Goal: Information Seeking & Learning: Learn about a topic

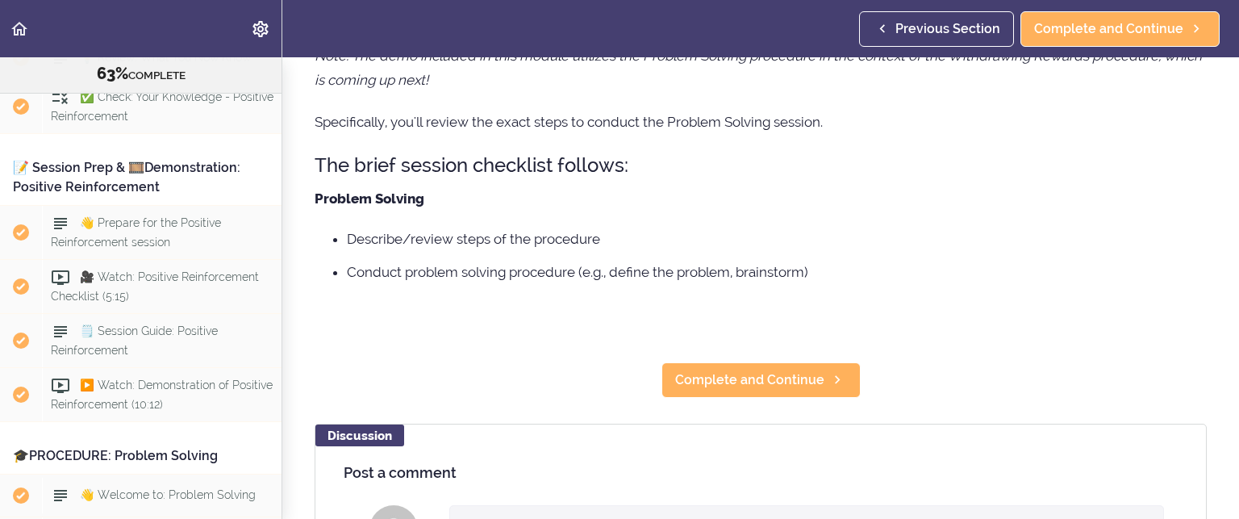
scroll to position [161, 0]
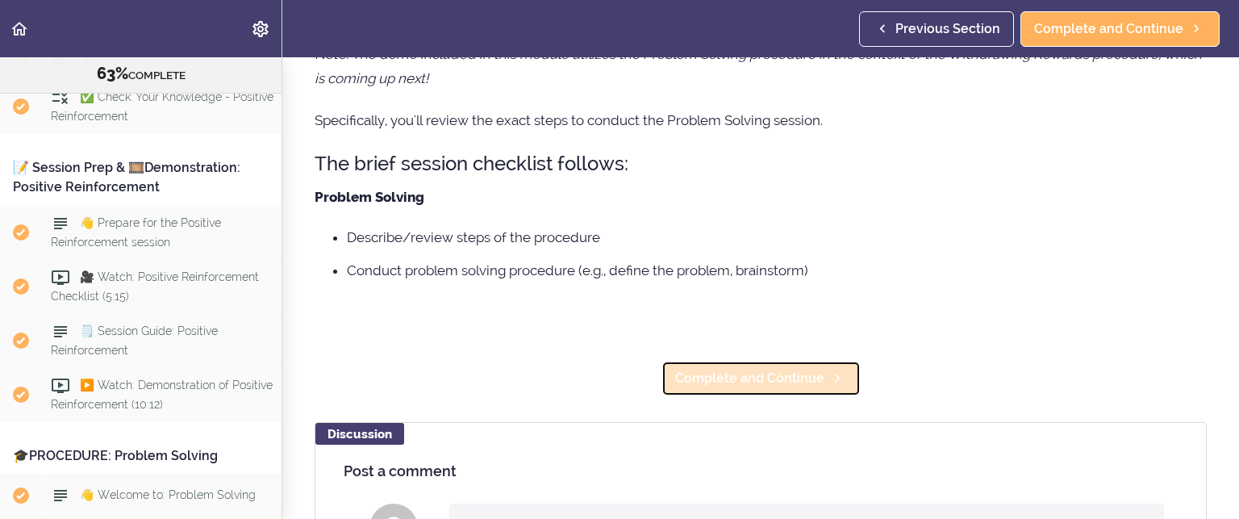
click at [713, 377] on span "Complete and Continue" at bounding box center [749, 378] width 149 height 19
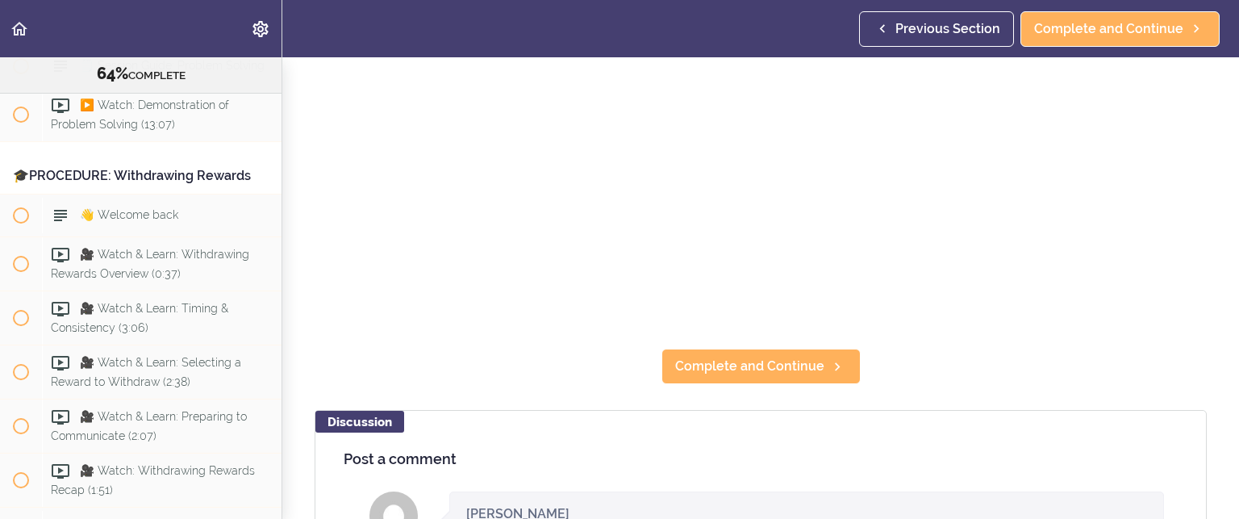
scroll to position [323, 0]
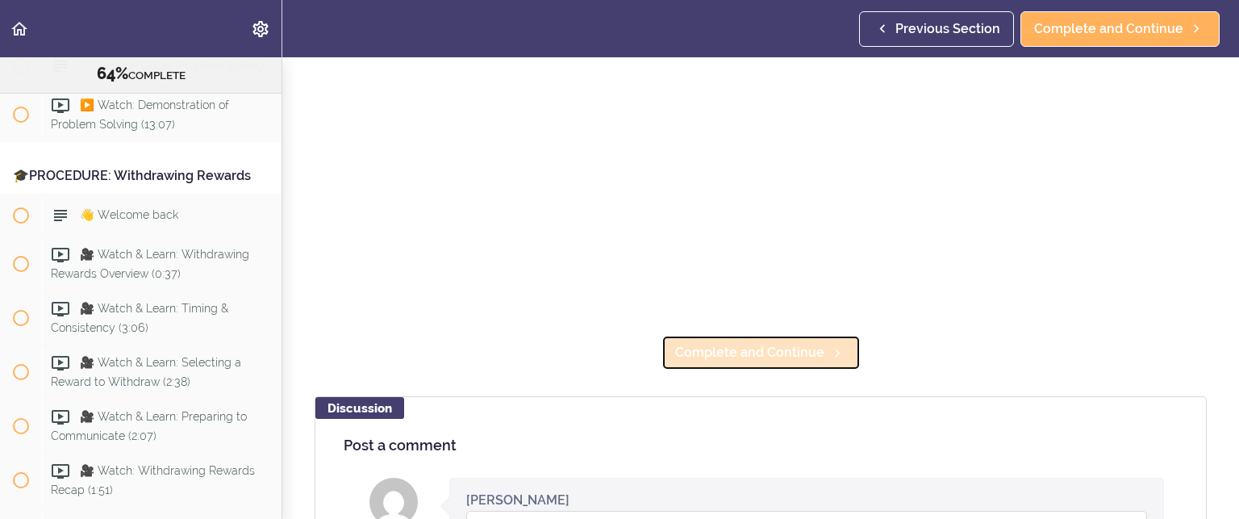
click at [781, 350] on span "Complete and Continue" at bounding box center [749, 352] width 149 height 19
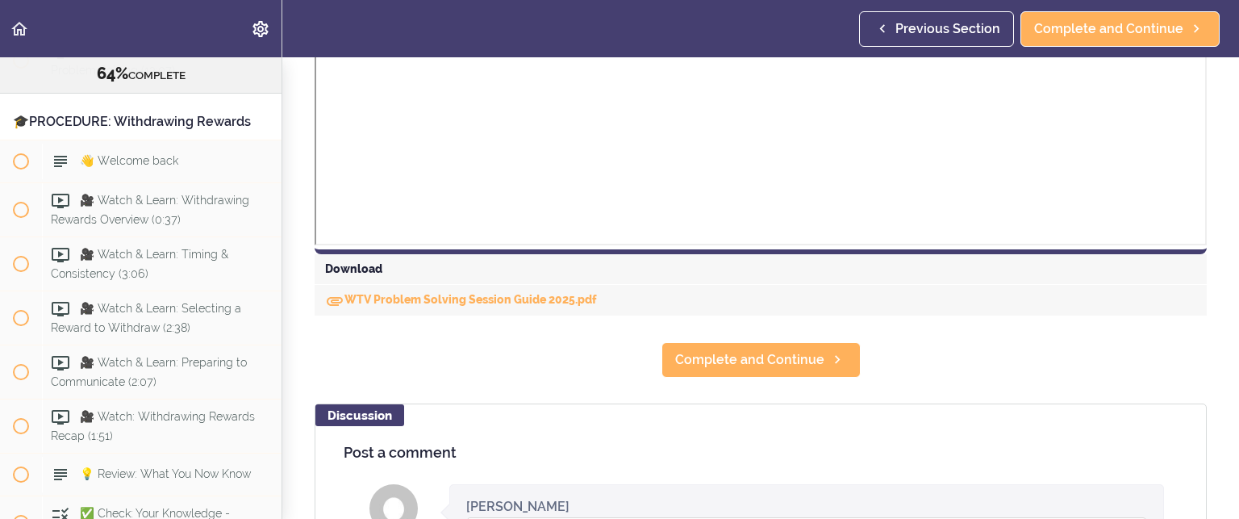
scroll to position [627, 0]
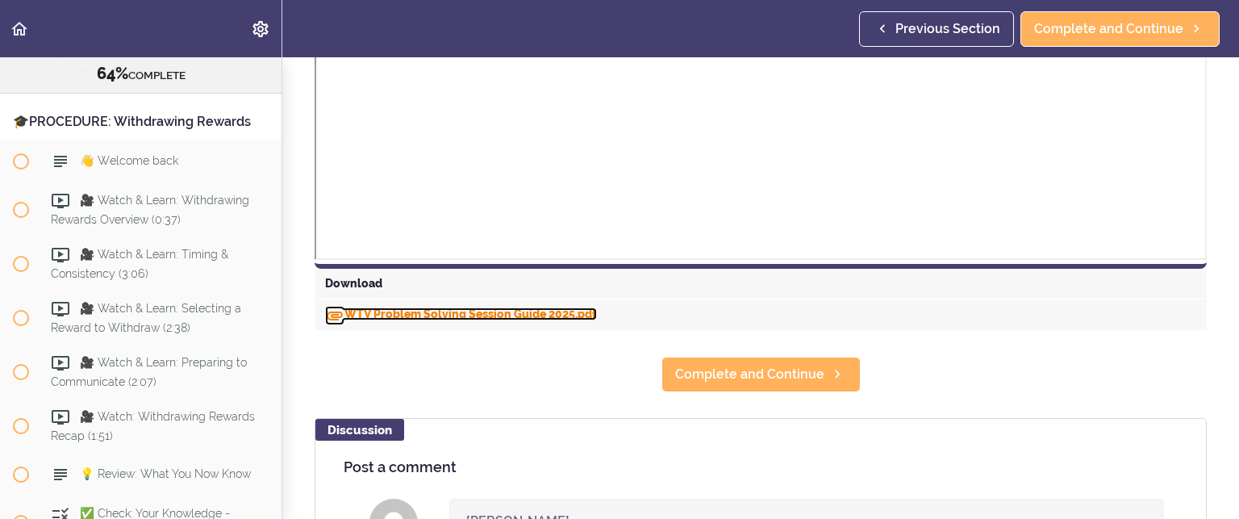
click at [490, 309] on link "WTV Problem Solving Session Guide 2025.pdf" at bounding box center [461, 313] width 272 height 13
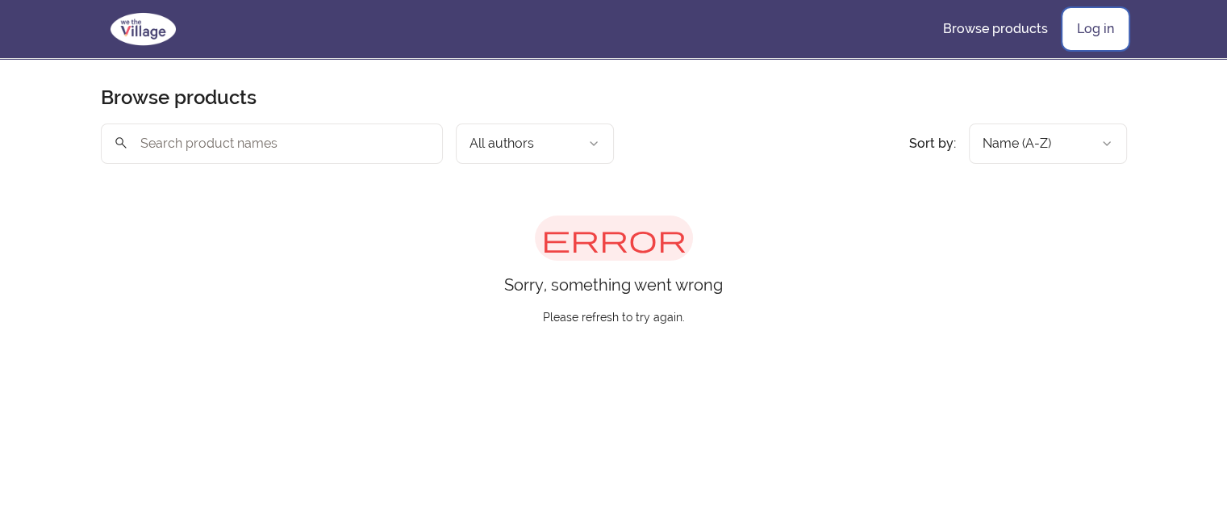
click at [1094, 22] on link "Log in" at bounding box center [1095, 29] width 63 height 39
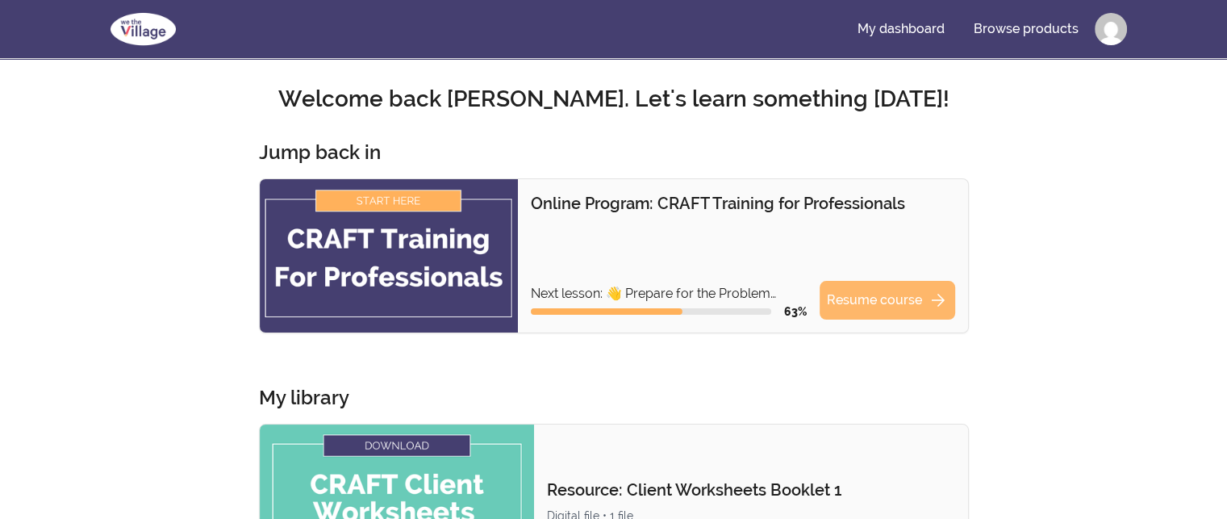
click at [891, 298] on link "Resume course arrow_forward" at bounding box center [888, 300] width 136 height 39
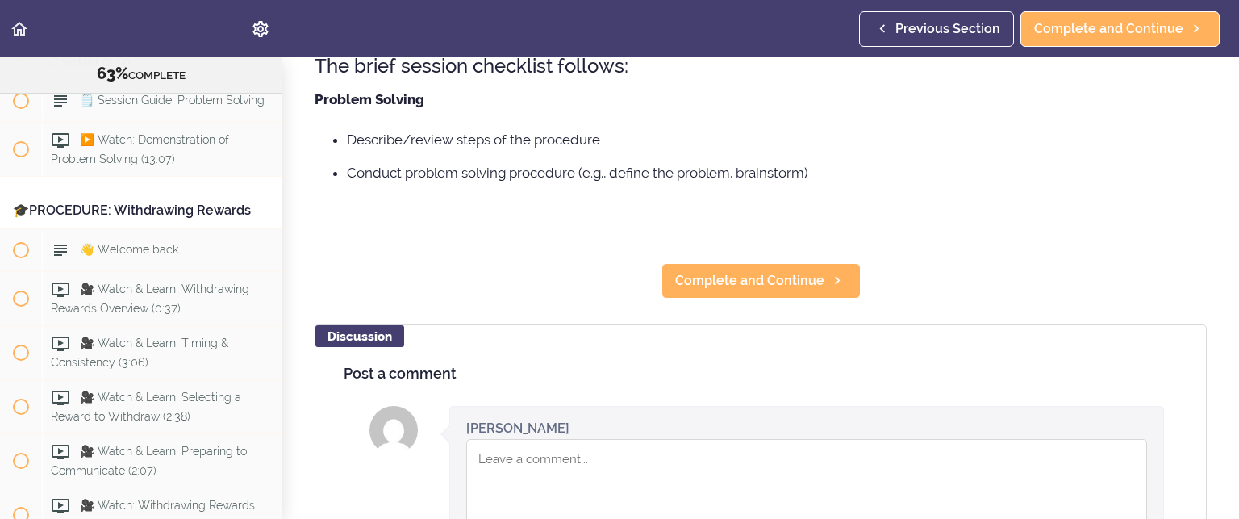
scroll to position [323, 0]
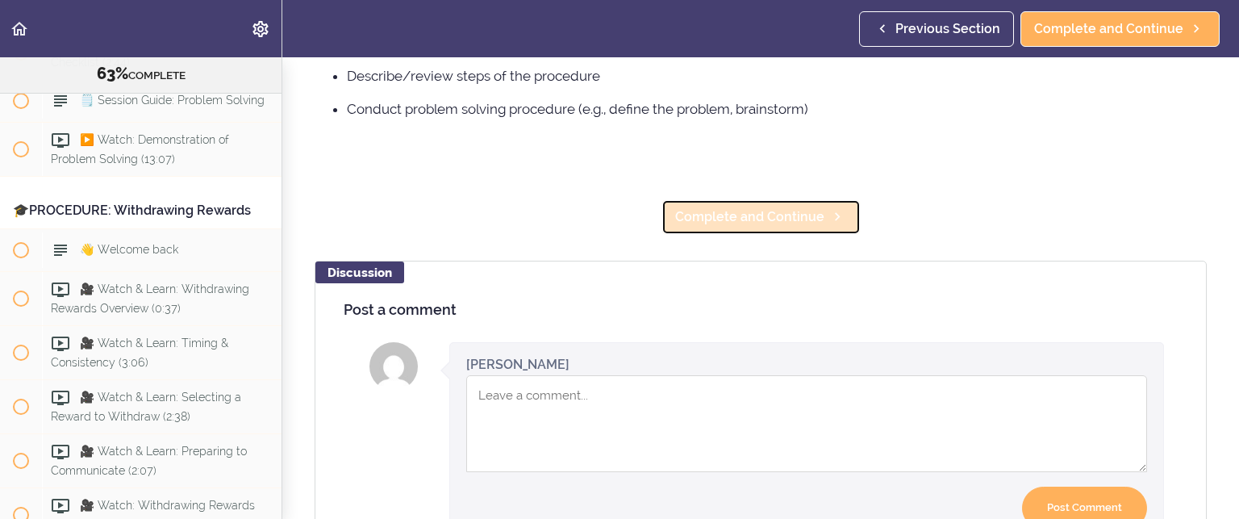
click at [724, 212] on span "Complete and Continue" at bounding box center [749, 216] width 149 height 19
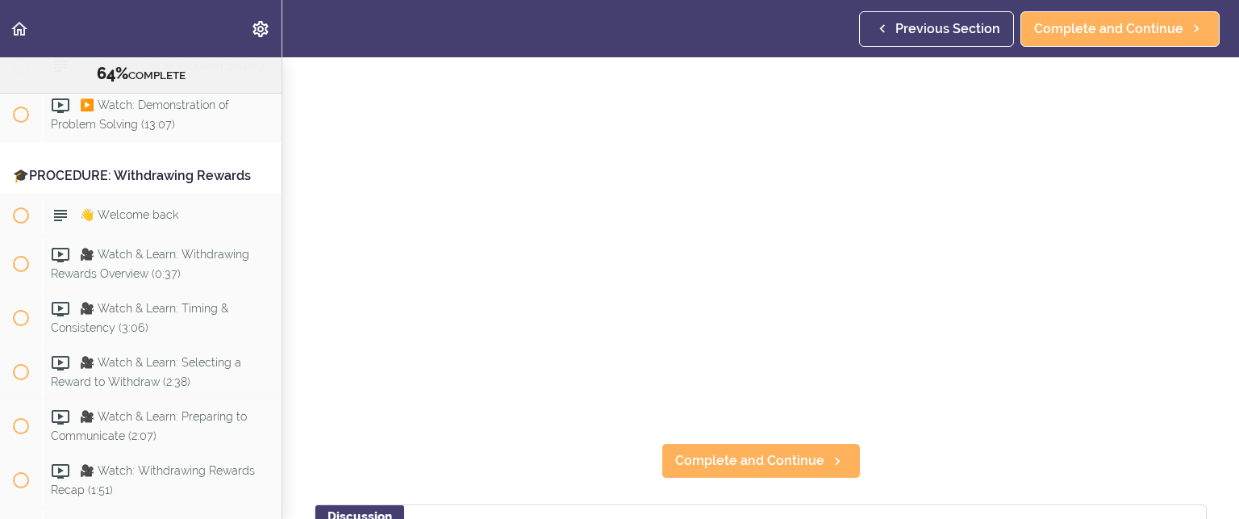
scroll to position [242, 0]
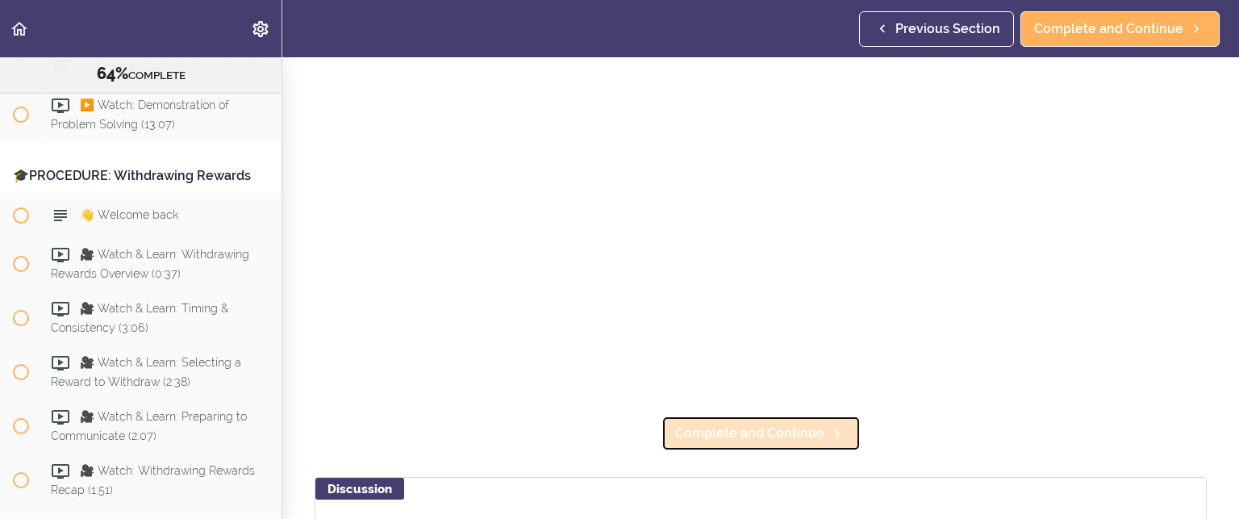
click at [726, 425] on span "Complete and Continue" at bounding box center [749, 432] width 149 height 19
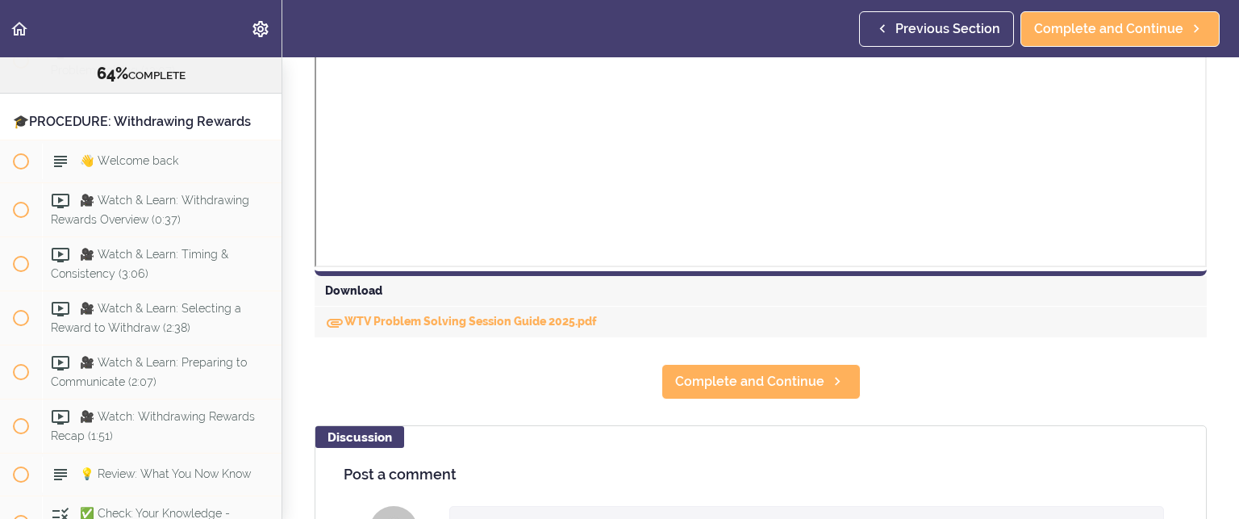
scroll to position [645, 0]
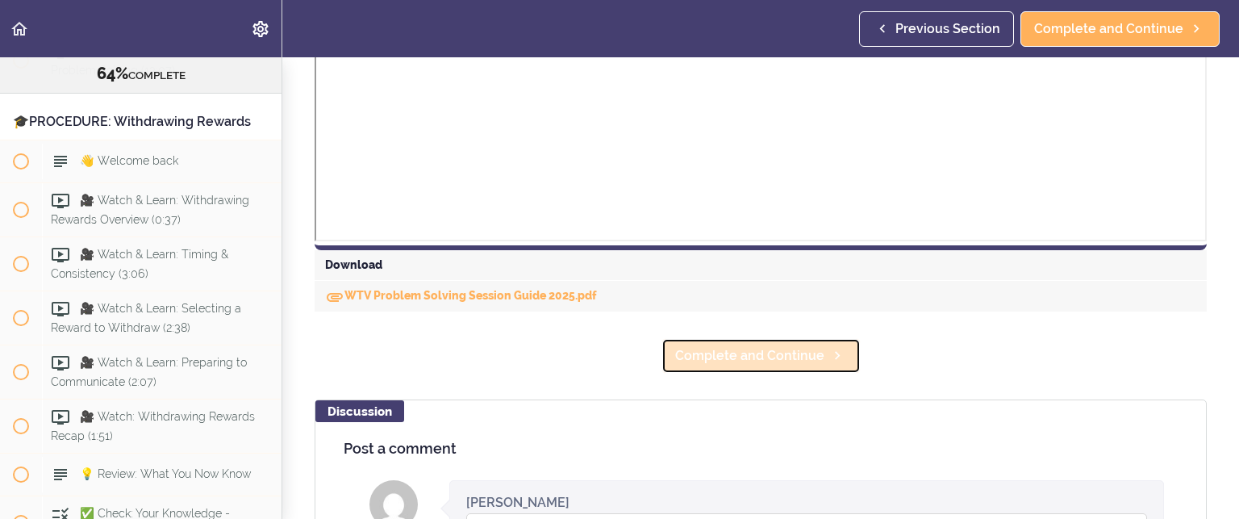
click at [704, 355] on span "Complete and Continue" at bounding box center [749, 355] width 149 height 19
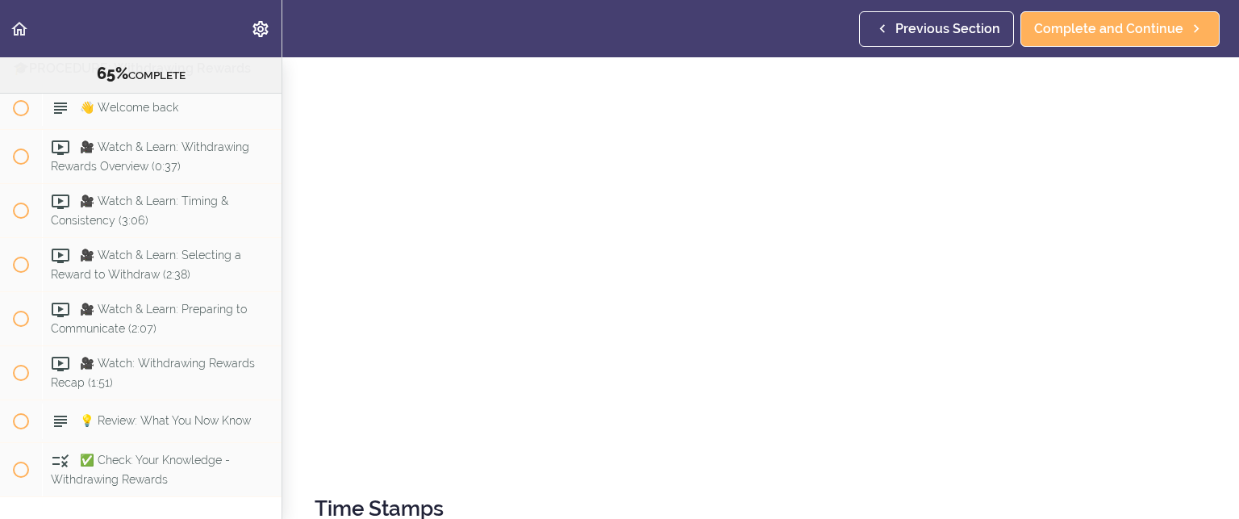
scroll to position [342, 0]
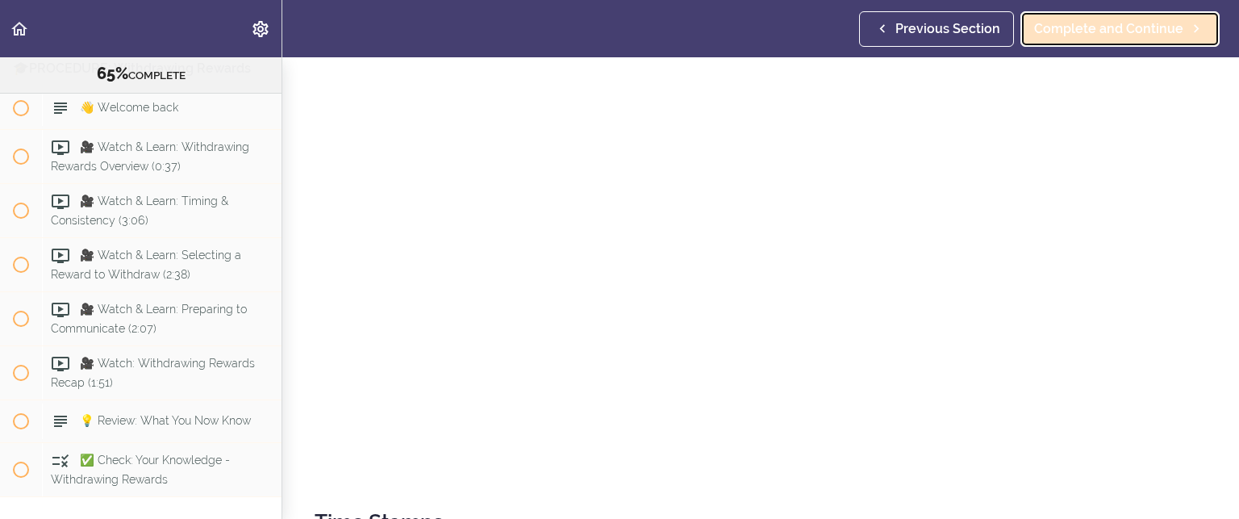
click at [1049, 13] on link "Complete and Continue" at bounding box center [1119, 28] width 199 height 35
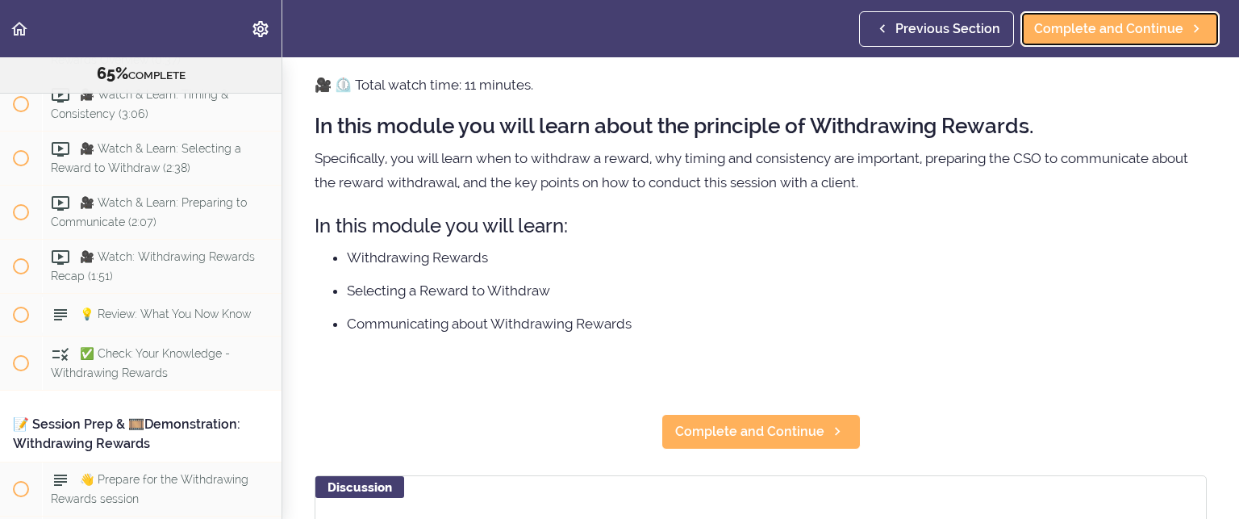
scroll to position [81, 0]
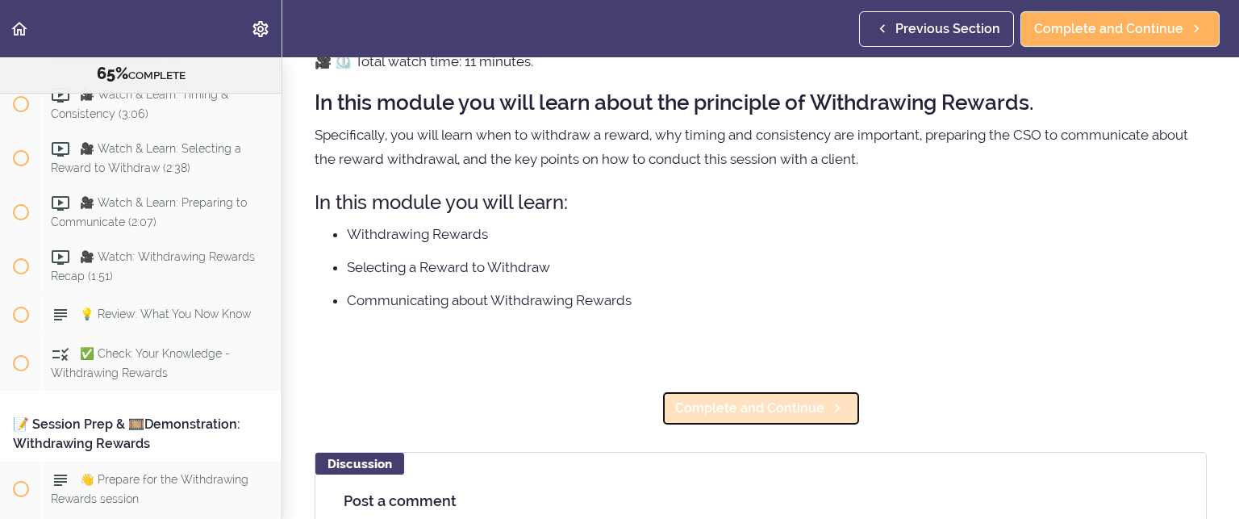
click at [784, 412] on span "Complete and Continue" at bounding box center [749, 407] width 149 height 19
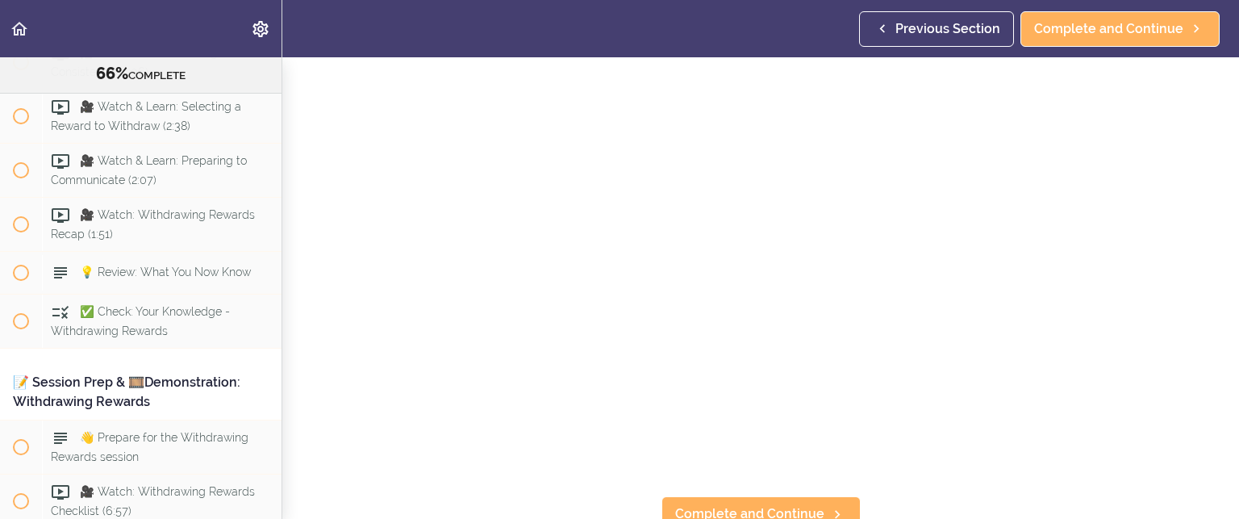
scroll to position [242, 0]
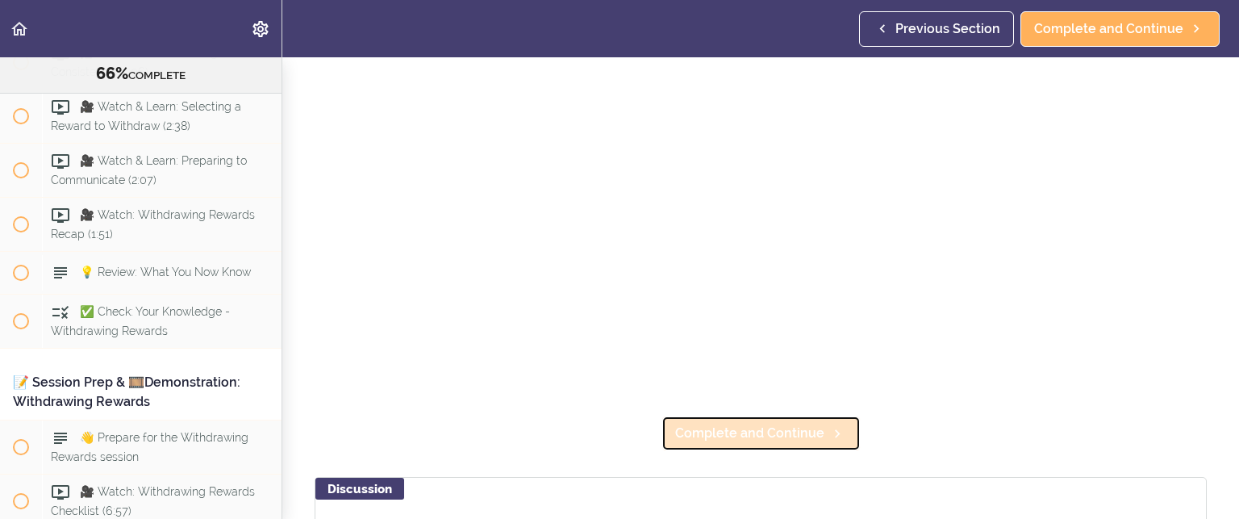
click at [716, 432] on span "Complete and Continue" at bounding box center [749, 432] width 149 height 19
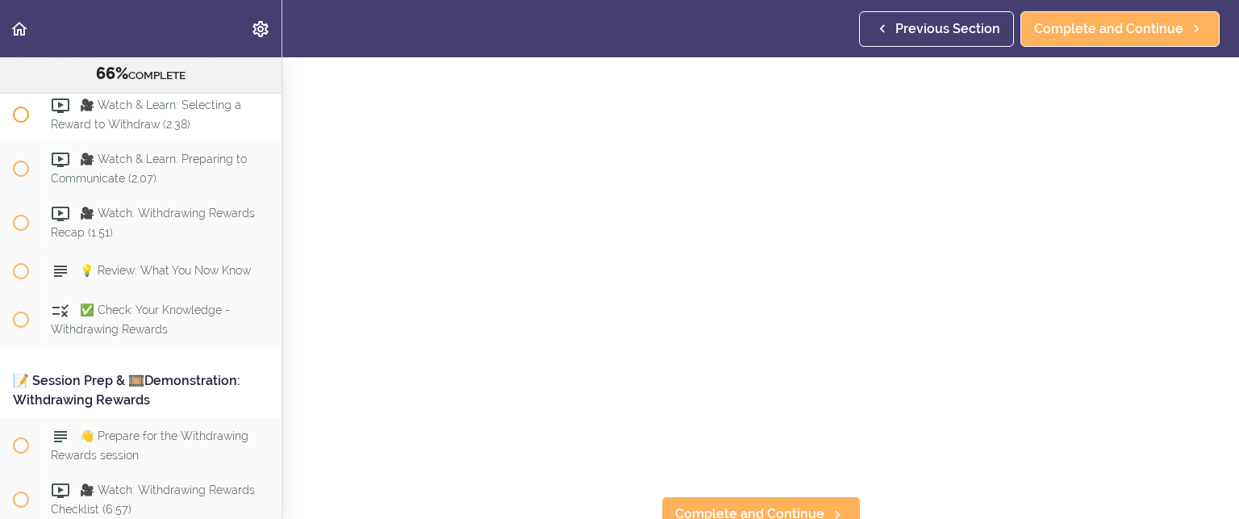
scroll to position [7950, 0]
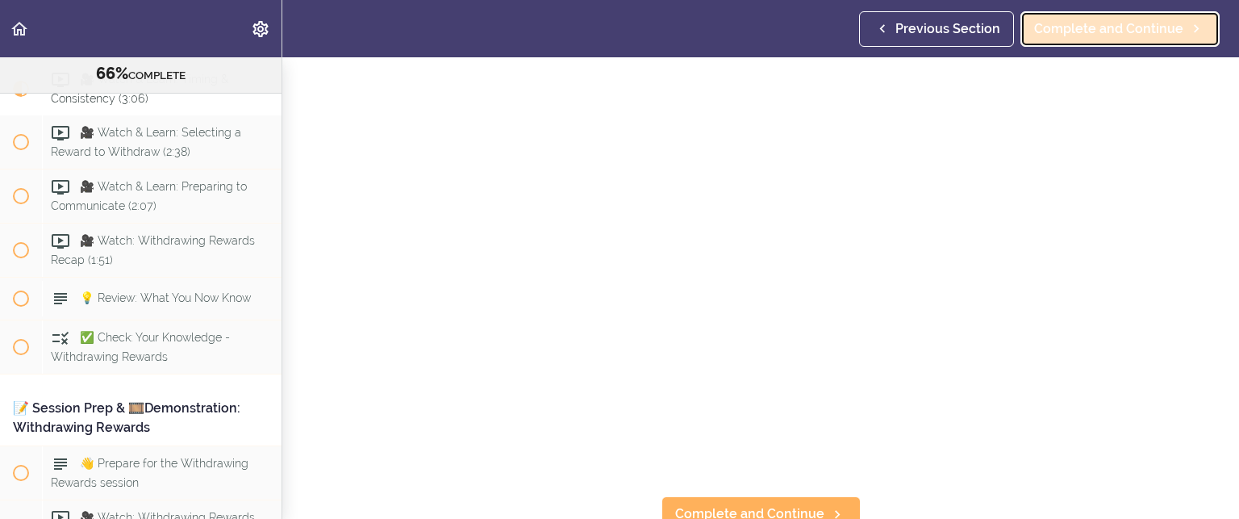
click at [1123, 28] on span "Complete and Continue" at bounding box center [1108, 28] width 149 height 19
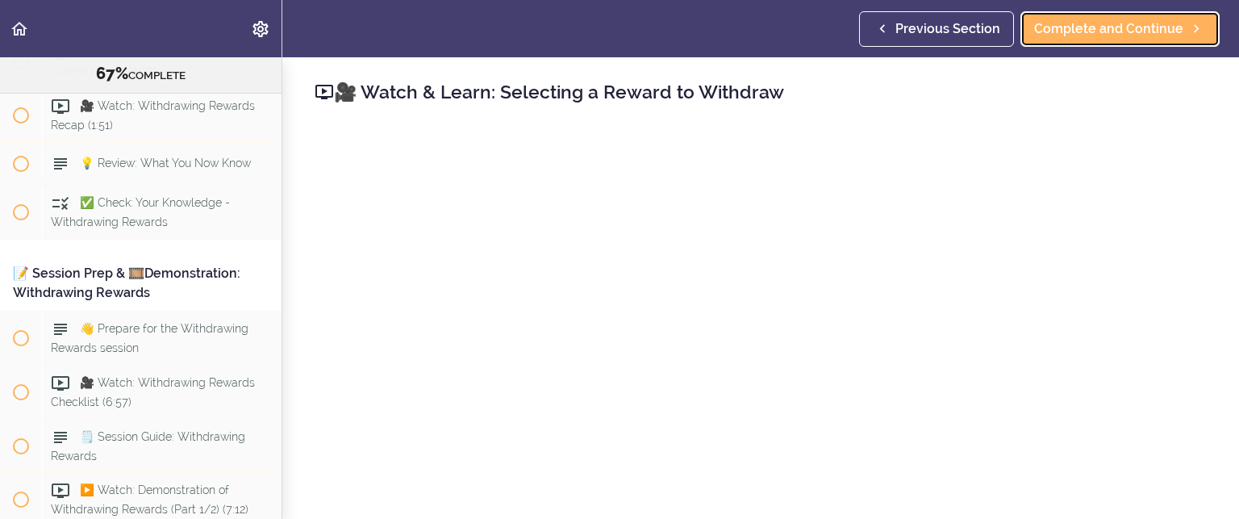
scroll to position [81, 0]
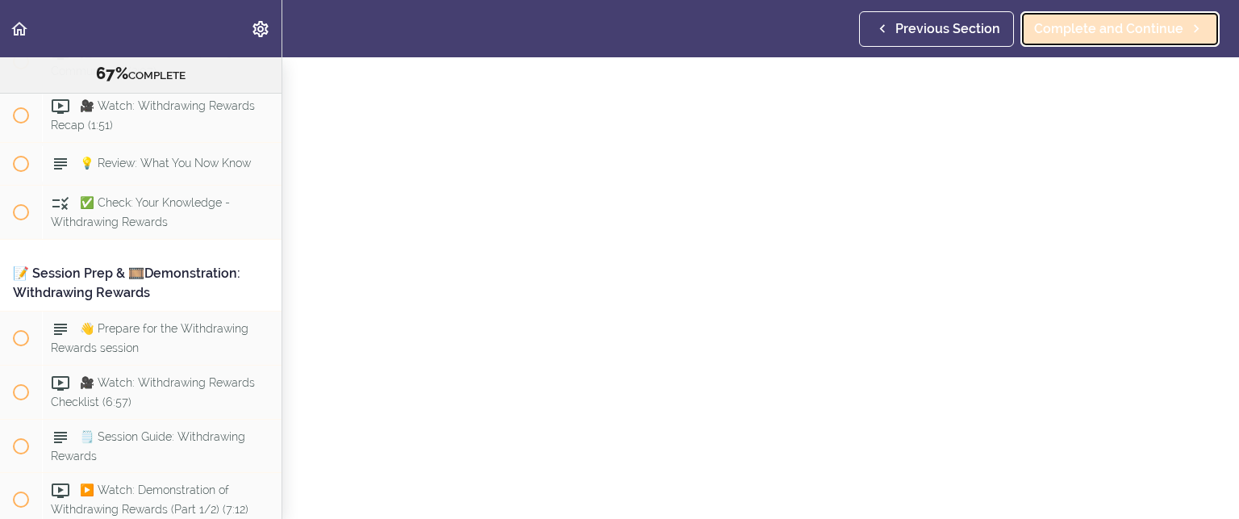
click at [1065, 28] on span "Complete and Continue" at bounding box center [1108, 28] width 149 height 19
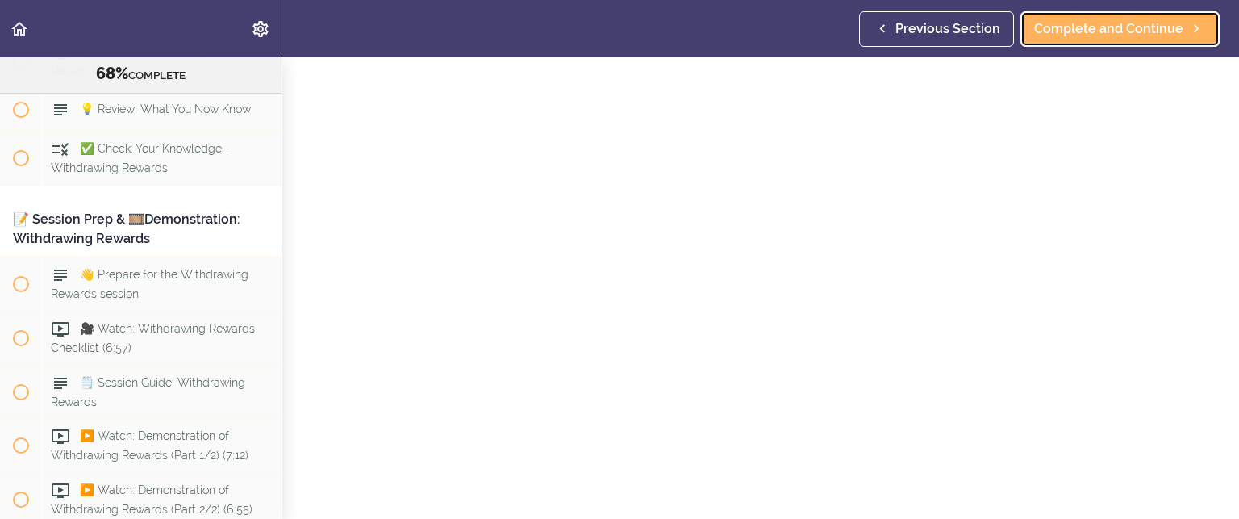
scroll to position [161, 0]
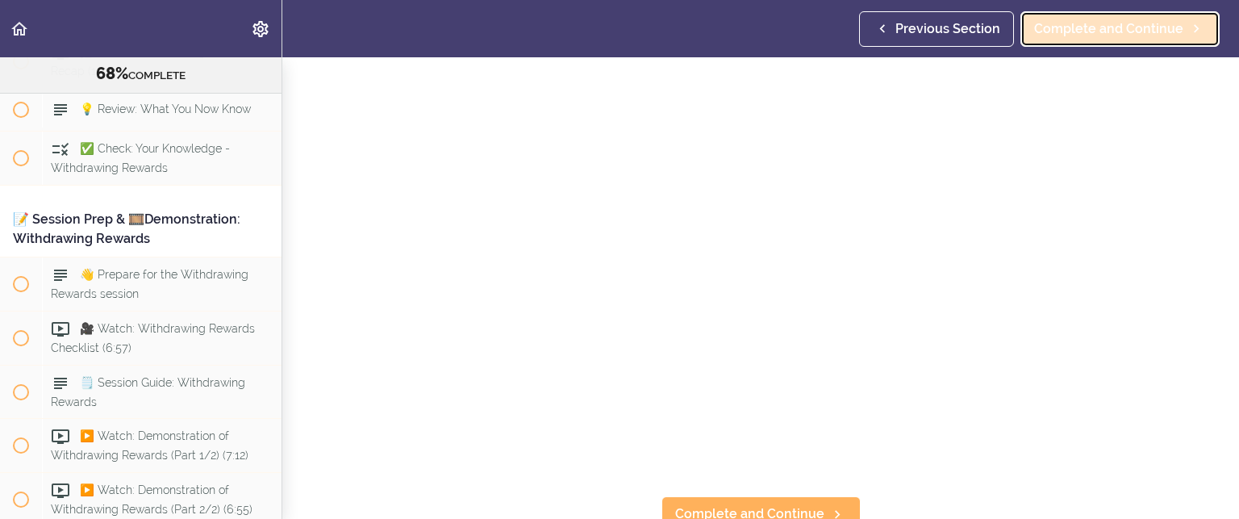
click at [1094, 36] on span "Complete and Continue" at bounding box center [1108, 28] width 149 height 19
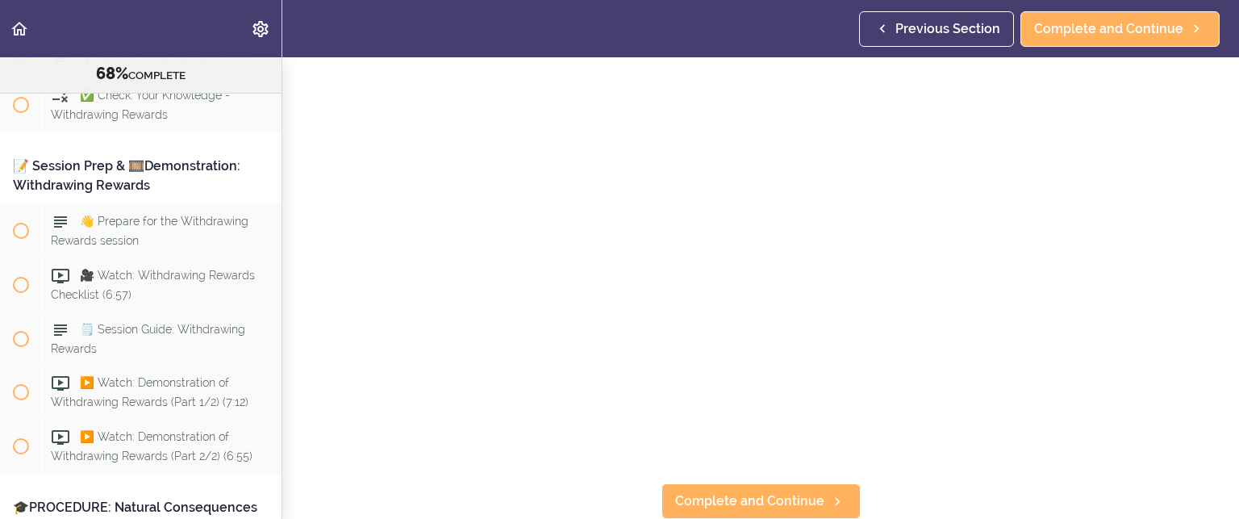
scroll to position [179, 0]
click at [694, 493] on span "Complete and Continue" at bounding box center [749, 500] width 149 height 19
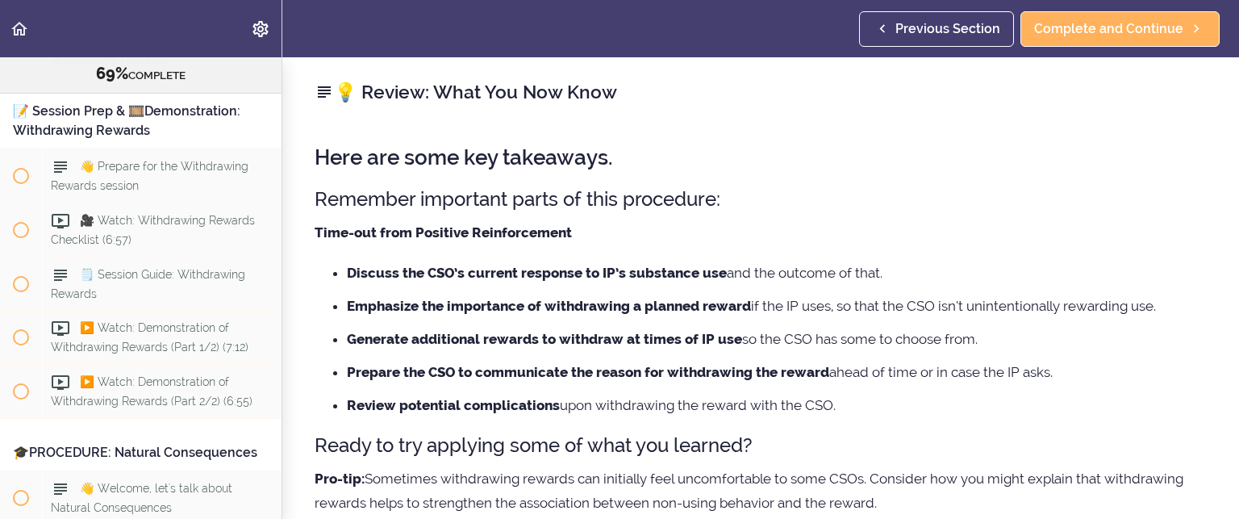
scroll to position [86, 0]
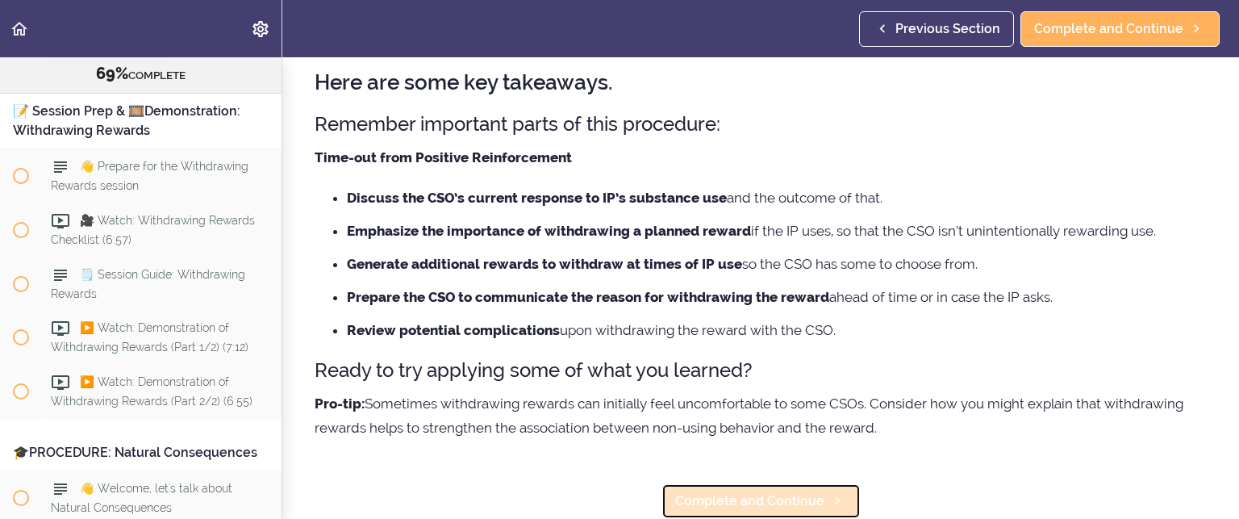
click at [710, 491] on span "Complete and Continue" at bounding box center [749, 500] width 149 height 19
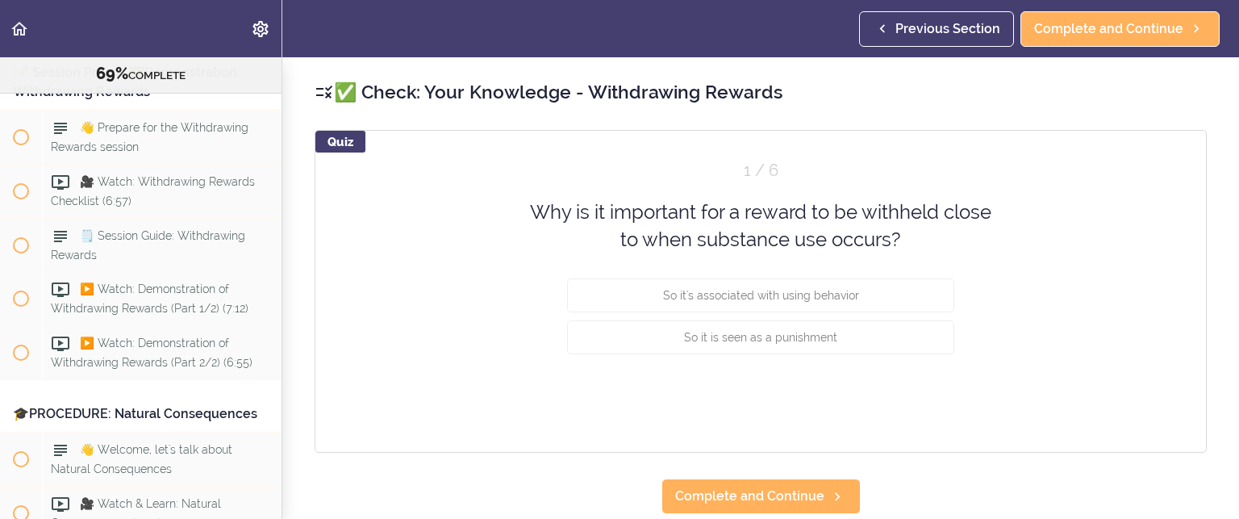
scroll to position [8289, 0]
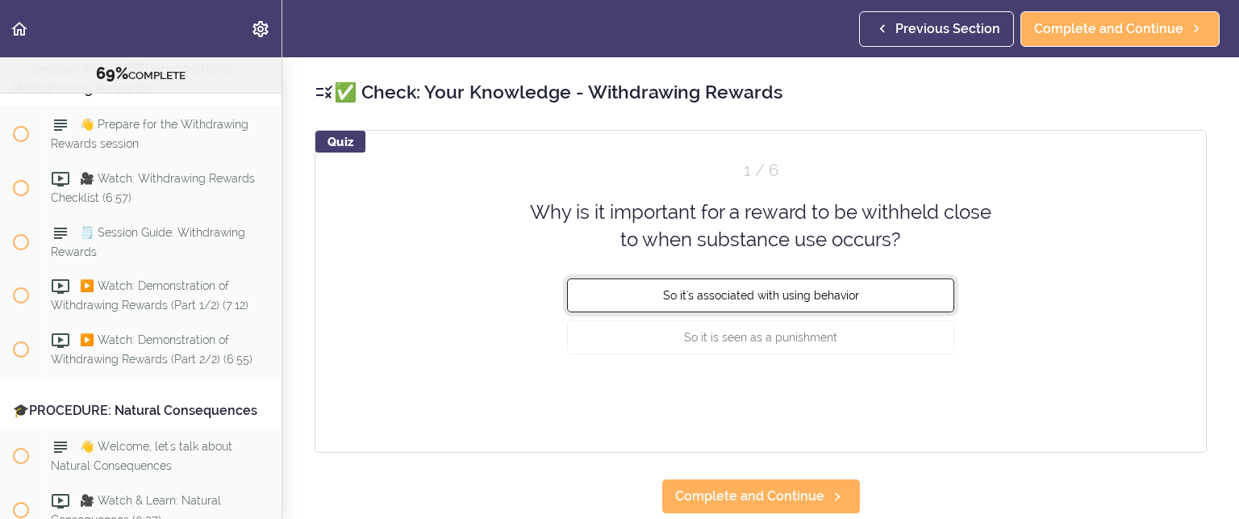
click at [732, 295] on span "So it's associated with using behavior" at bounding box center [761, 294] width 196 height 13
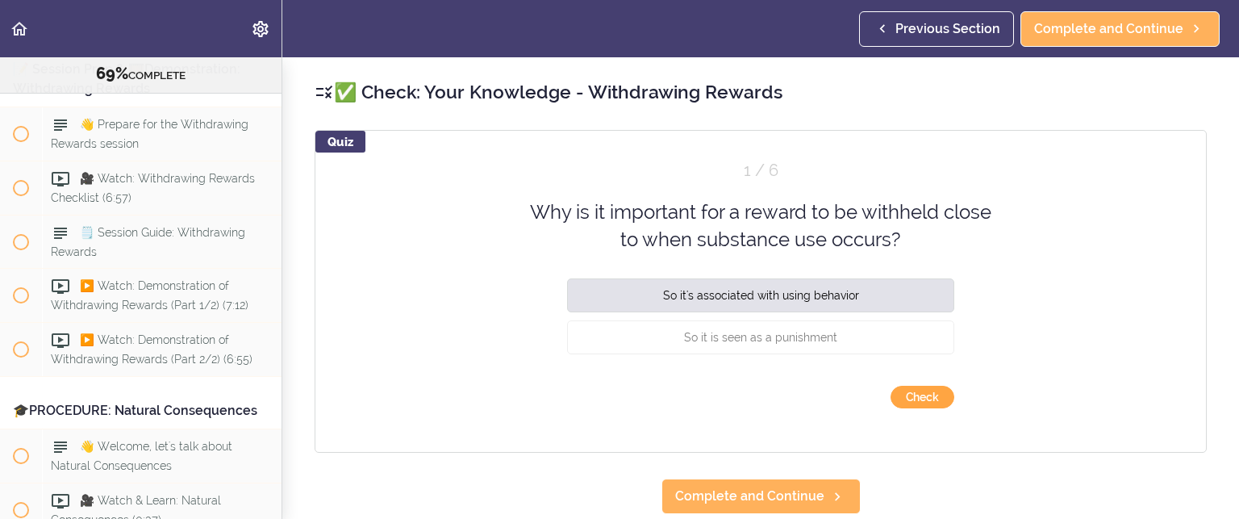
click at [916, 397] on button "Check" at bounding box center [923, 397] width 64 height 23
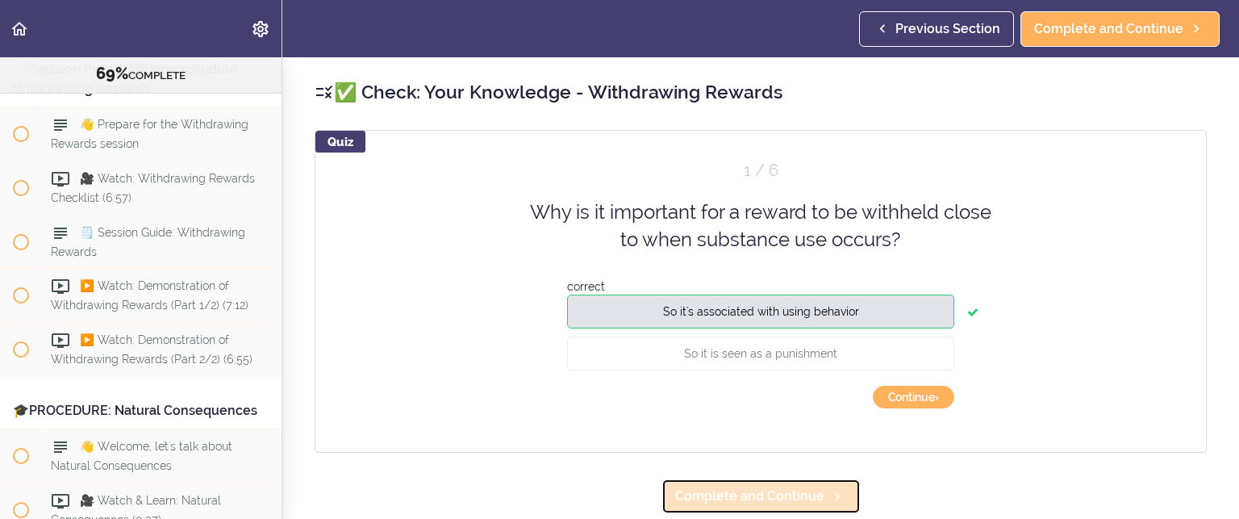
click at [774, 496] on span "Complete and Continue" at bounding box center [749, 495] width 149 height 19
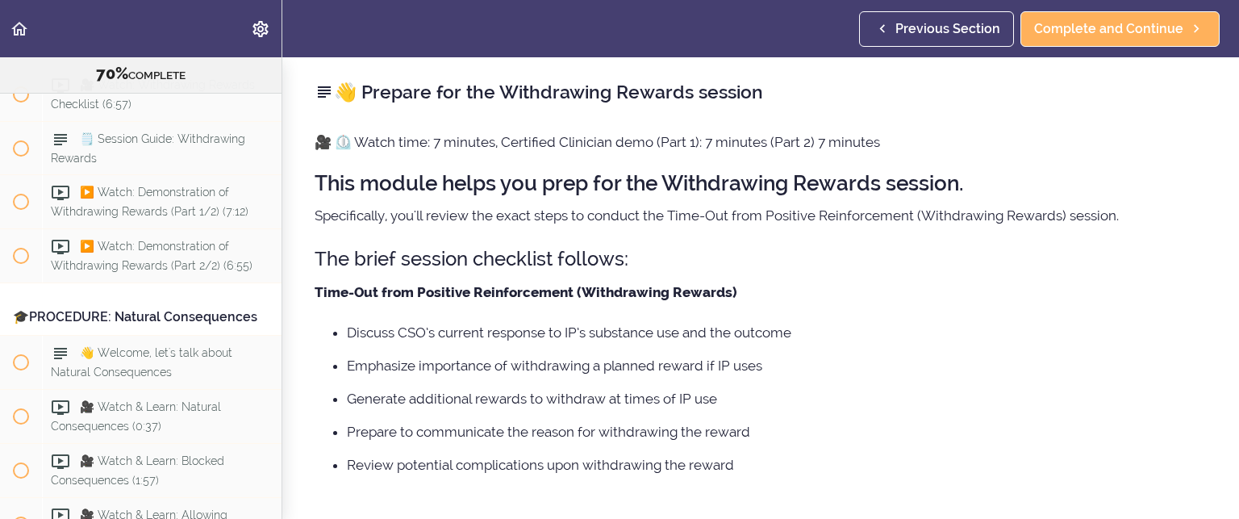
scroll to position [8415, 0]
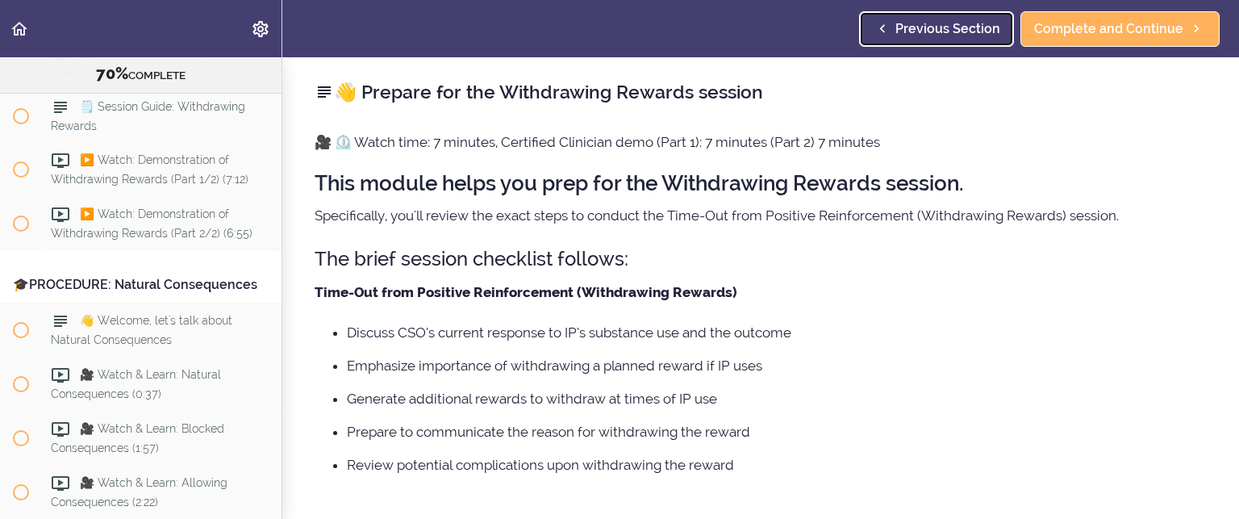
click at [904, 20] on span "Previous Section" at bounding box center [947, 28] width 105 height 19
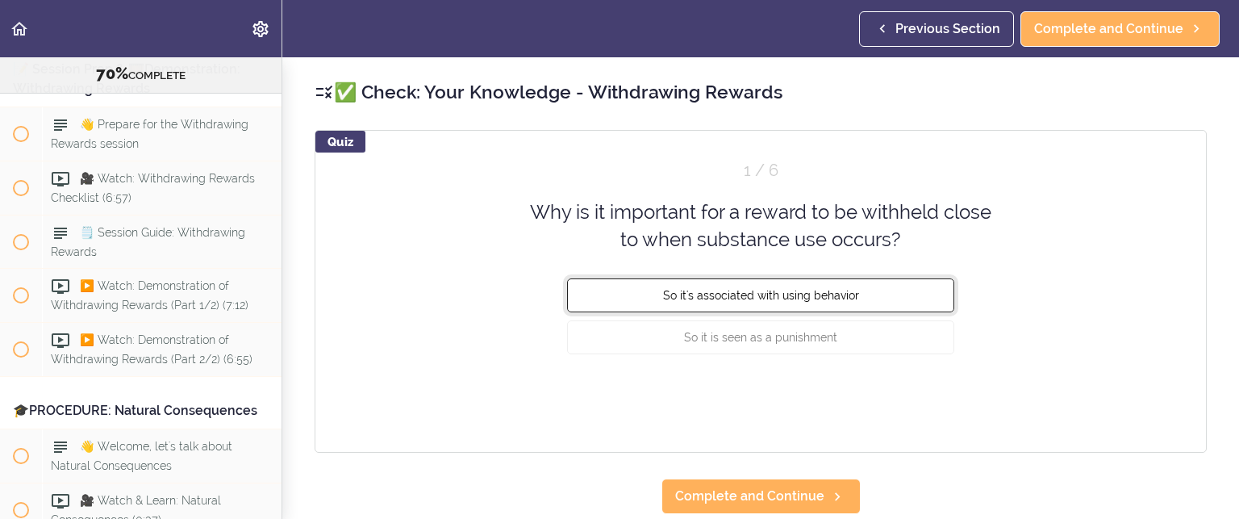
click at [765, 291] on span "So it's associated with using behavior" at bounding box center [761, 294] width 196 height 13
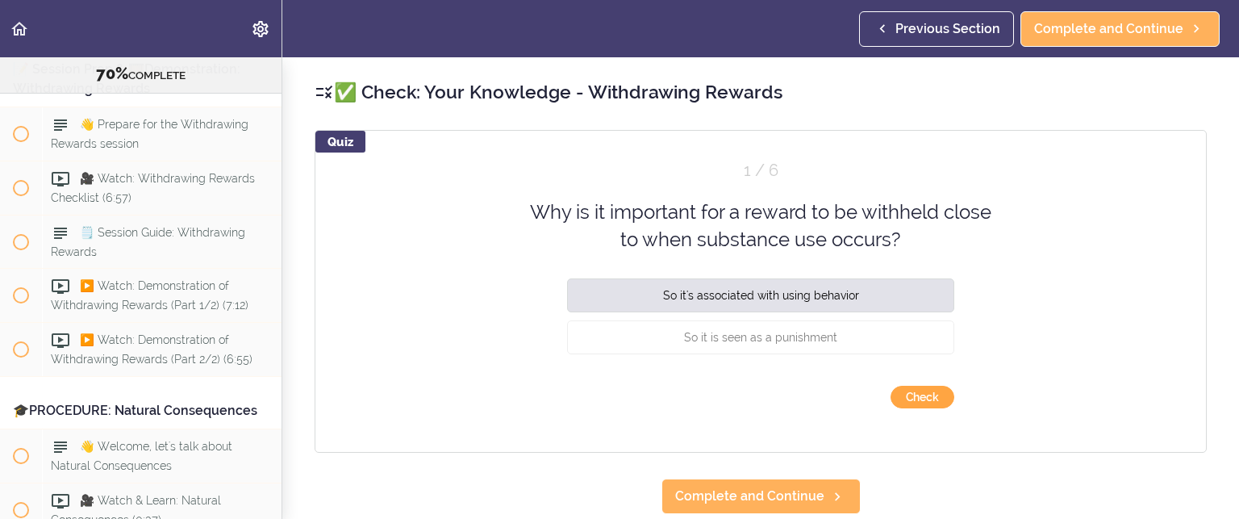
click at [924, 400] on button "Check" at bounding box center [923, 397] width 64 height 23
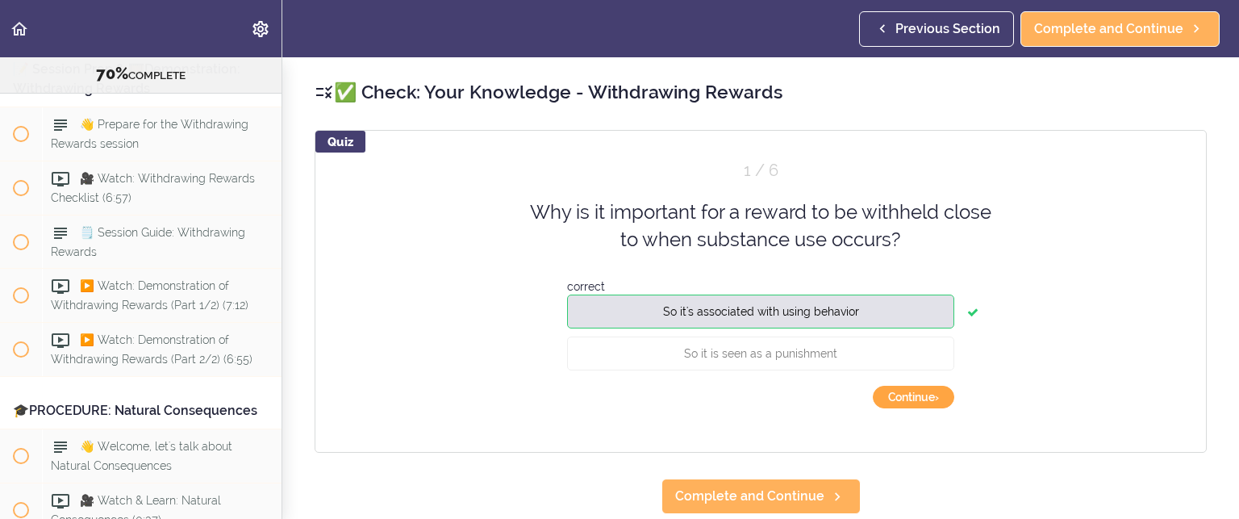
click at [925, 390] on button "Continue ›" at bounding box center [913, 397] width 81 height 23
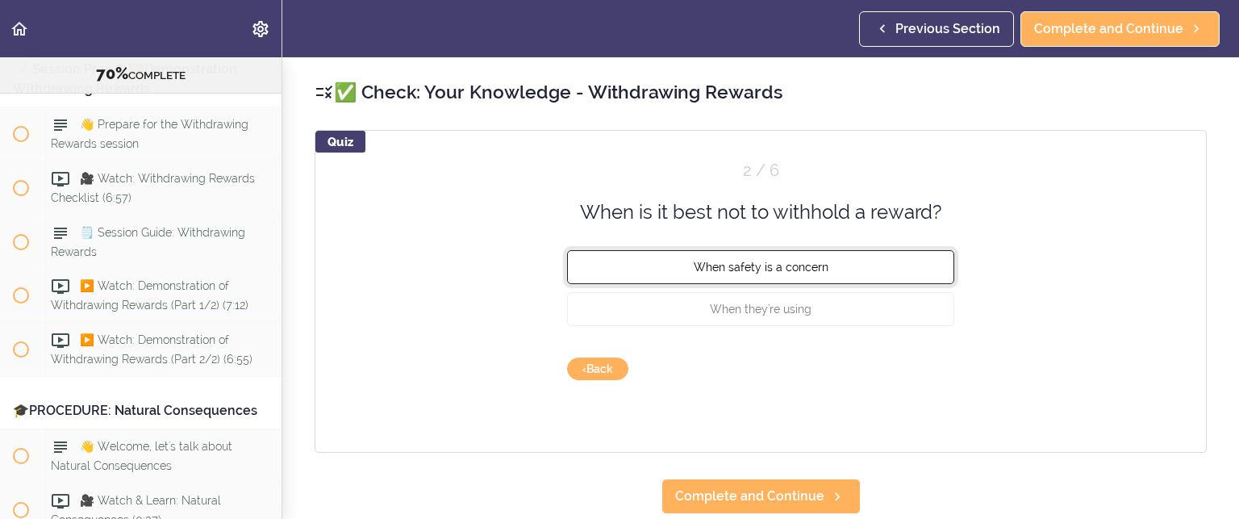
click at [797, 266] on span "When safety is a concern" at bounding box center [761, 267] width 135 height 13
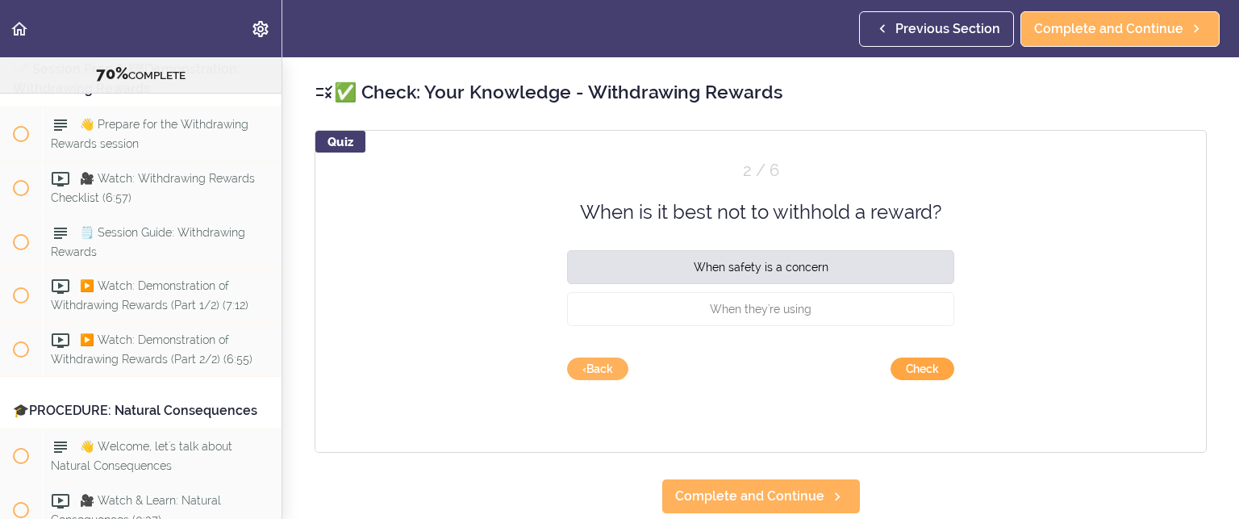
click at [903, 370] on button "Check" at bounding box center [923, 368] width 64 height 23
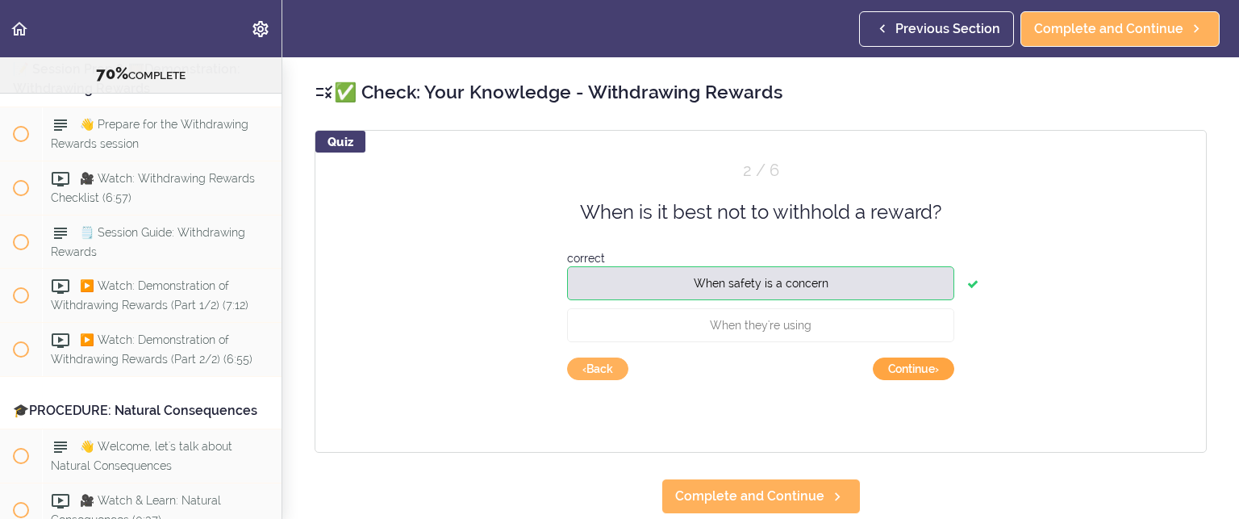
click at [903, 370] on button "Continue ›" at bounding box center [913, 368] width 81 height 23
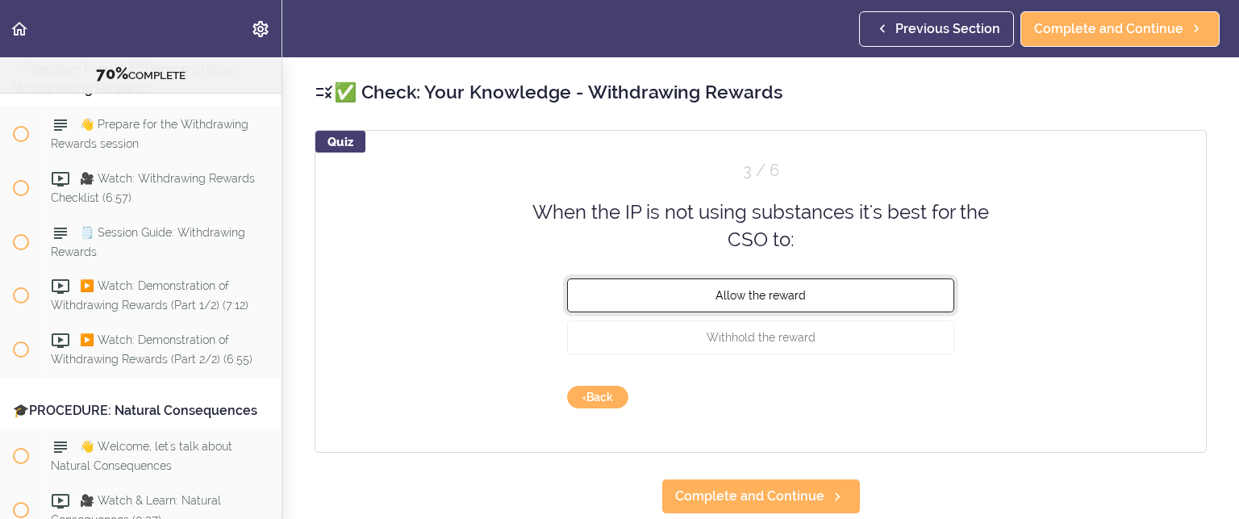
click at [791, 288] on span "Allow the reward" at bounding box center [760, 294] width 90 height 13
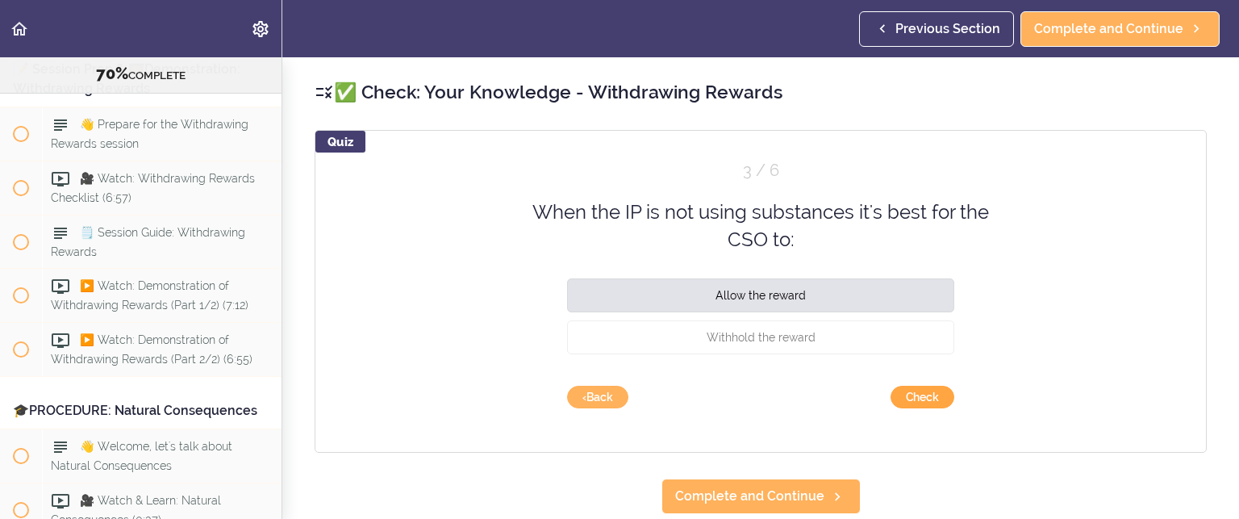
click at [900, 391] on button "Check" at bounding box center [923, 397] width 64 height 23
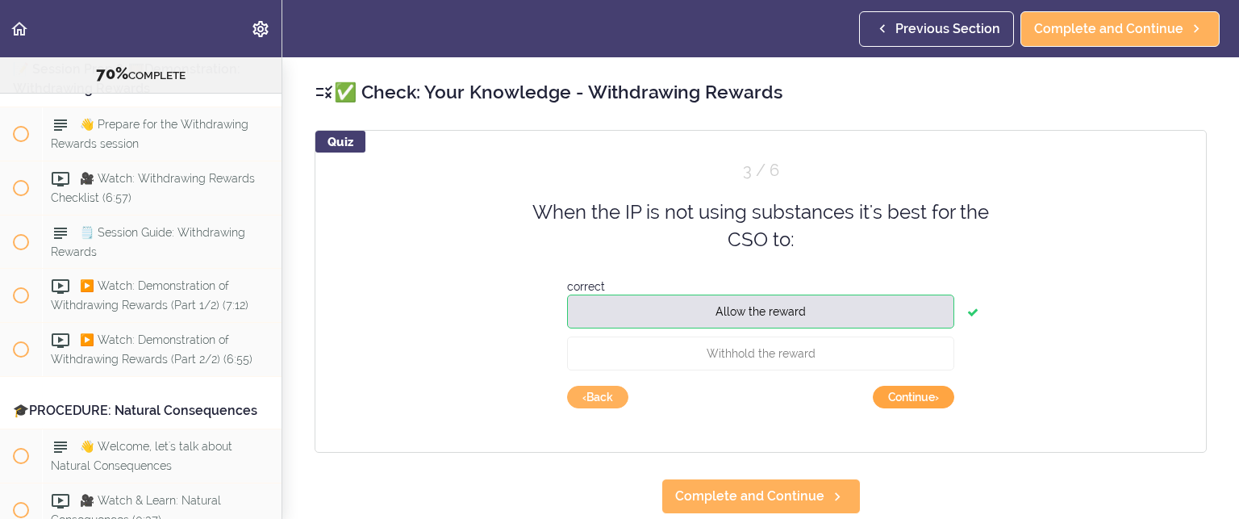
click at [900, 391] on button "Continue ›" at bounding box center [913, 397] width 81 height 23
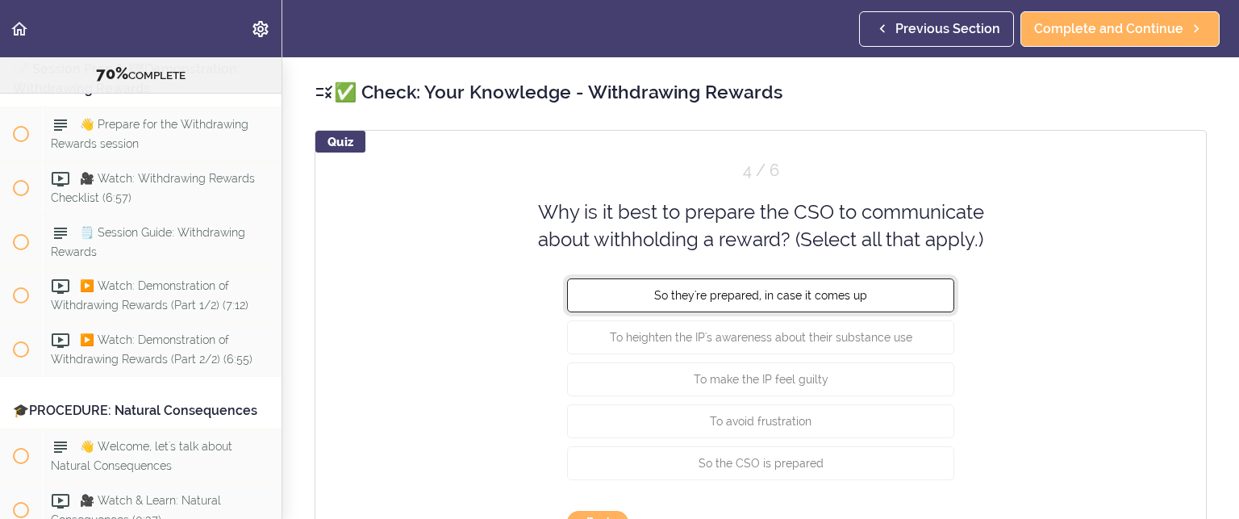
click at [800, 294] on span "So they're prepared, in case it comes up" at bounding box center [760, 294] width 213 height 13
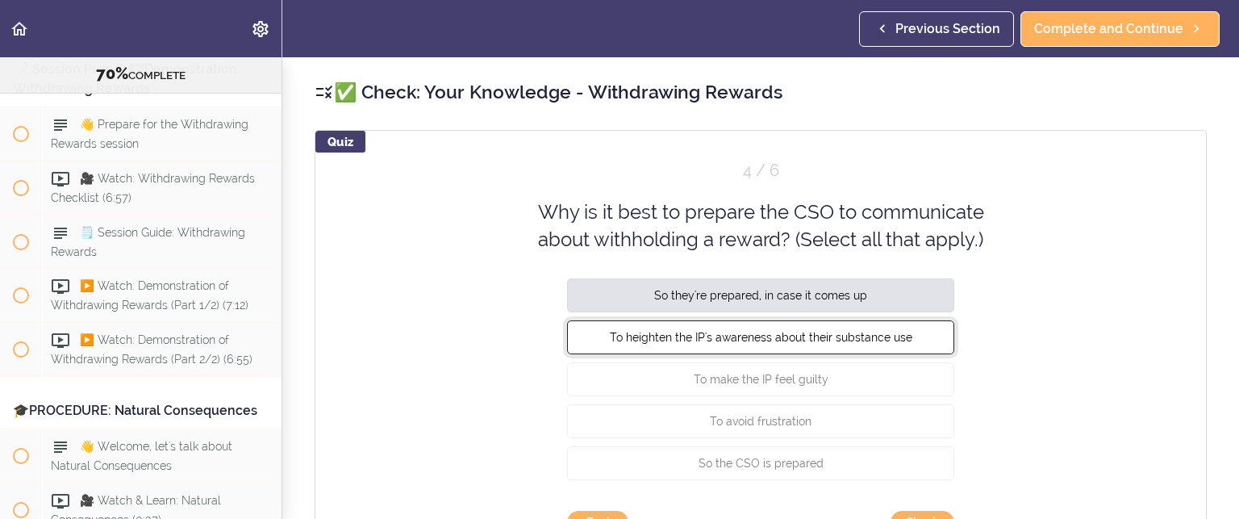
click at [849, 332] on span "To heighten the IP's awareness about their substance use" at bounding box center [761, 336] width 302 height 13
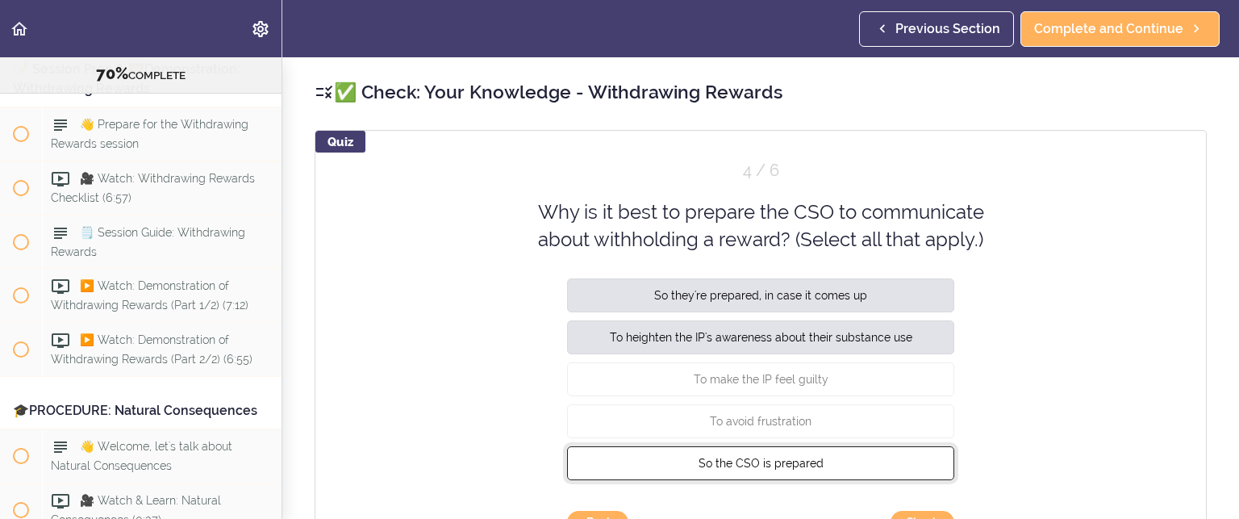
click at [796, 463] on span "So the CSO is prepared" at bounding box center [761, 462] width 125 height 13
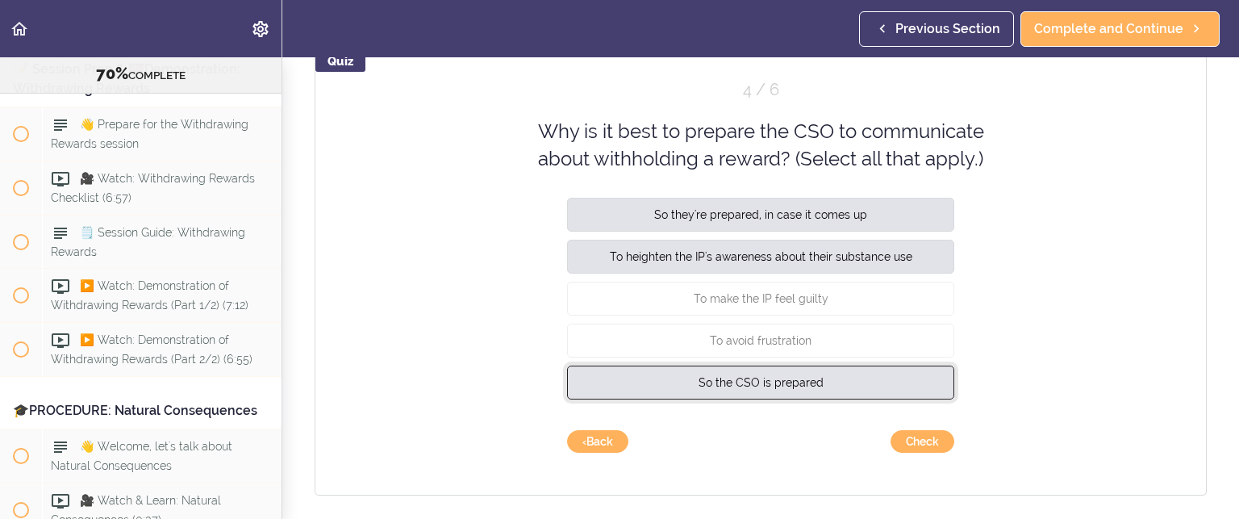
scroll to position [161, 0]
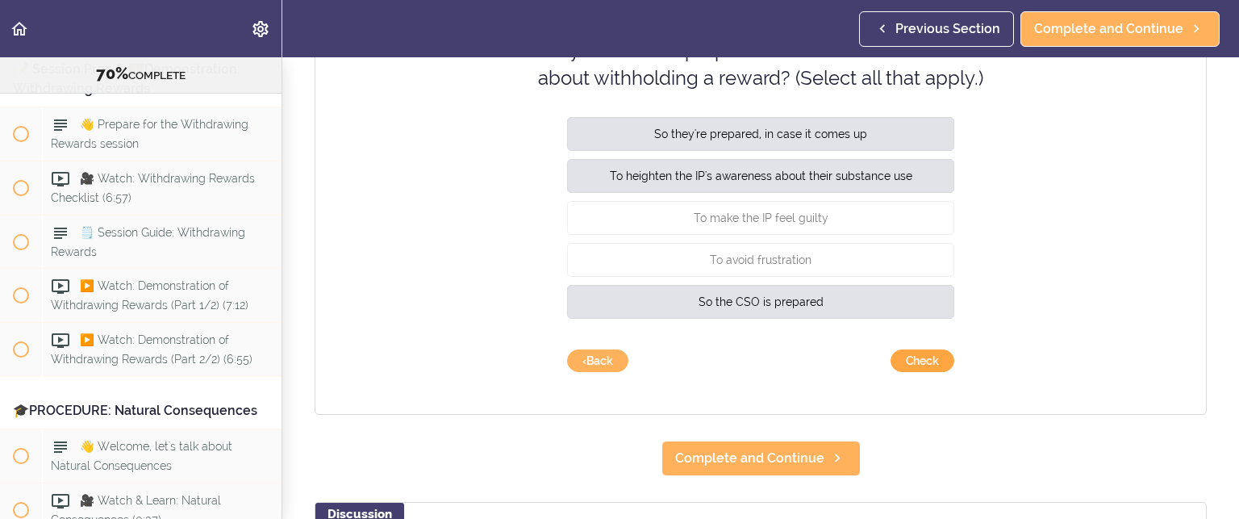
click at [916, 361] on button "Check" at bounding box center [923, 360] width 64 height 23
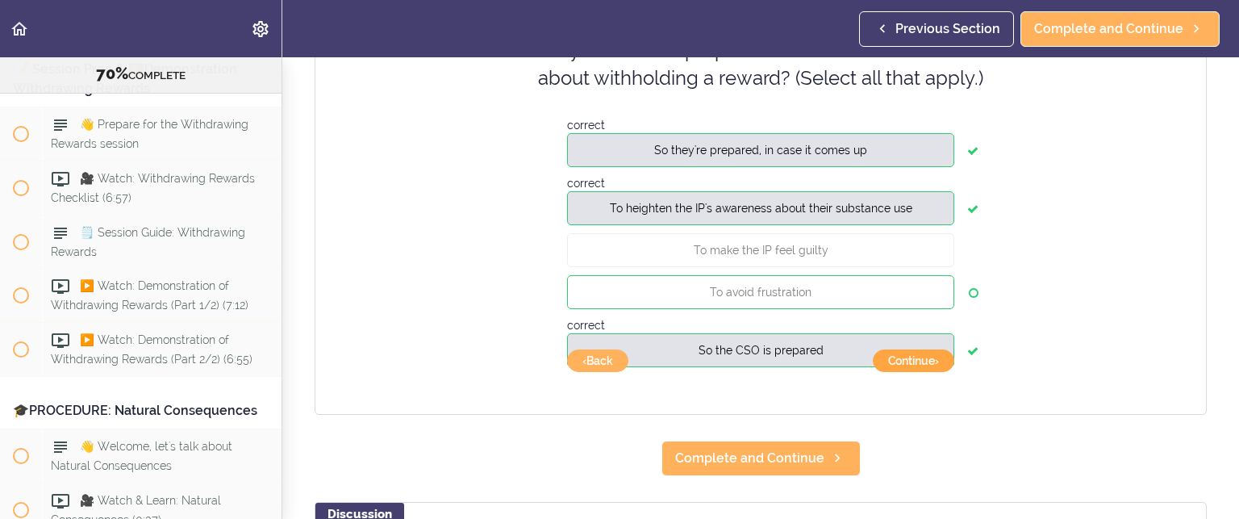
click at [916, 361] on button "Continue ›" at bounding box center [913, 360] width 81 height 23
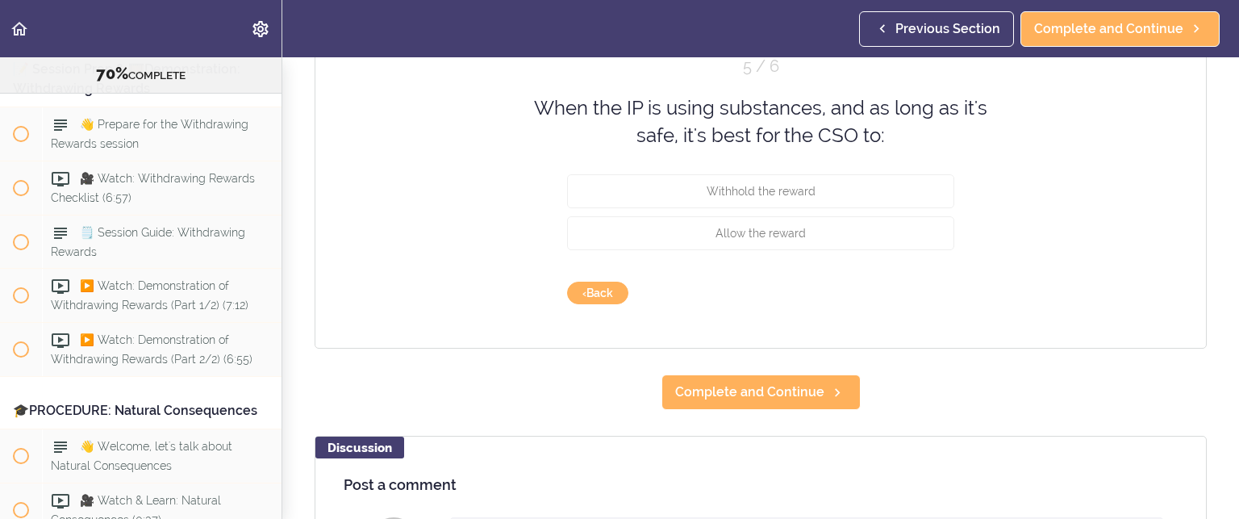
scroll to position [81, 0]
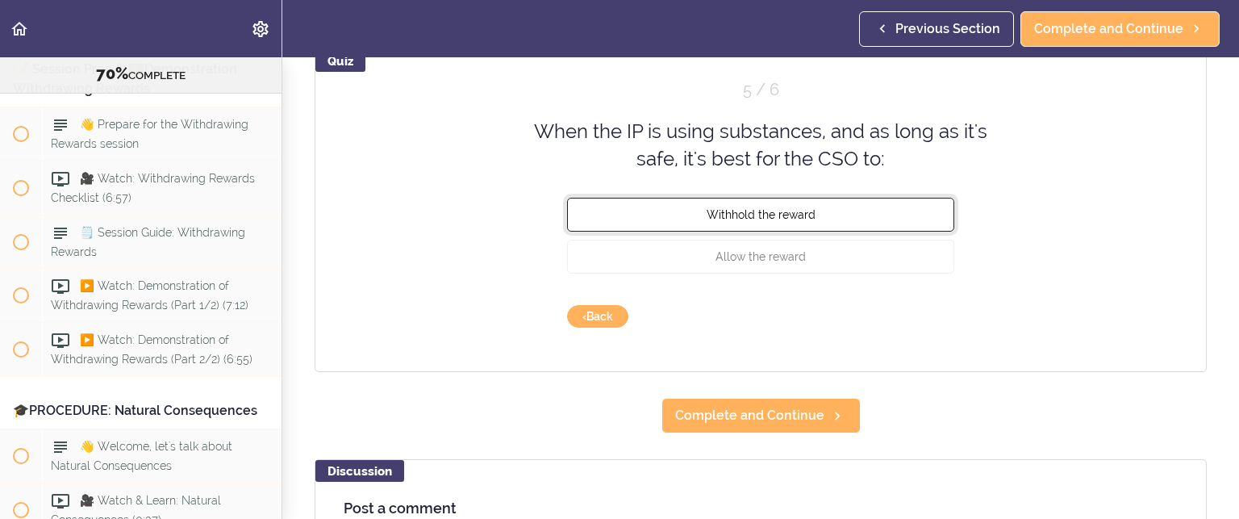
click at [774, 216] on span "Withhold the reward" at bounding box center [761, 213] width 109 height 13
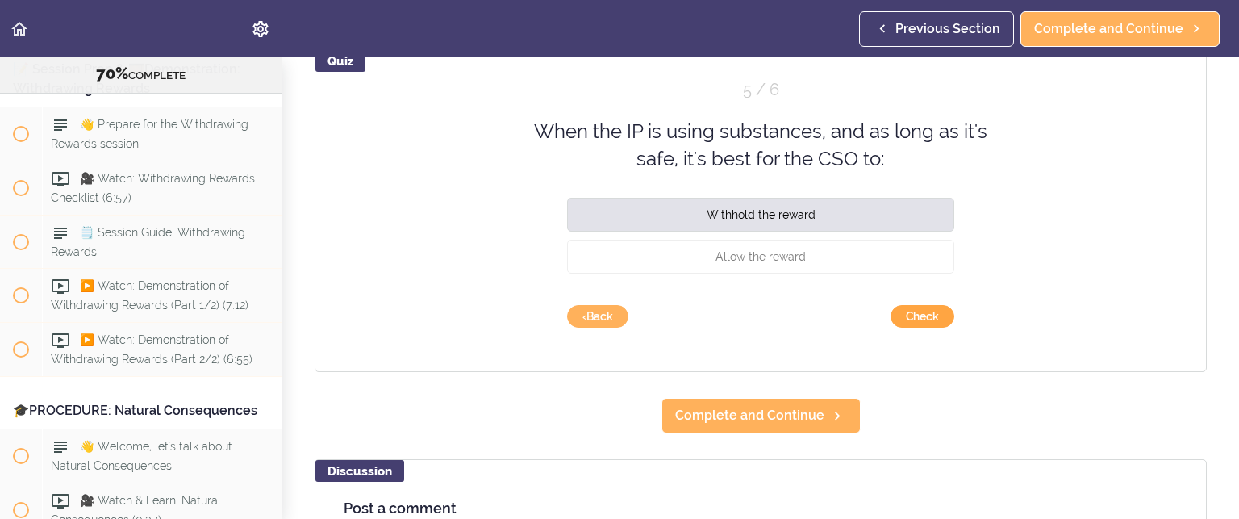
click at [910, 310] on button "Check" at bounding box center [923, 316] width 64 height 23
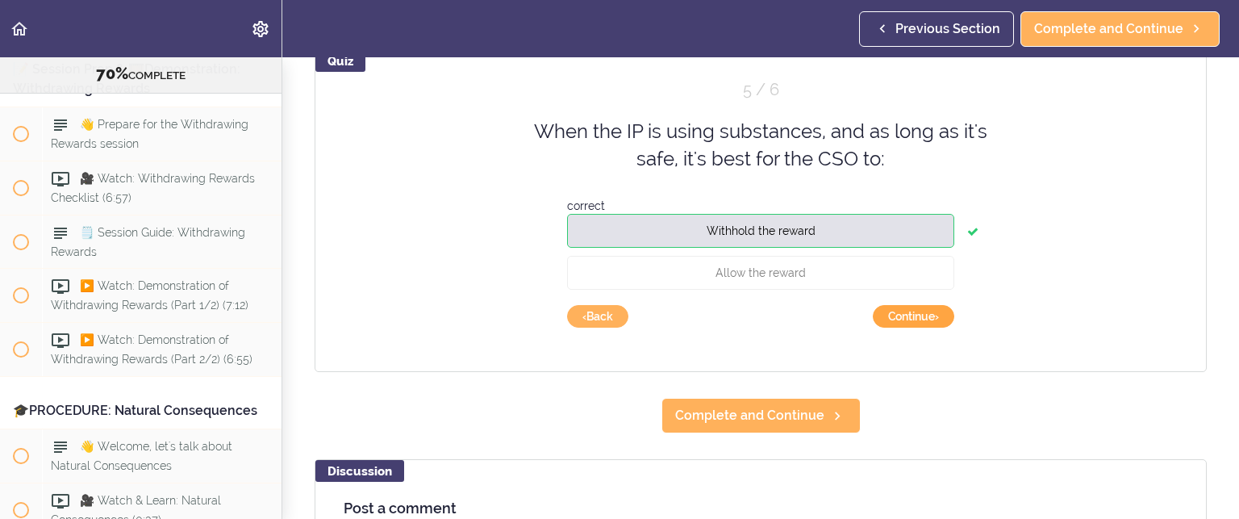
click at [910, 310] on button "Continue ›" at bounding box center [913, 316] width 81 height 23
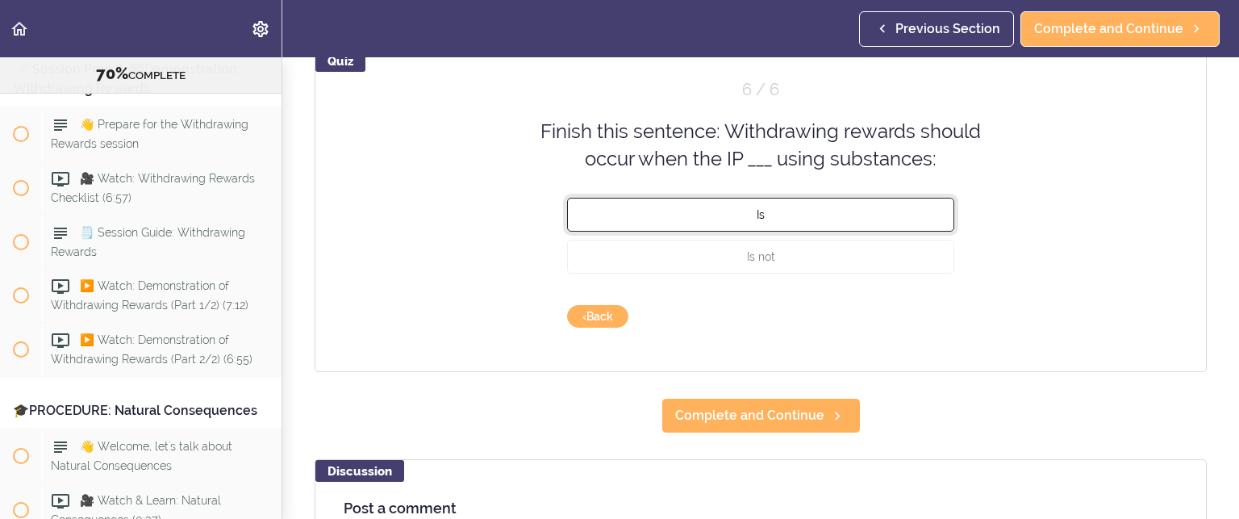
click at [757, 212] on span "Is" at bounding box center [761, 213] width 8 height 13
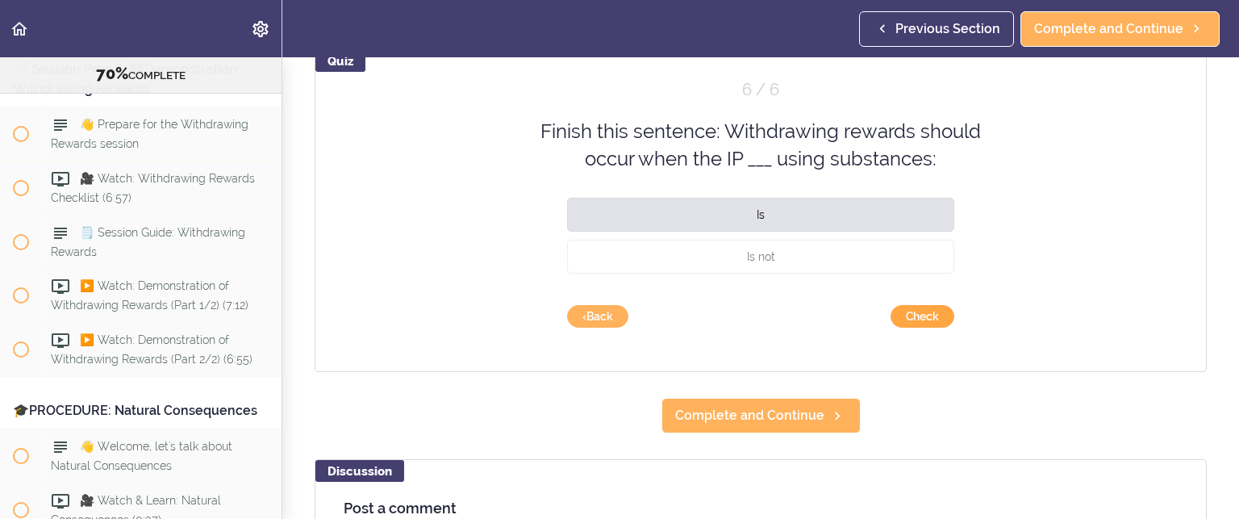
click at [920, 315] on button "Check" at bounding box center [923, 316] width 64 height 23
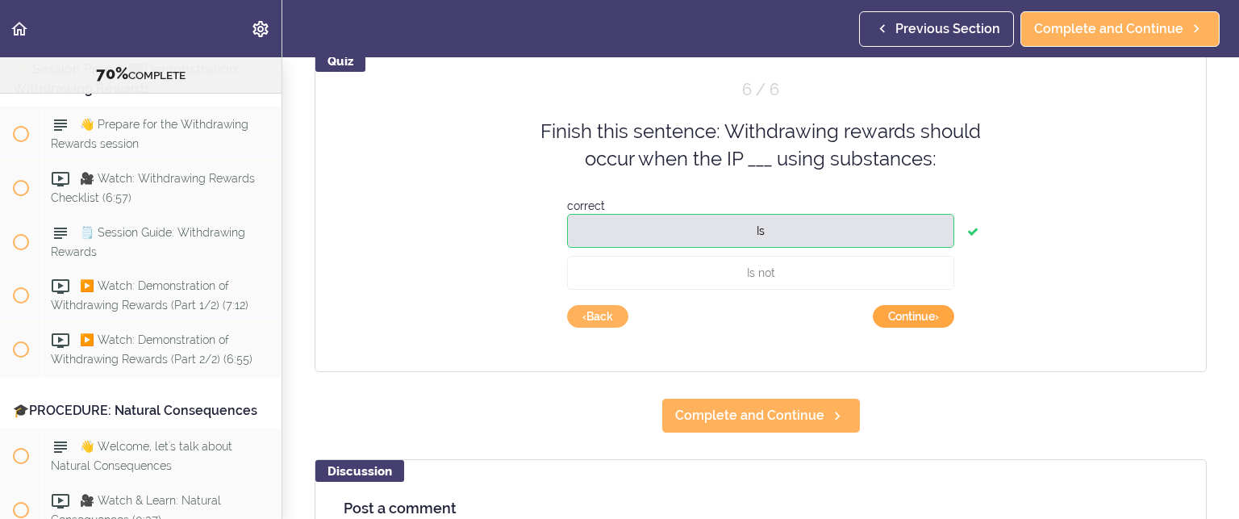
click at [921, 312] on button "Continue ›" at bounding box center [913, 316] width 81 height 23
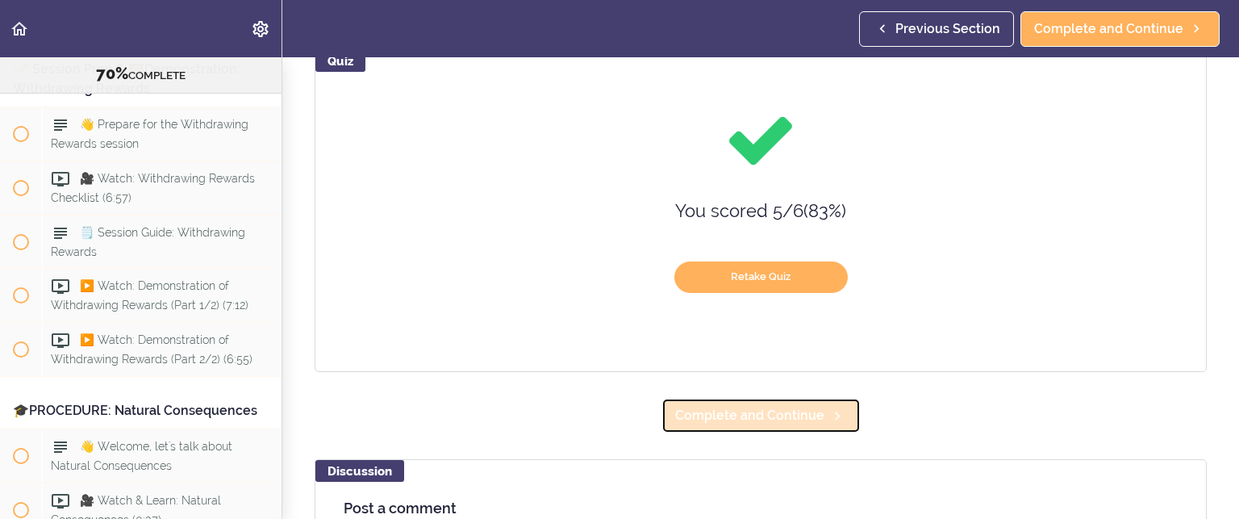
click at [787, 408] on span "Complete and Continue" at bounding box center [749, 415] width 149 height 19
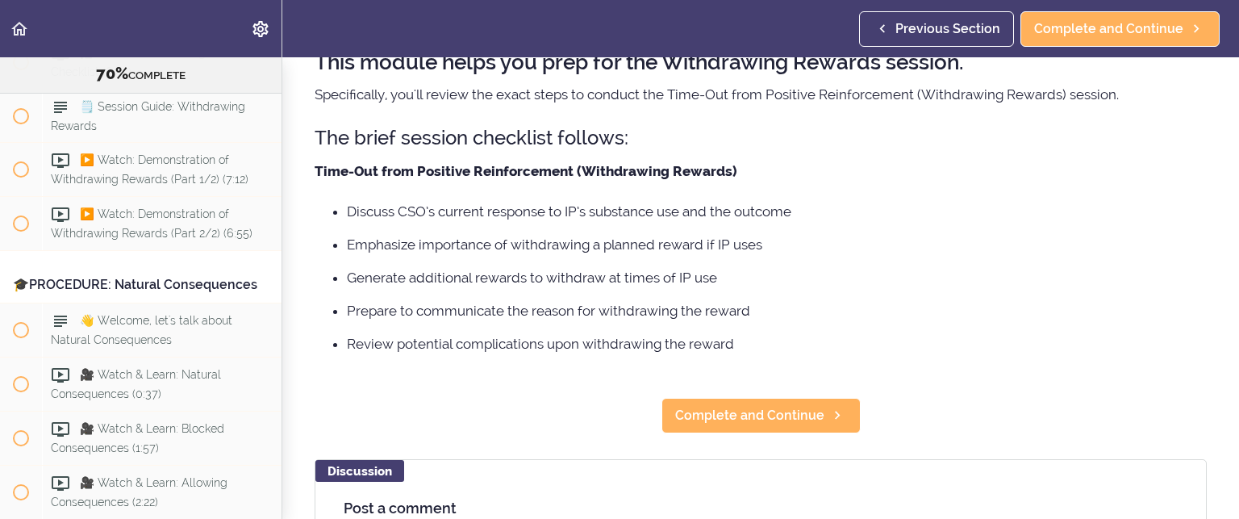
scroll to position [161, 0]
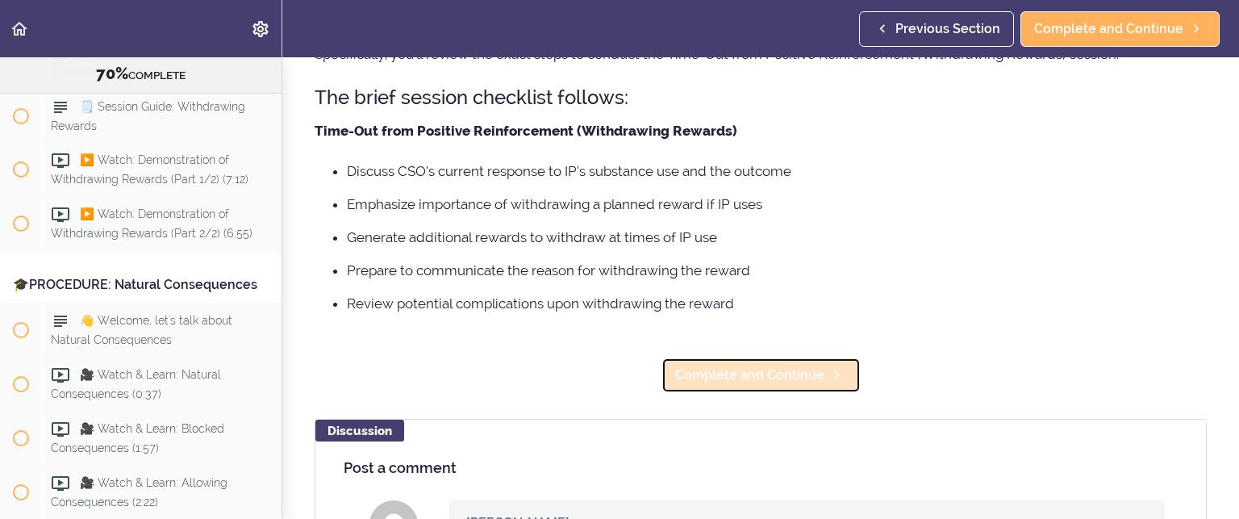
click at [786, 369] on span "Complete and Continue" at bounding box center [749, 374] width 149 height 19
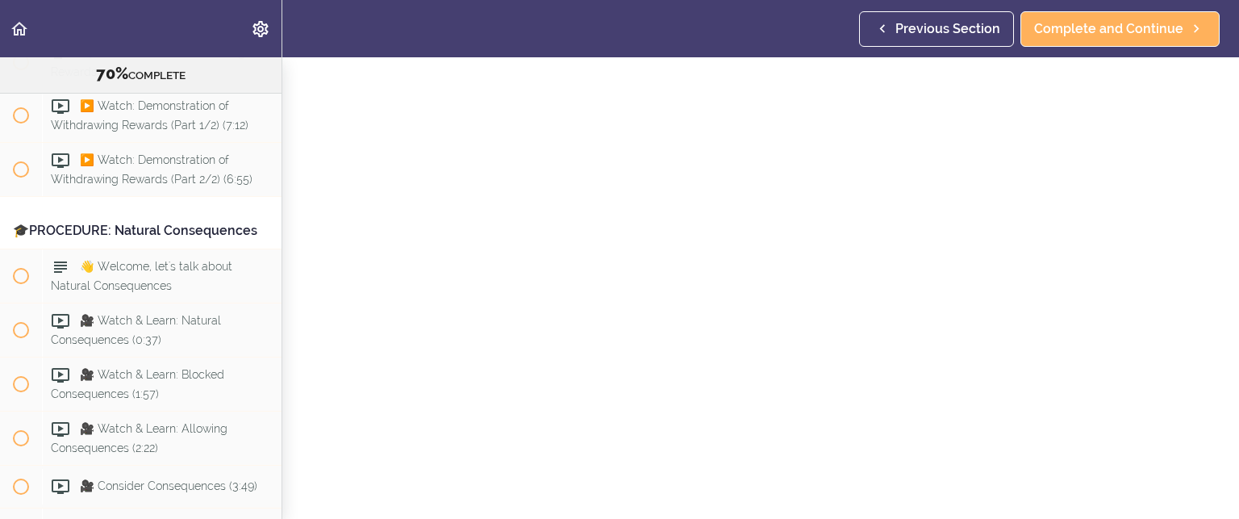
scroll to position [161, 0]
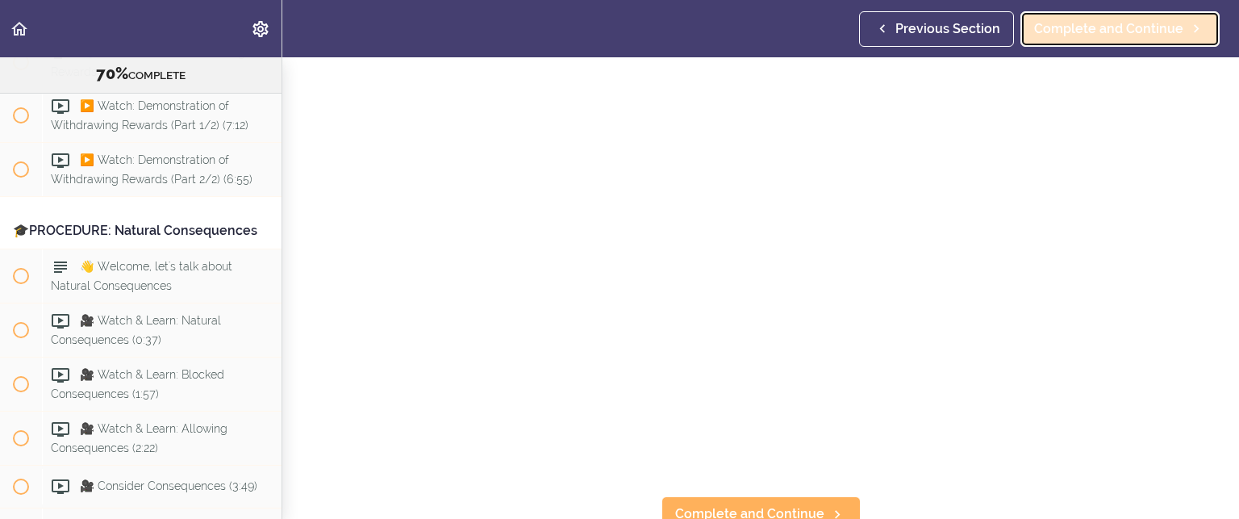
click at [1091, 26] on span "Complete and Continue" at bounding box center [1108, 28] width 149 height 19
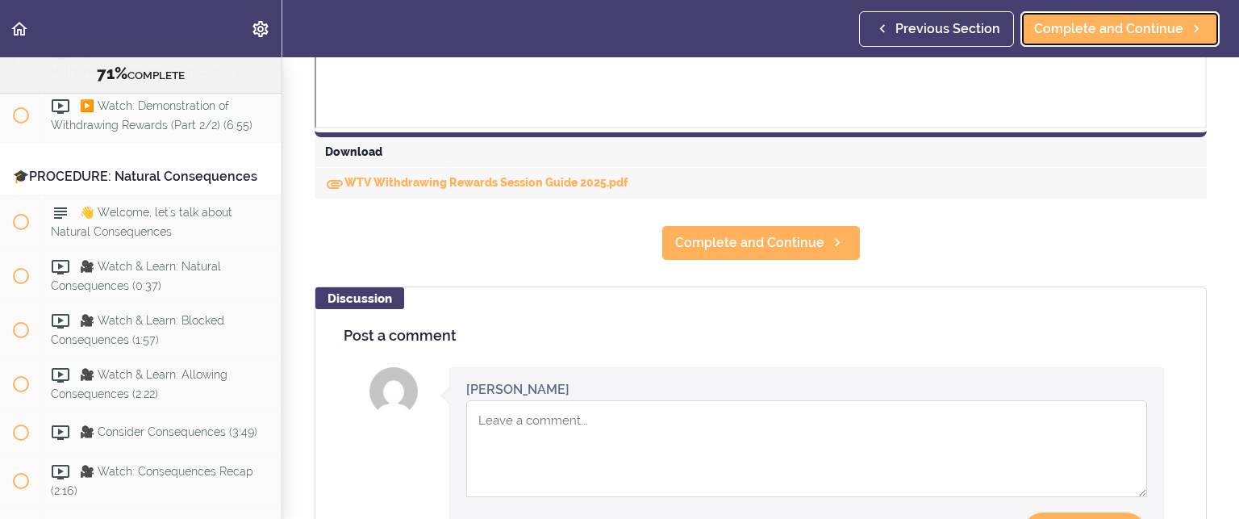
scroll to position [754, 0]
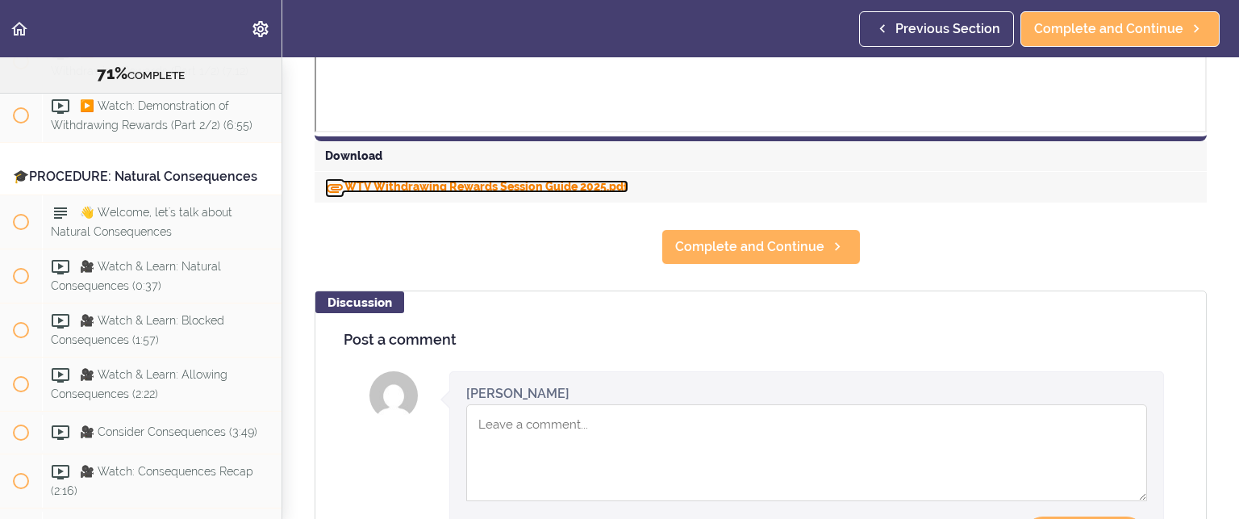
click at [403, 186] on link "WTV Withdrawing Rewards Session Guide 2025.pdf" at bounding box center [476, 186] width 303 height 13
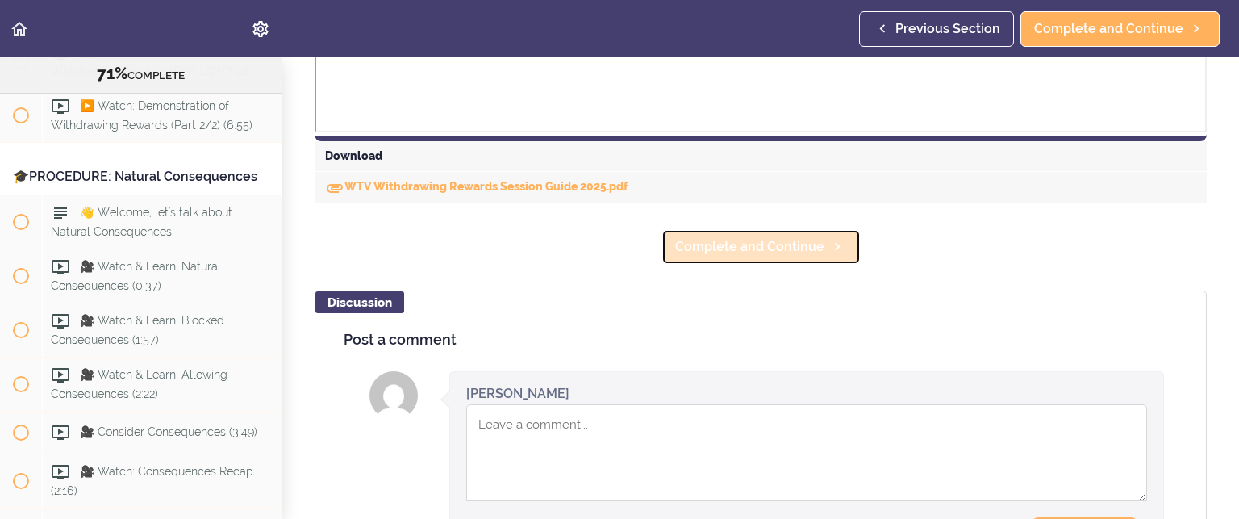
click at [686, 243] on span "Complete and Continue" at bounding box center [749, 246] width 149 height 19
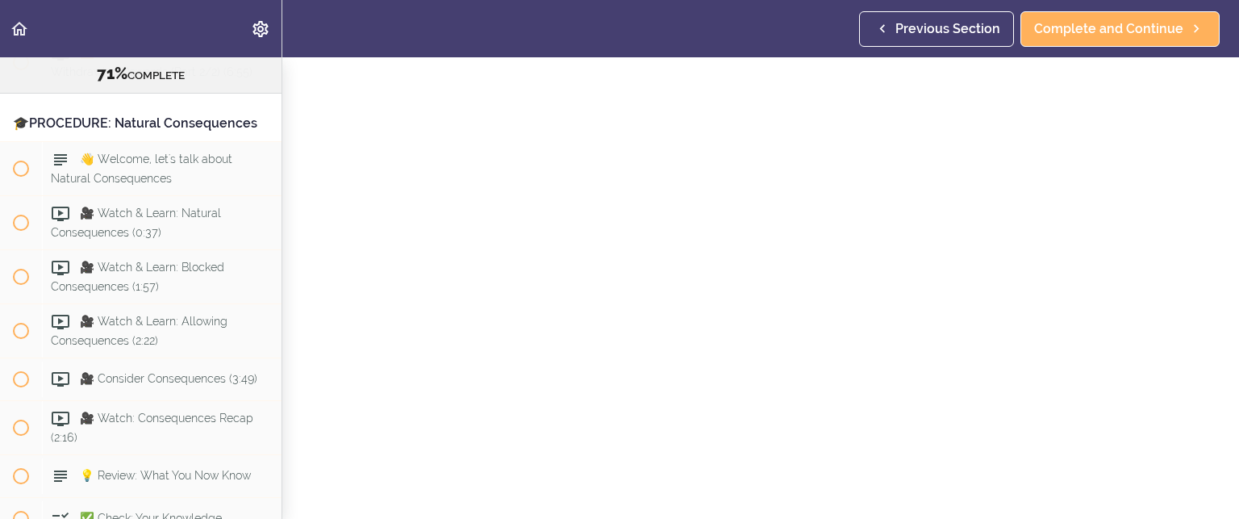
scroll to position [242, 0]
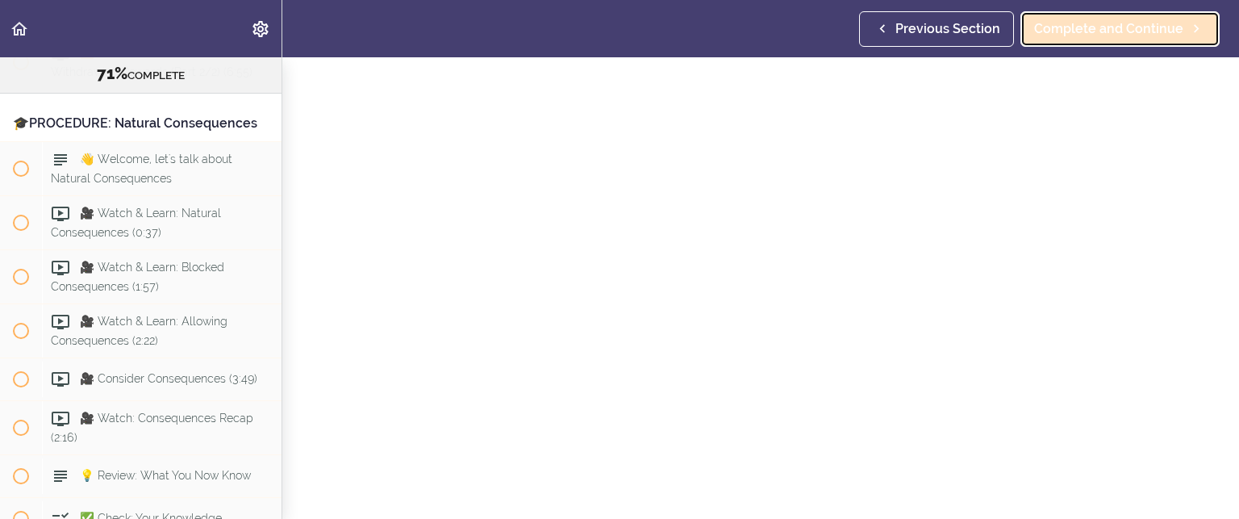
click at [1093, 27] on span "Complete and Continue" at bounding box center [1108, 28] width 149 height 19
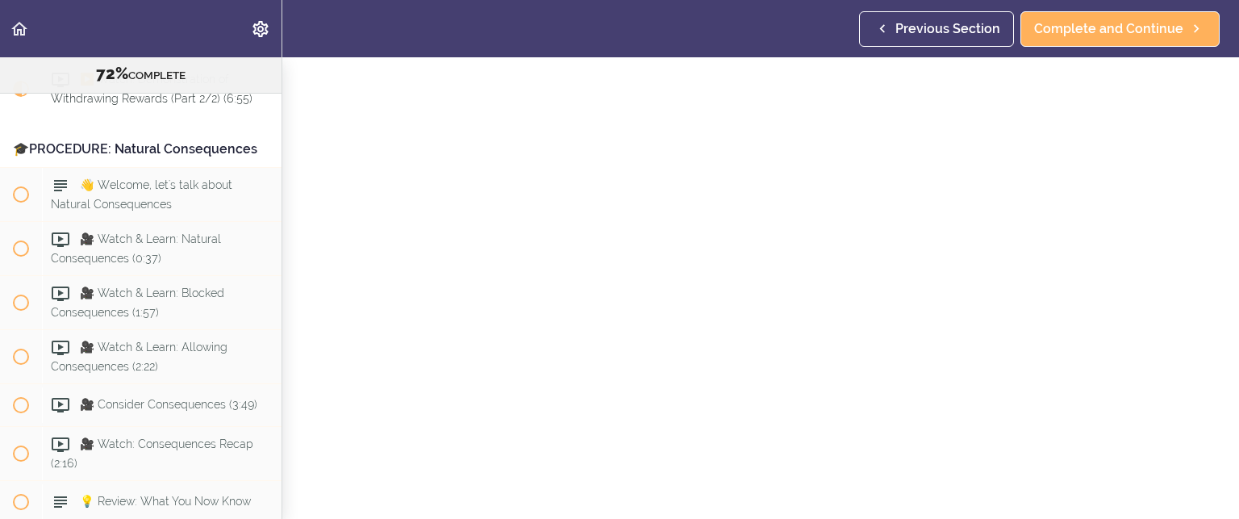
scroll to position [190, 0]
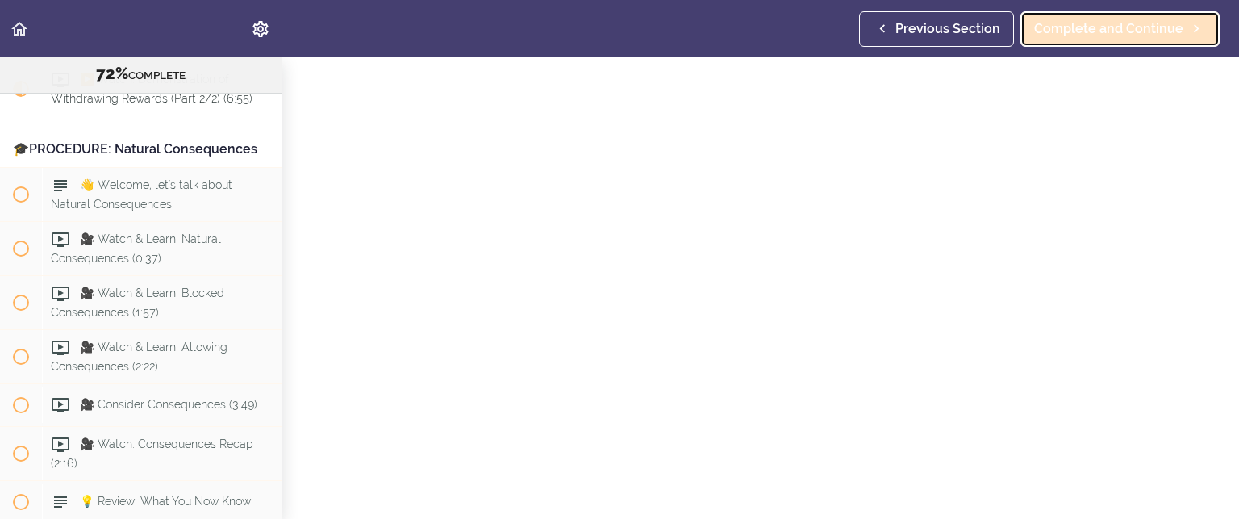
click at [1089, 19] on span "Complete and Continue" at bounding box center [1108, 28] width 149 height 19
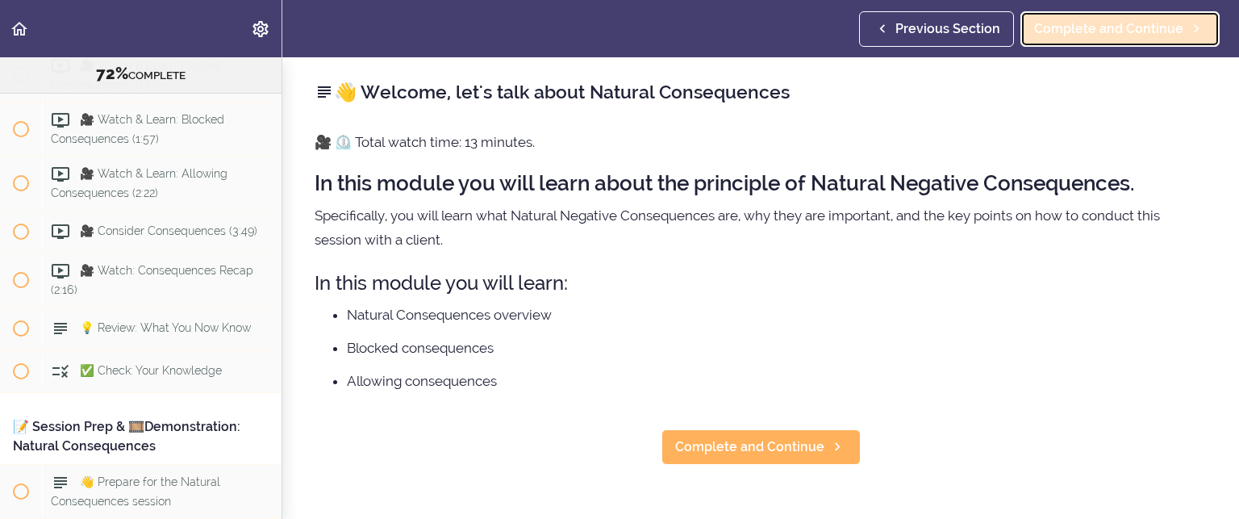
scroll to position [8737, 0]
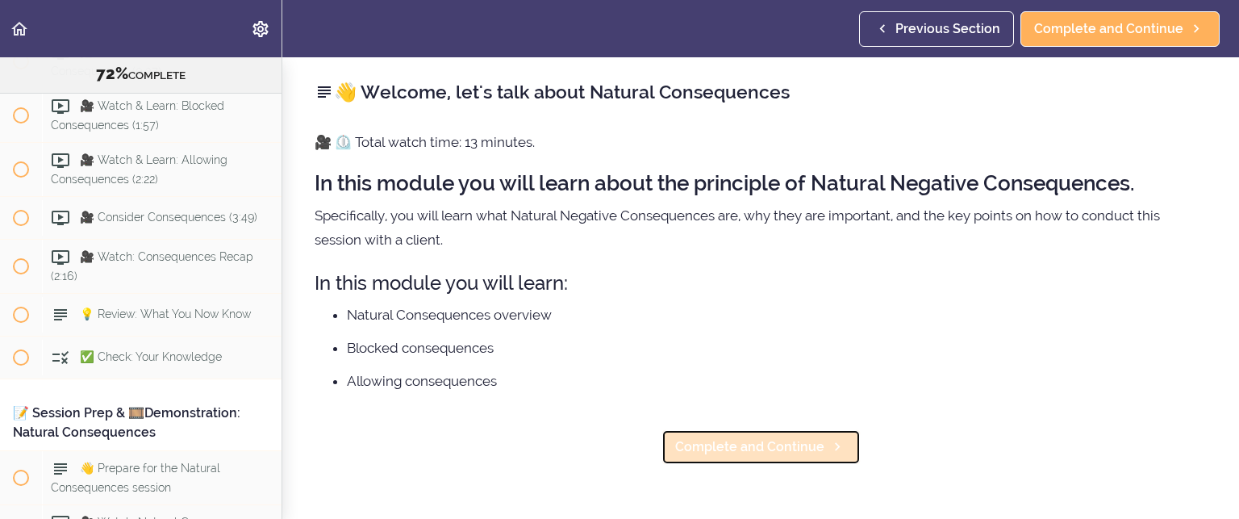
click at [803, 444] on span "Complete and Continue" at bounding box center [749, 446] width 149 height 19
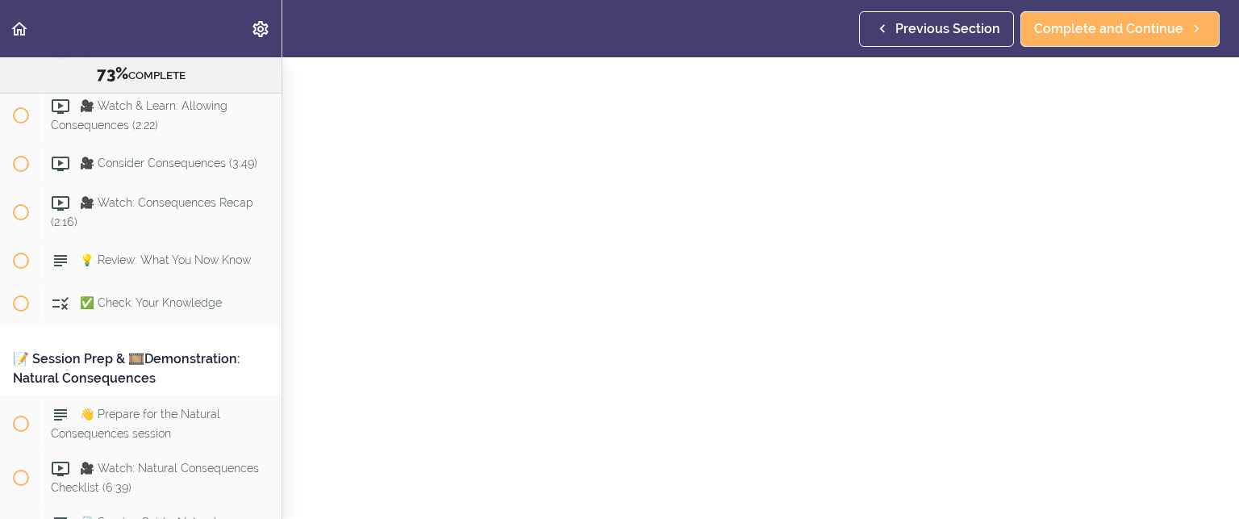
scroll to position [81, 0]
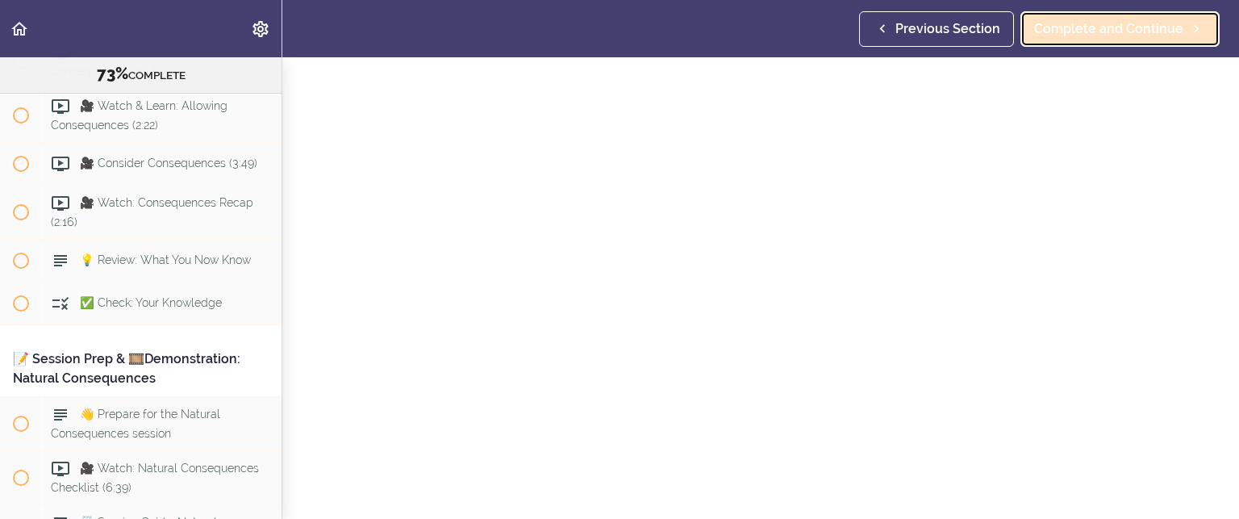
click at [1091, 27] on span "Complete and Continue" at bounding box center [1108, 28] width 149 height 19
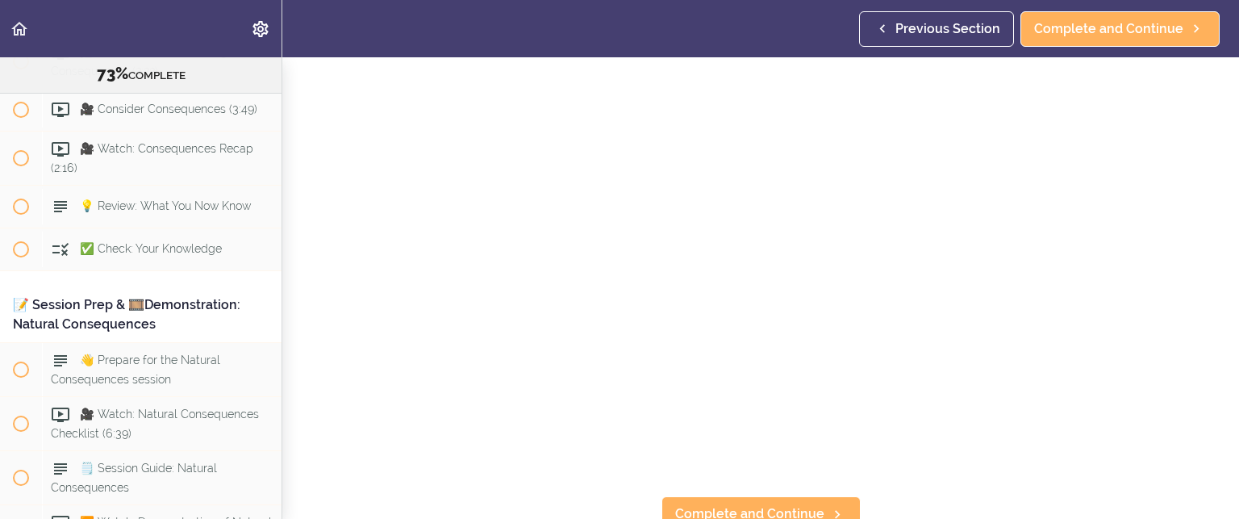
scroll to position [81, 0]
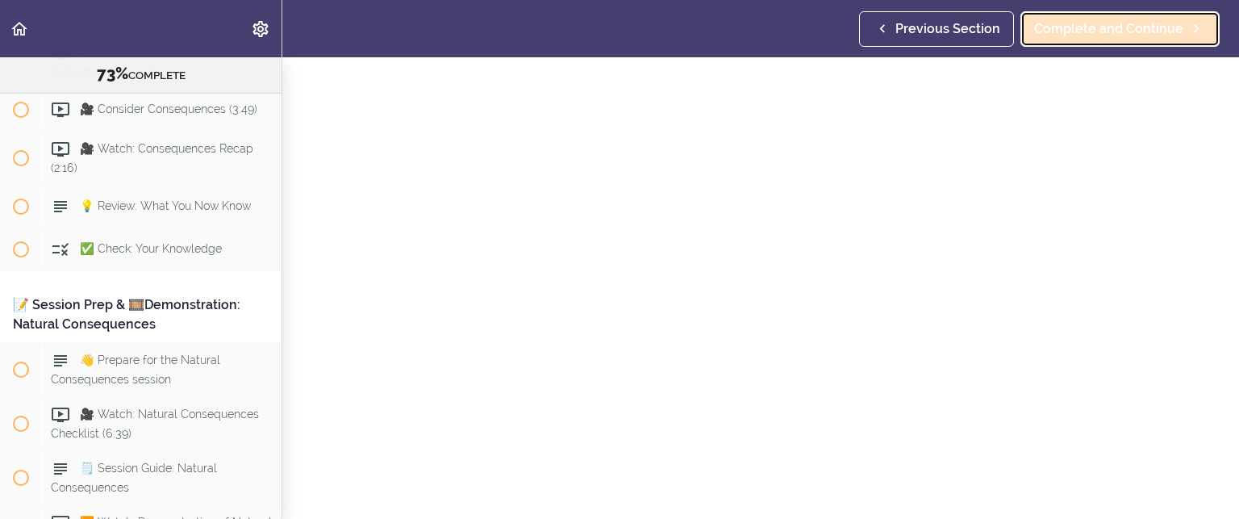
click at [1063, 20] on span "Complete and Continue" at bounding box center [1108, 28] width 149 height 19
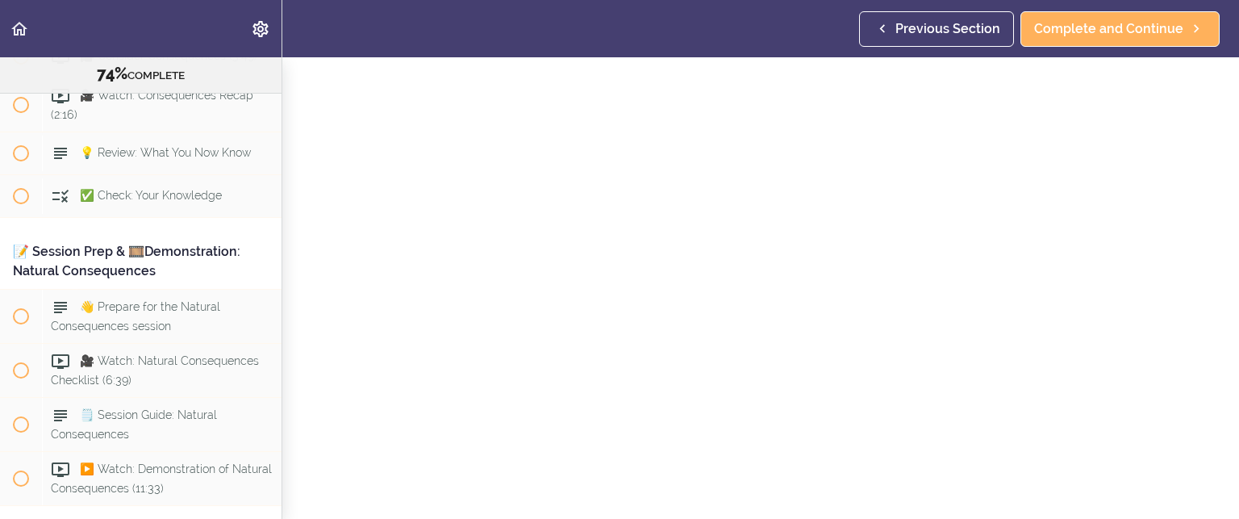
scroll to position [81, 0]
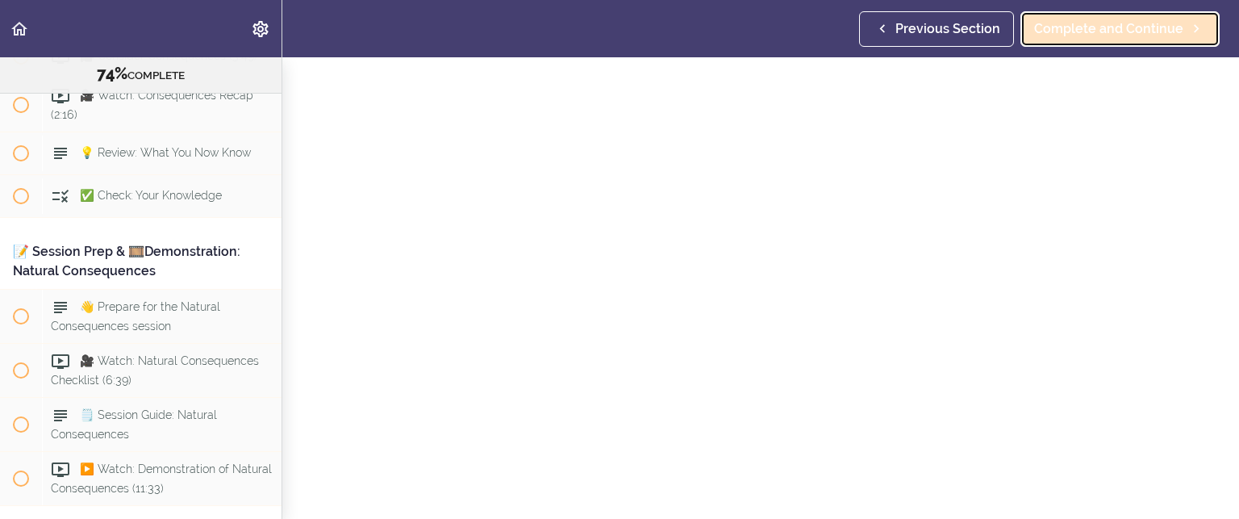
click at [1070, 38] on span "Complete and Continue" at bounding box center [1108, 28] width 149 height 19
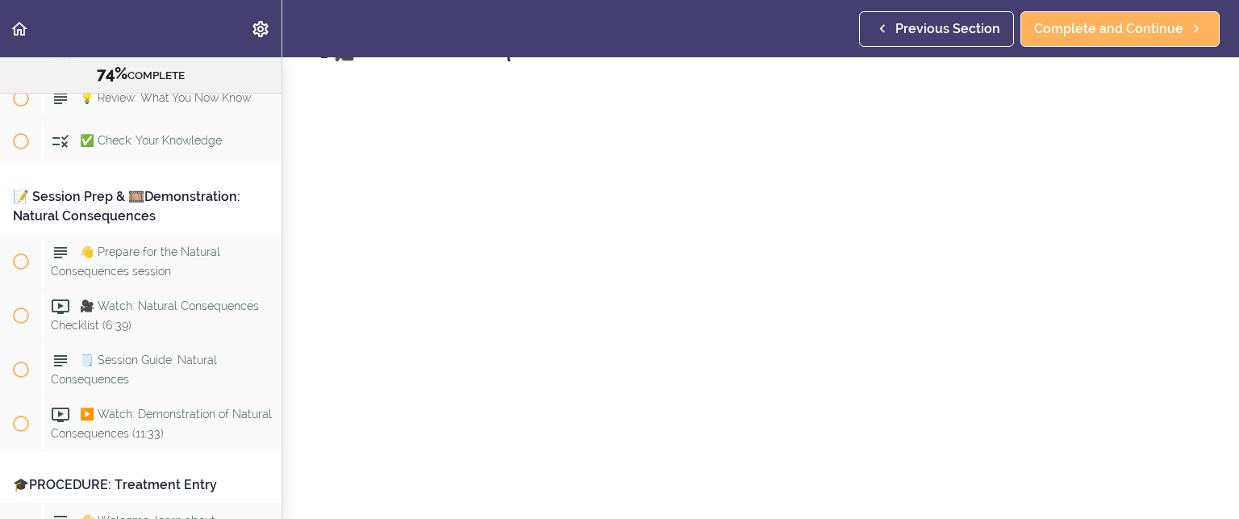
scroll to position [81, 0]
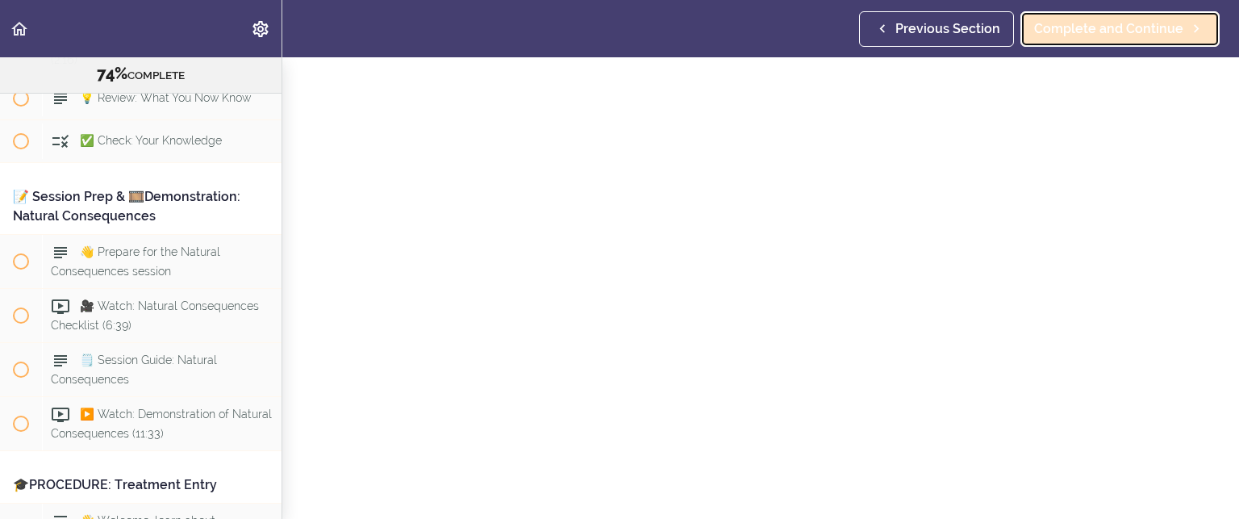
click at [1084, 27] on span "Complete and Continue" at bounding box center [1108, 28] width 149 height 19
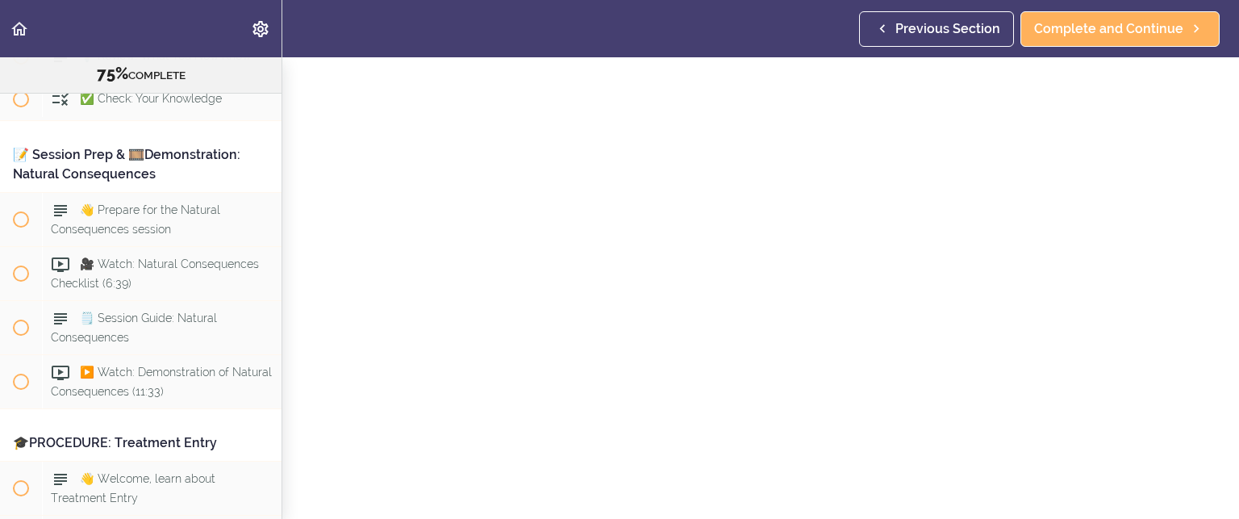
scroll to position [161, 0]
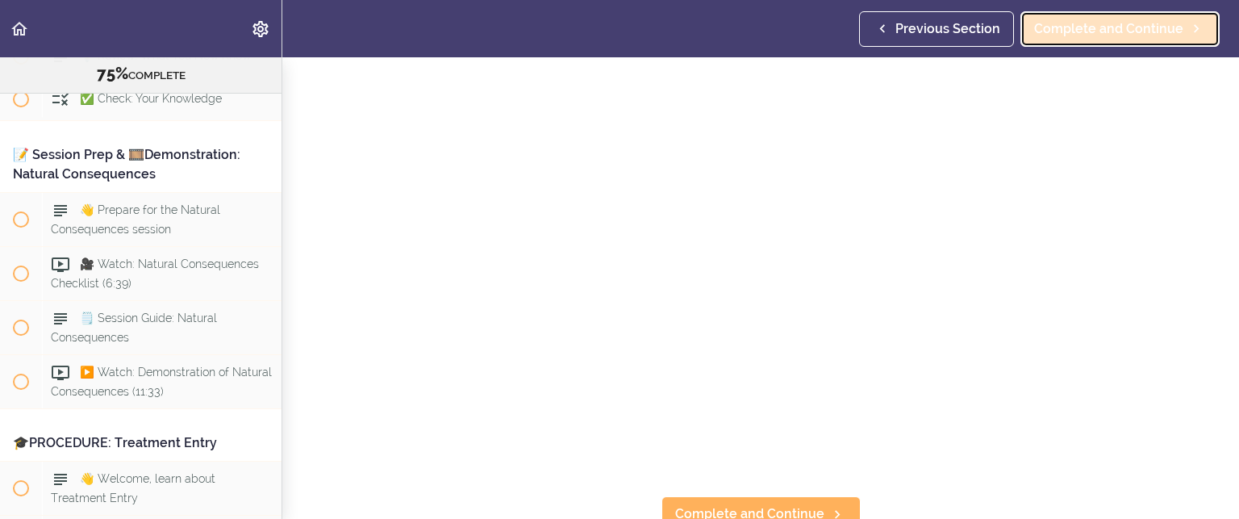
click at [1068, 34] on span "Complete and Continue" at bounding box center [1108, 28] width 149 height 19
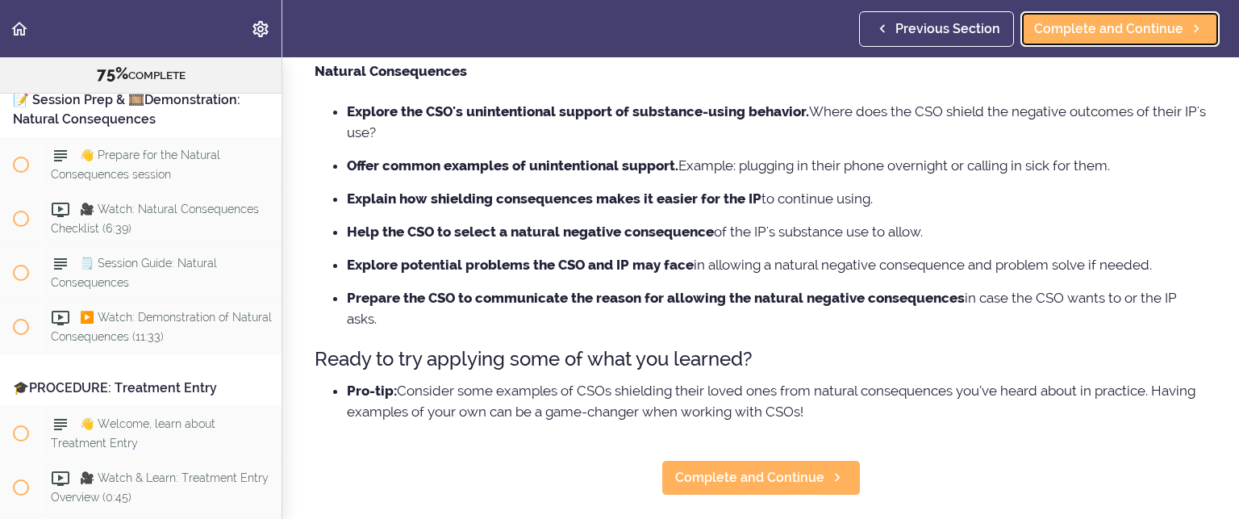
scroll to position [242, 0]
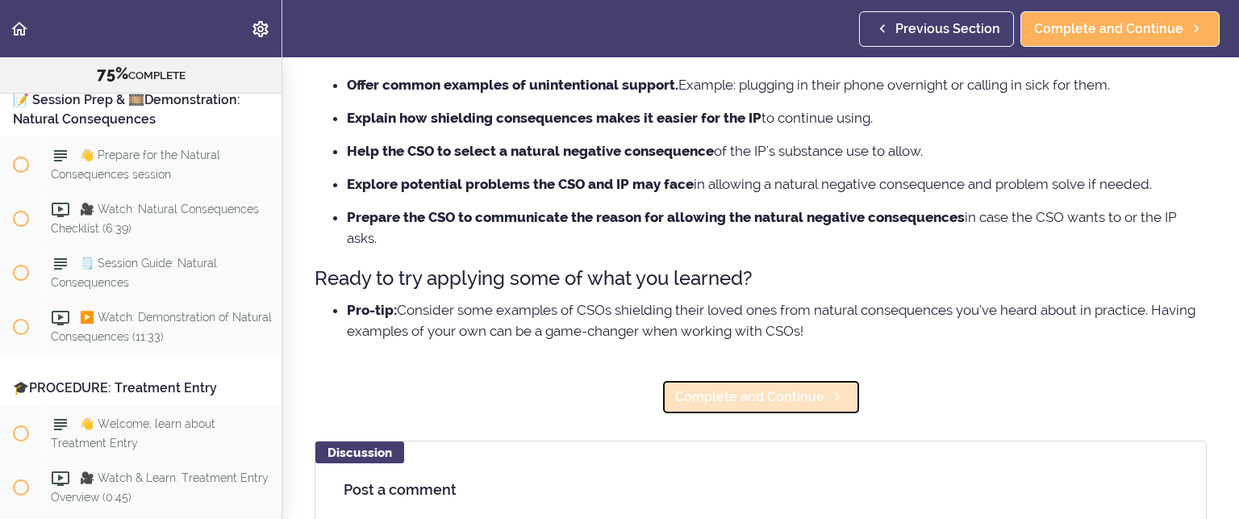
click at [730, 394] on span "Complete and Continue" at bounding box center [749, 396] width 149 height 19
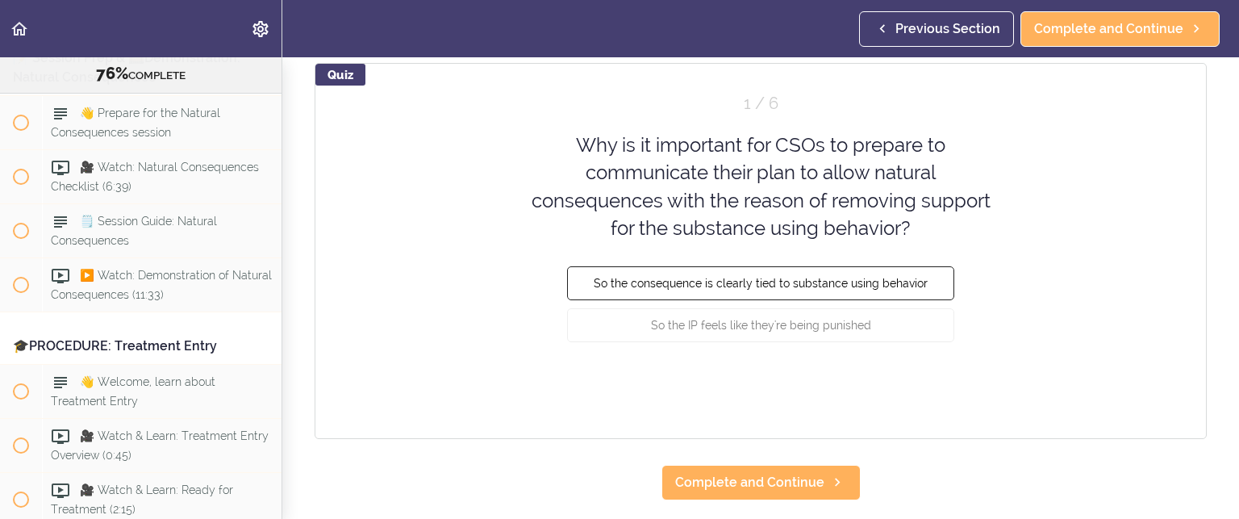
scroll to position [161, 0]
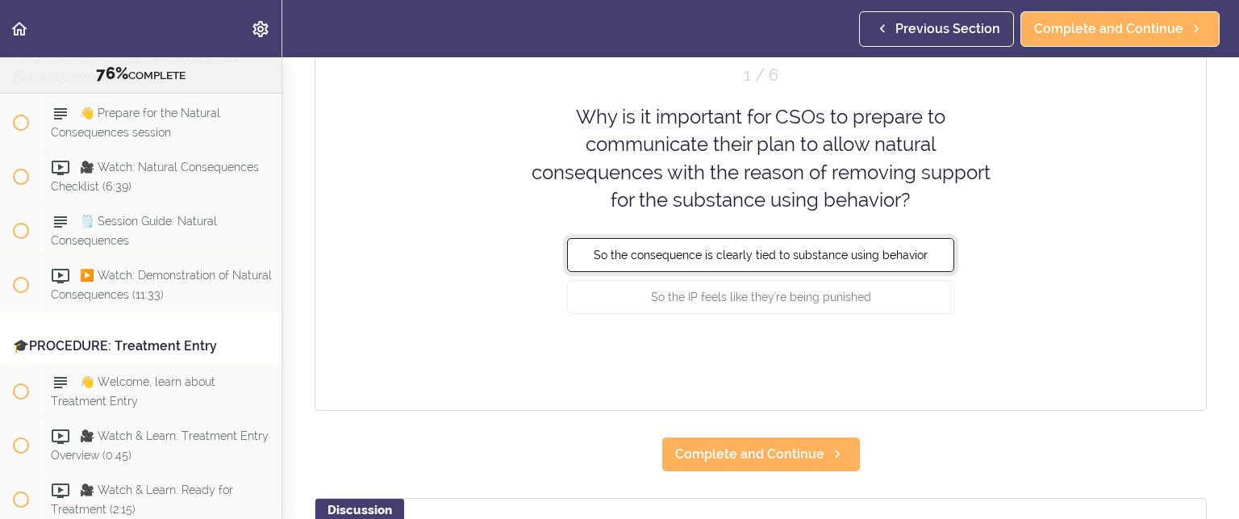
click at [807, 244] on button "So the consequence is clearly tied to substance using behavior" at bounding box center [760, 255] width 387 height 34
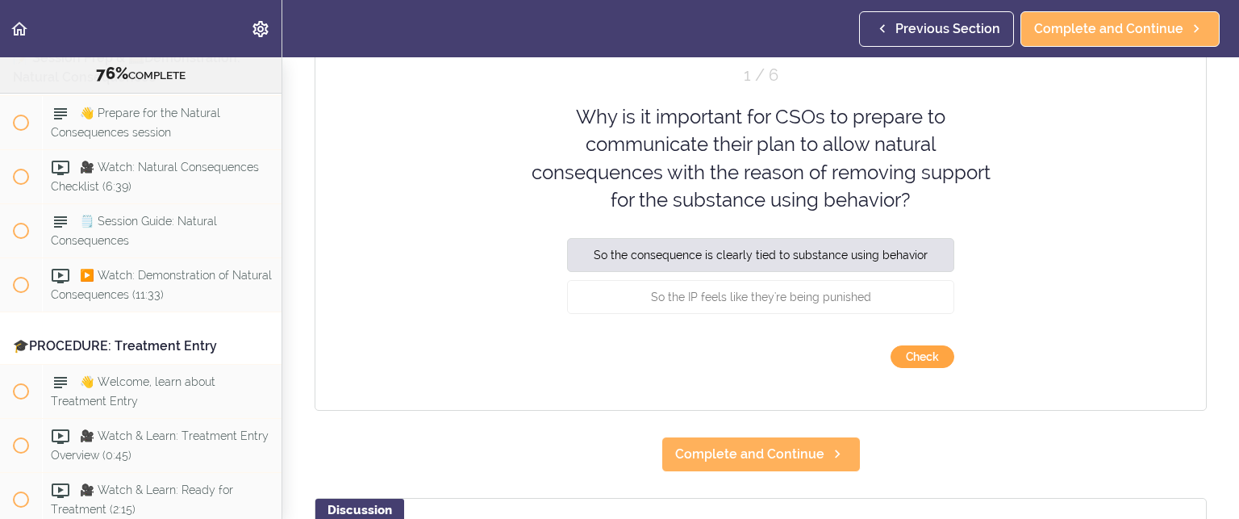
click at [916, 351] on button "Check" at bounding box center [923, 356] width 64 height 23
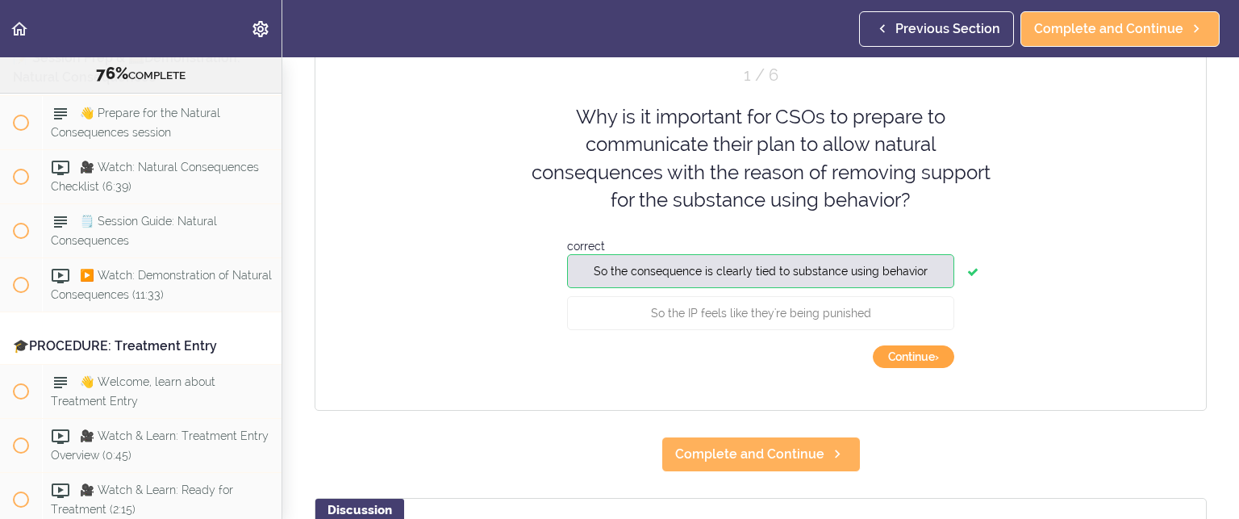
click at [916, 351] on button "Continue ›" at bounding box center [913, 356] width 81 height 23
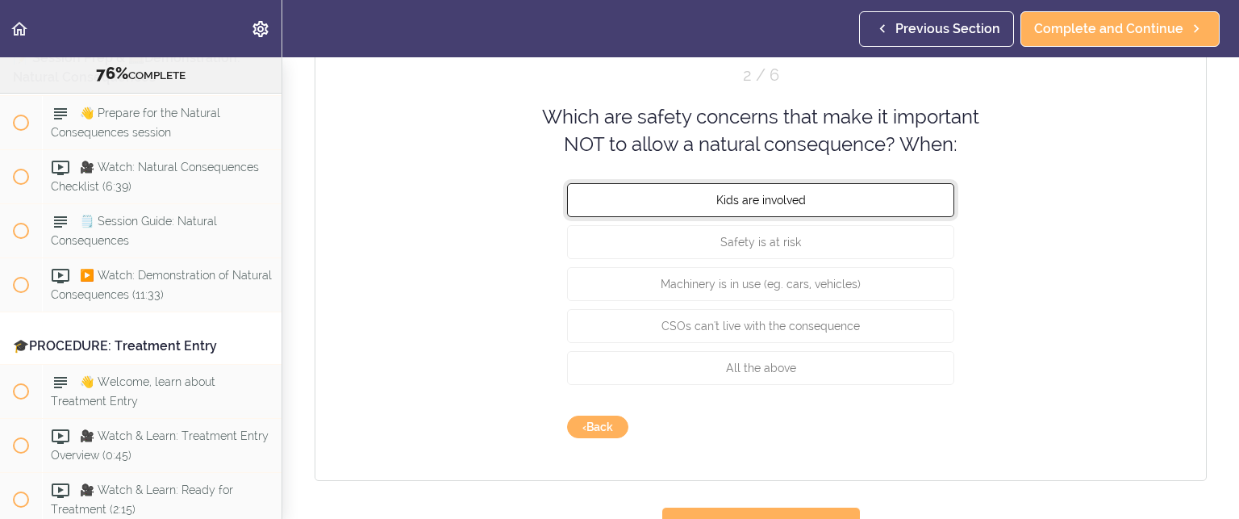
click at [747, 193] on span "Kids are involved" at bounding box center [761, 199] width 90 height 13
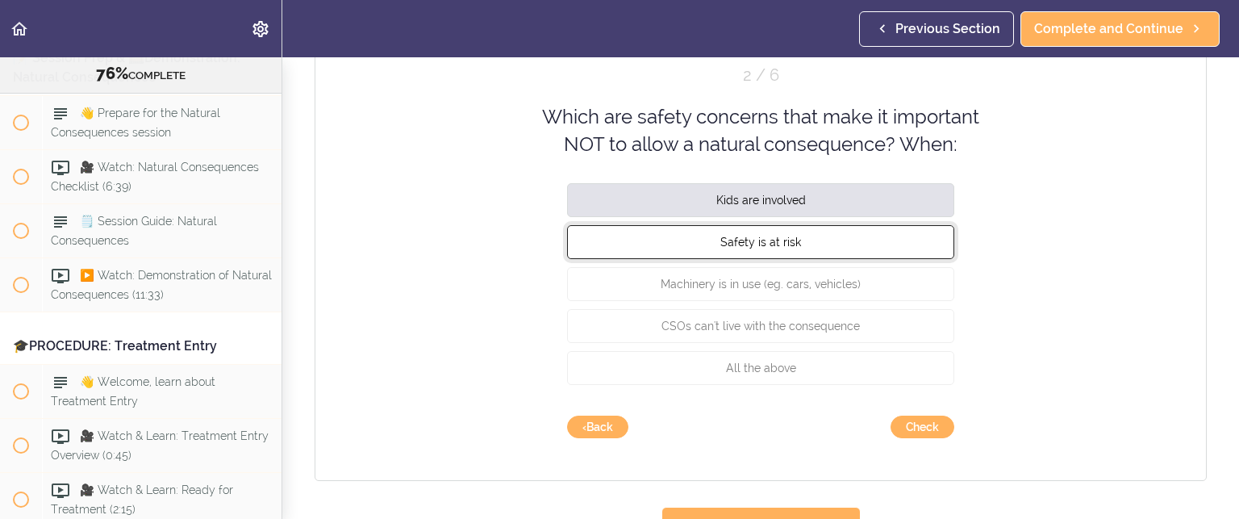
click at [745, 238] on span "Safety is at risk" at bounding box center [760, 241] width 81 height 13
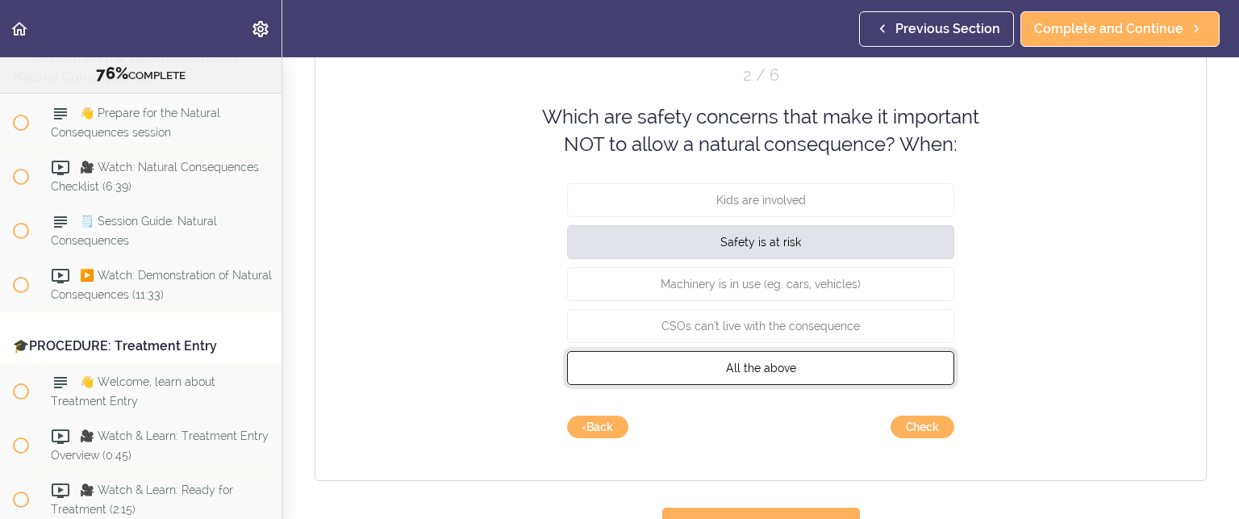
click at [755, 364] on span "All the above" at bounding box center [761, 367] width 70 height 13
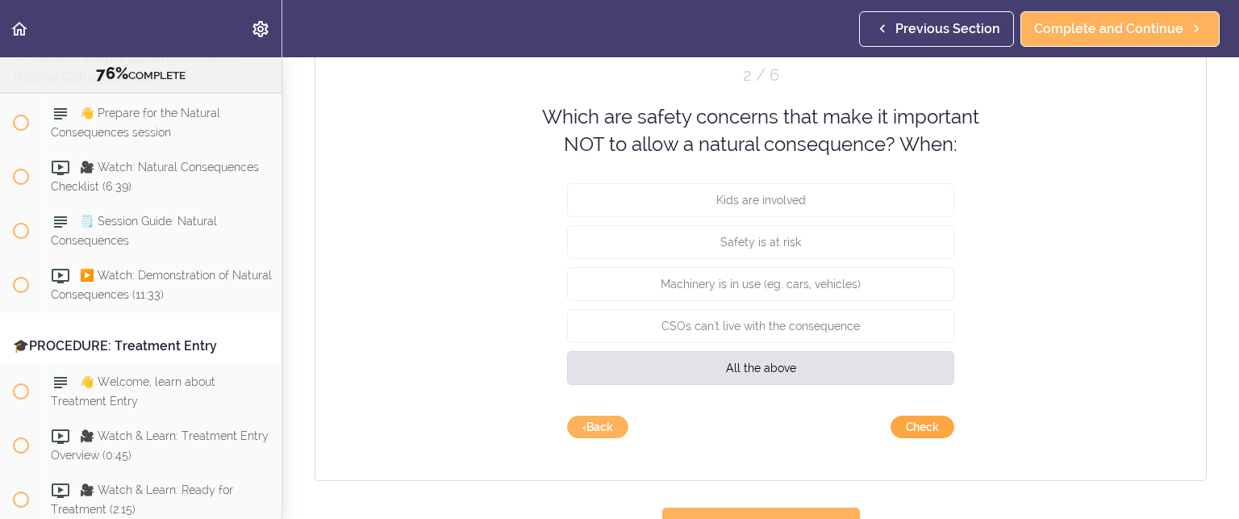
click at [928, 432] on button "Check" at bounding box center [923, 426] width 64 height 23
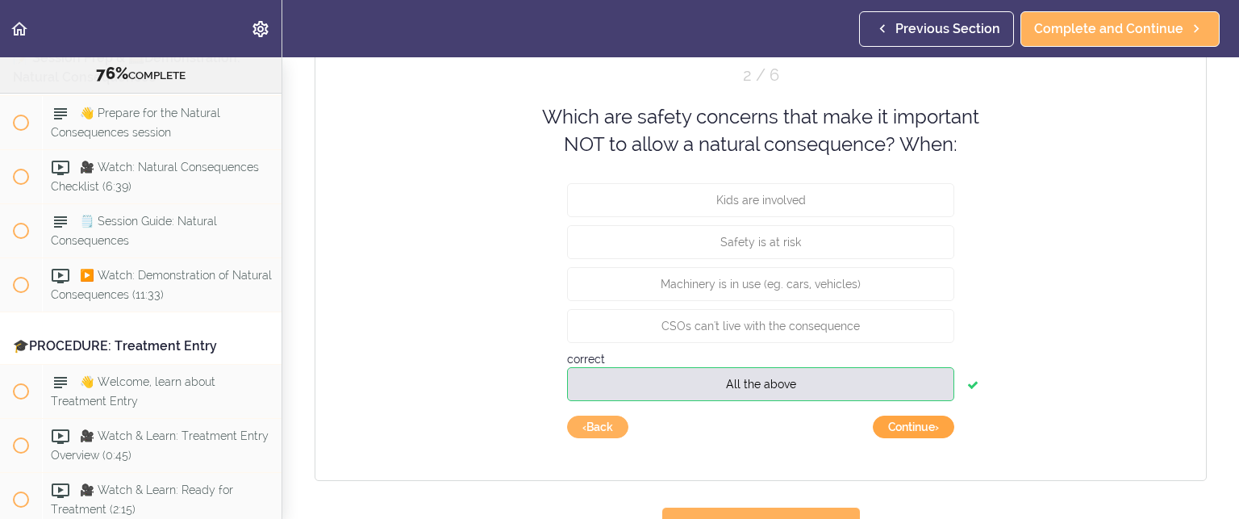
click at [913, 422] on button "Continue ›" at bounding box center [913, 426] width 81 height 23
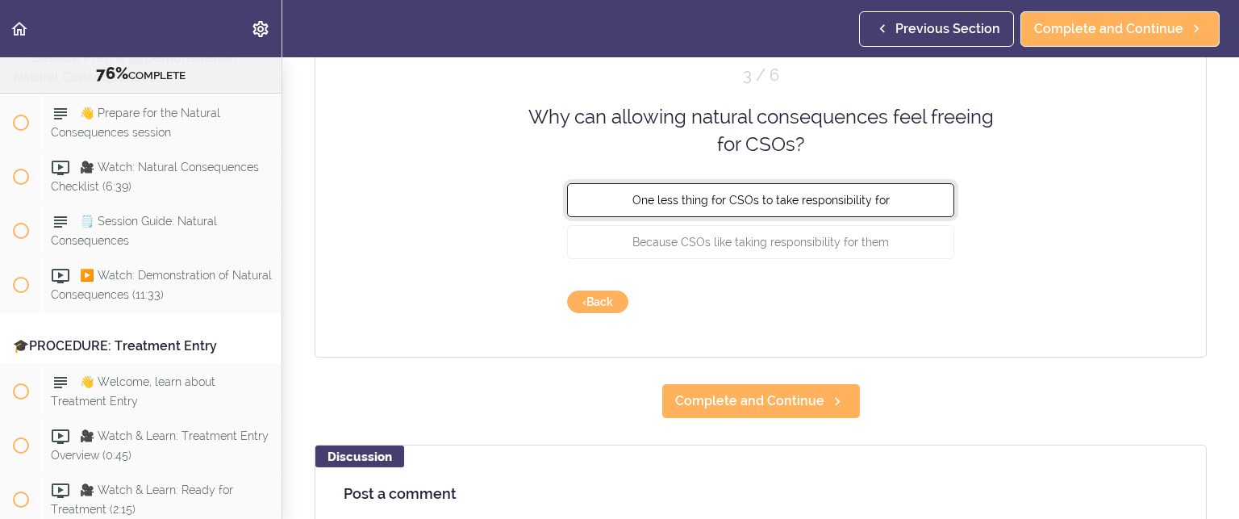
click at [796, 202] on span "One less thing for CSOs to take responsibility for" at bounding box center [760, 199] width 257 height 13
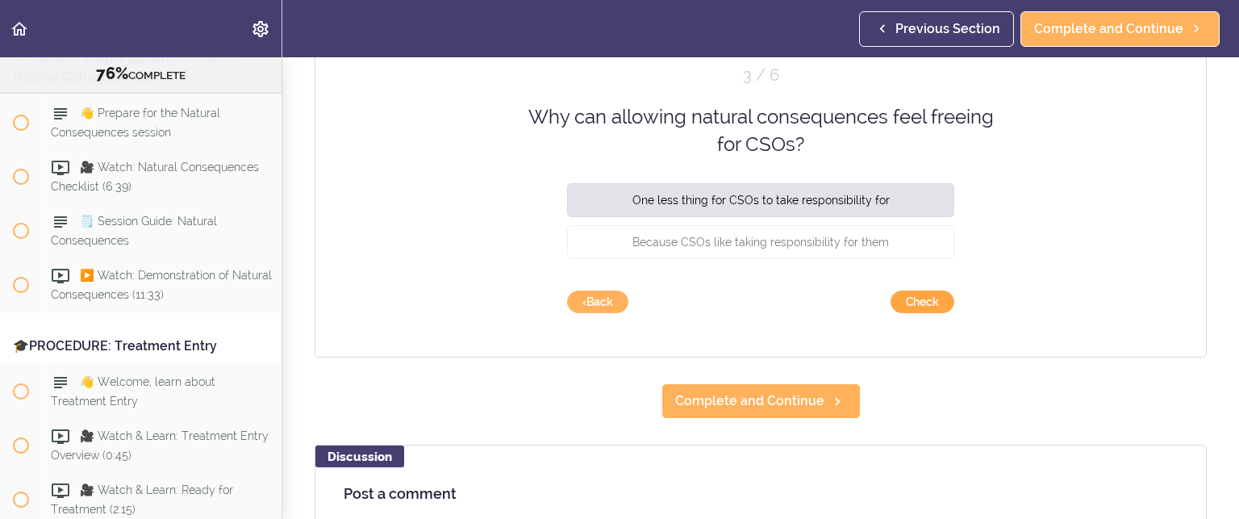
click at [910, 302] on button "Check" at bounding box center [923, 301] width 64 height 23
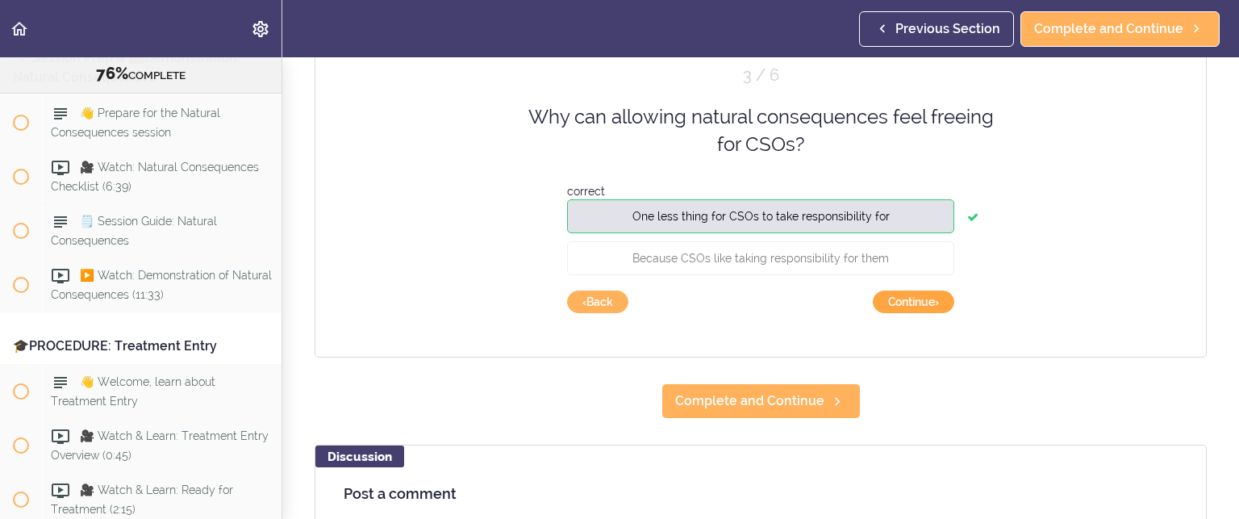
click at [910, 302] on button "Continue ›" at bounding box center [913, 301] width 81 height 23
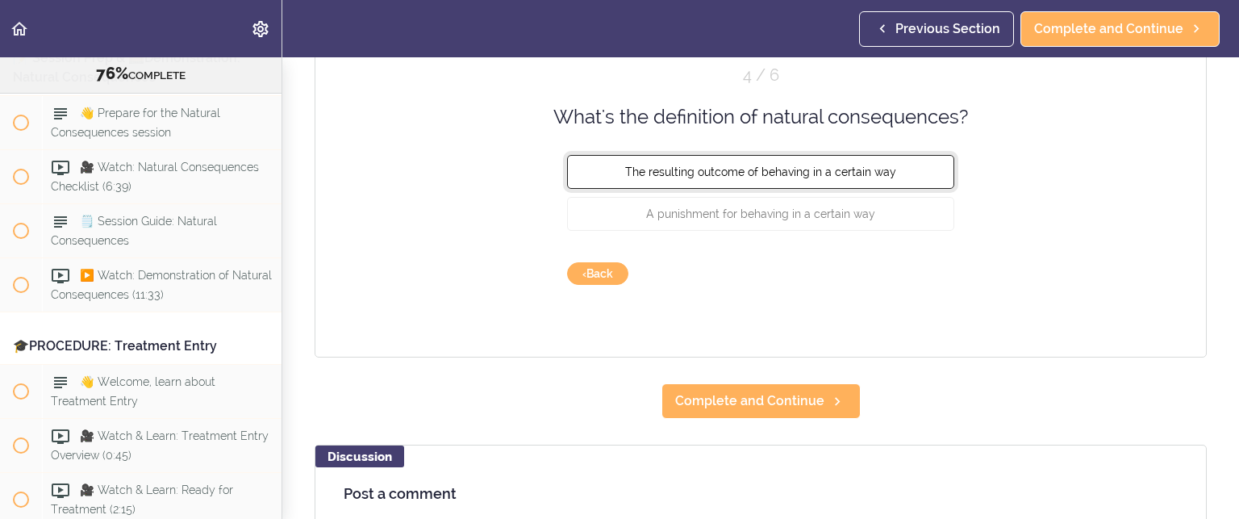
click at [811, 169] on span "The resulting outcome of behaving in a certain way" at bounding box center [760, 171] width 271 height 13
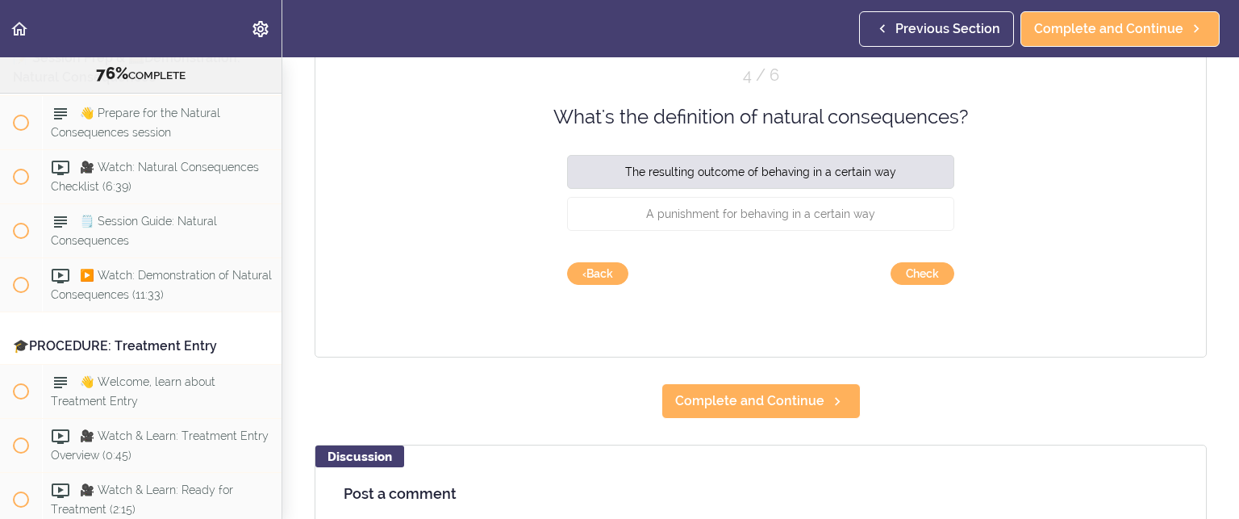
click at [913, 260] on div "Quiz 4 / 6 What's the definition of natural consequences? The resulting outcome…" at bounding box center [761, 196] width 892 height 323
click at [913, 271] on button "Check" at bounding box center [923, 273] width 64 height 23
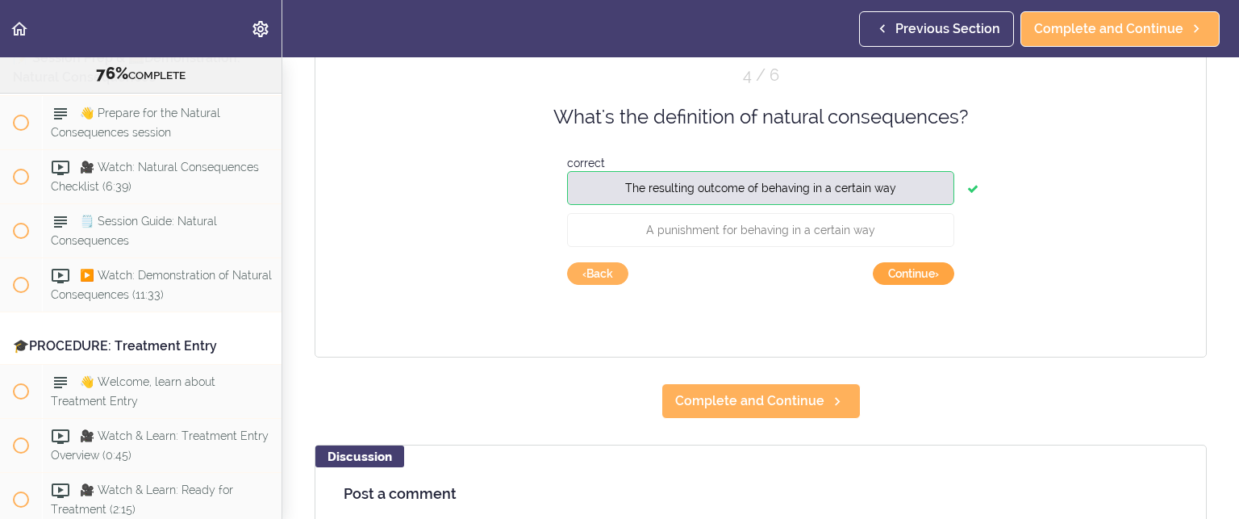
click at [913, 271] on button "Continue ›" at bounding box center [913, 273] width 81 height 23
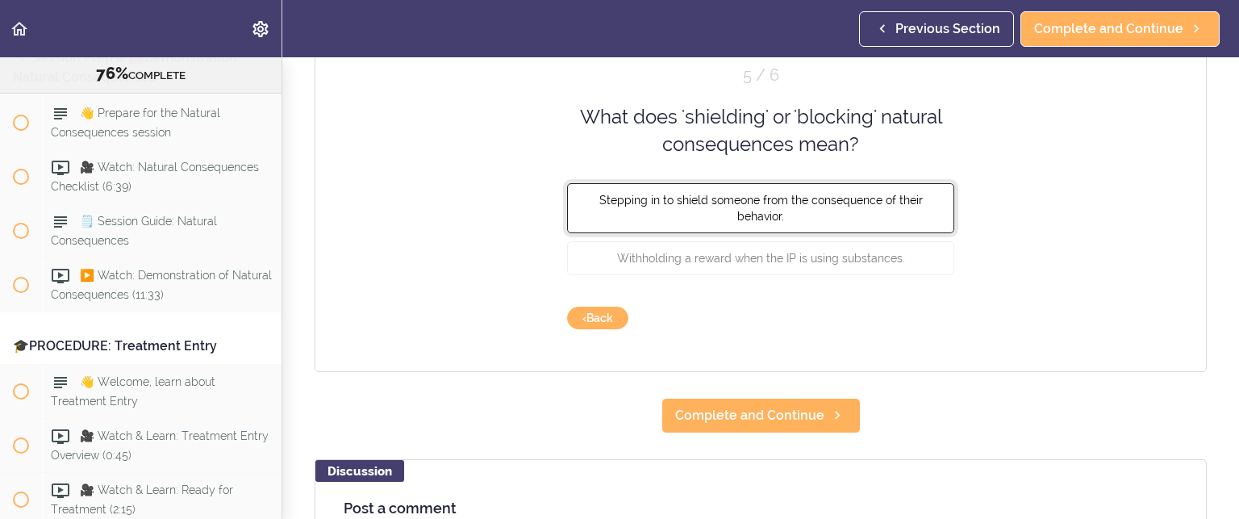
click at [797, 206] on button "Stepping in to shield someone from the consequence of their behavior." at bounding box center [760, 207] width 387 height 50
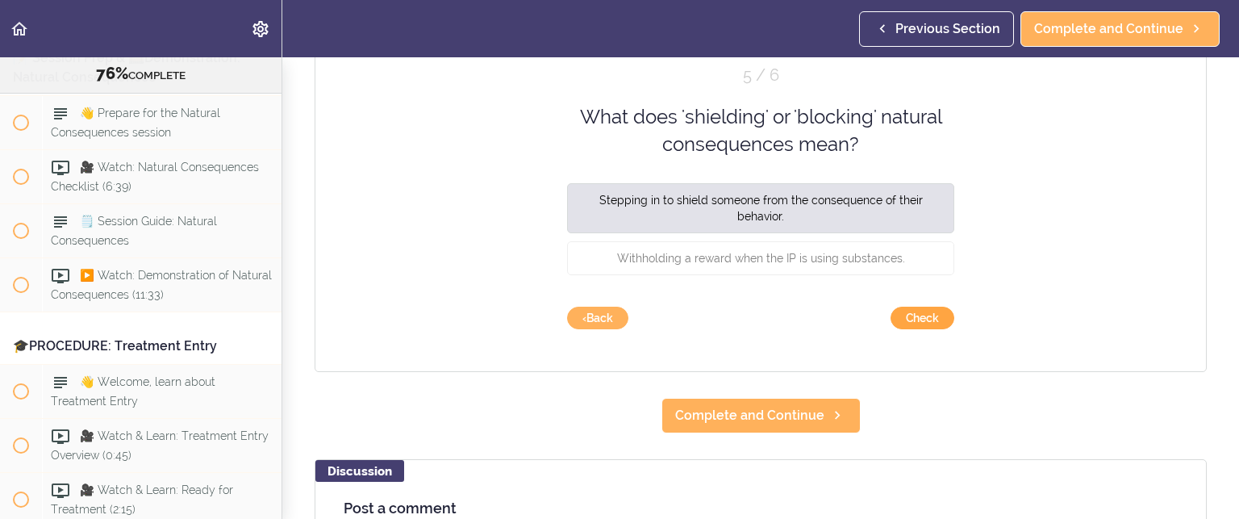
click at [913, 315] on button "Check" at bounding box center [923, 318] width 64 height 23
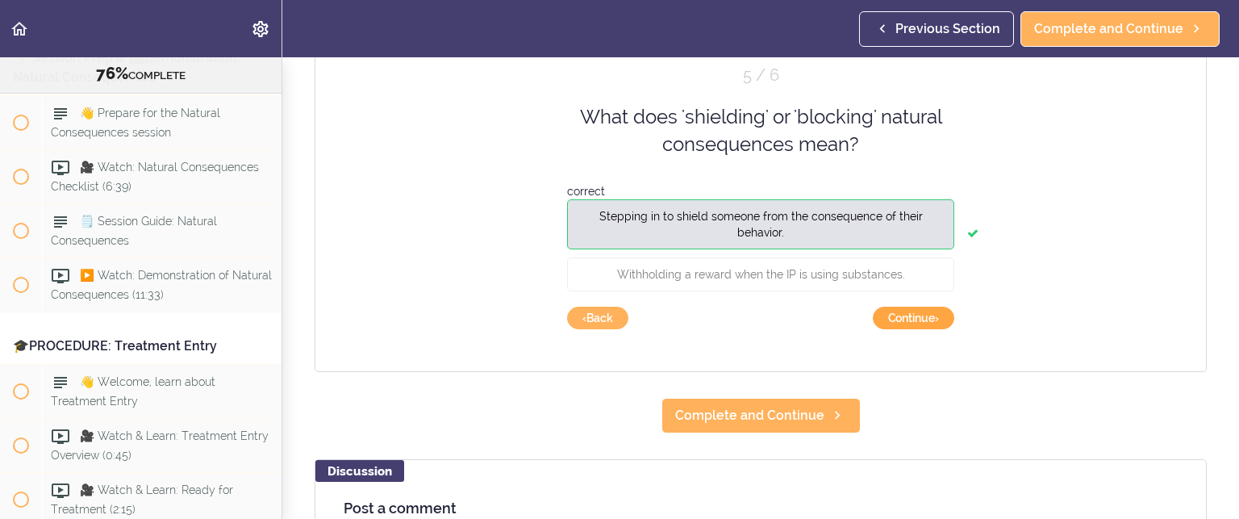
click at [913, 315] on button "Continue ›" at bounding box center [913, 318] width 81 height 23
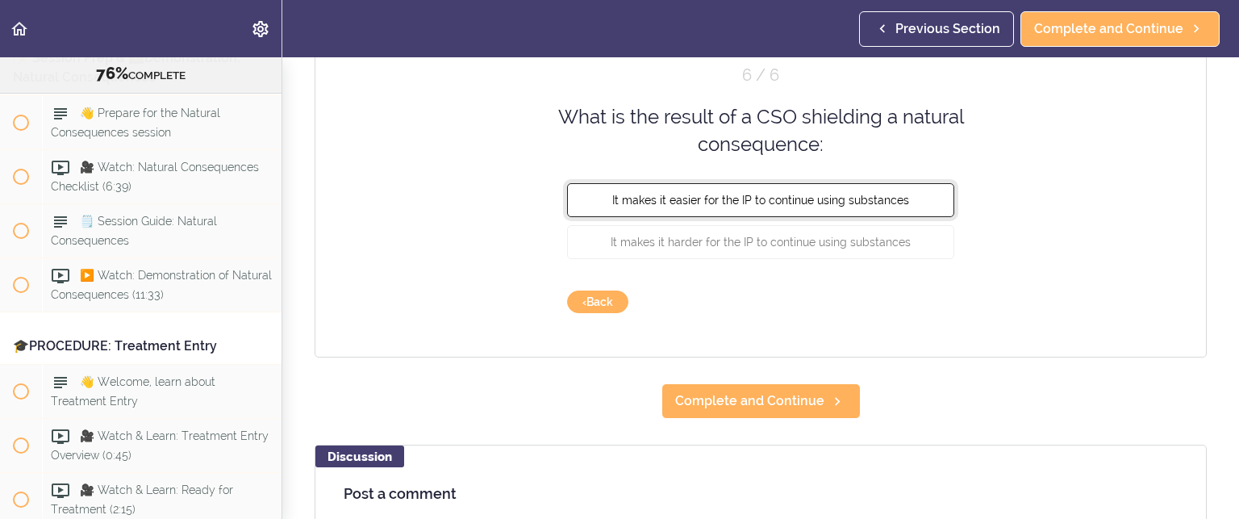
click at [849, 194] on span "It makes it easier for the IP to continue using substances" at bounding box center [760, 199] width 297 height 13
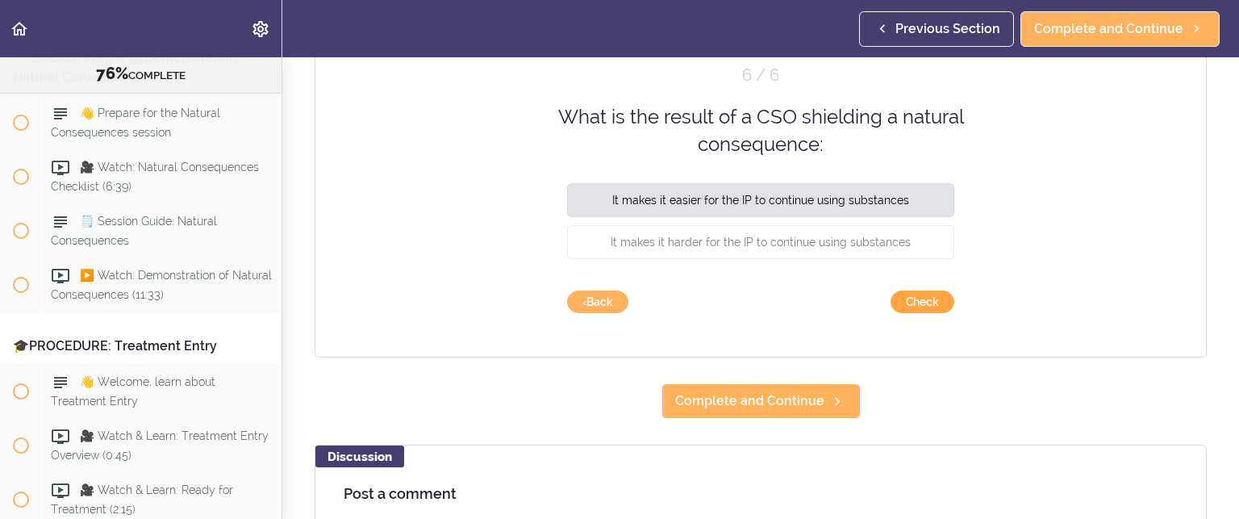
click at [919, 302] on button "Check" at bounding box center [923, 301] width 64 height 23
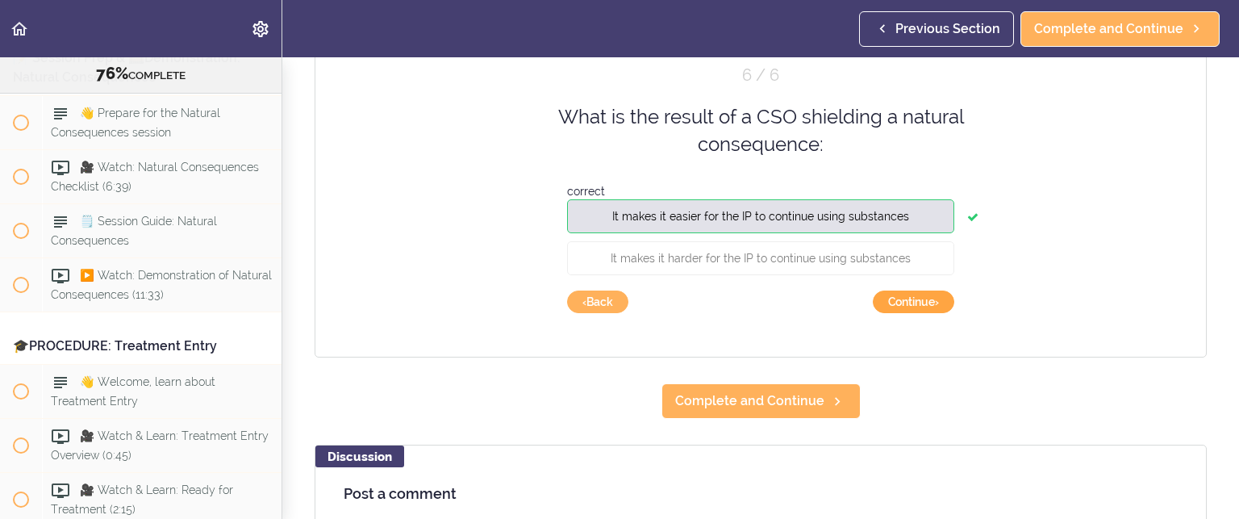
click at [916, 293] on button "Continue ›" at bounding box center [913, 301] width 81 height 23
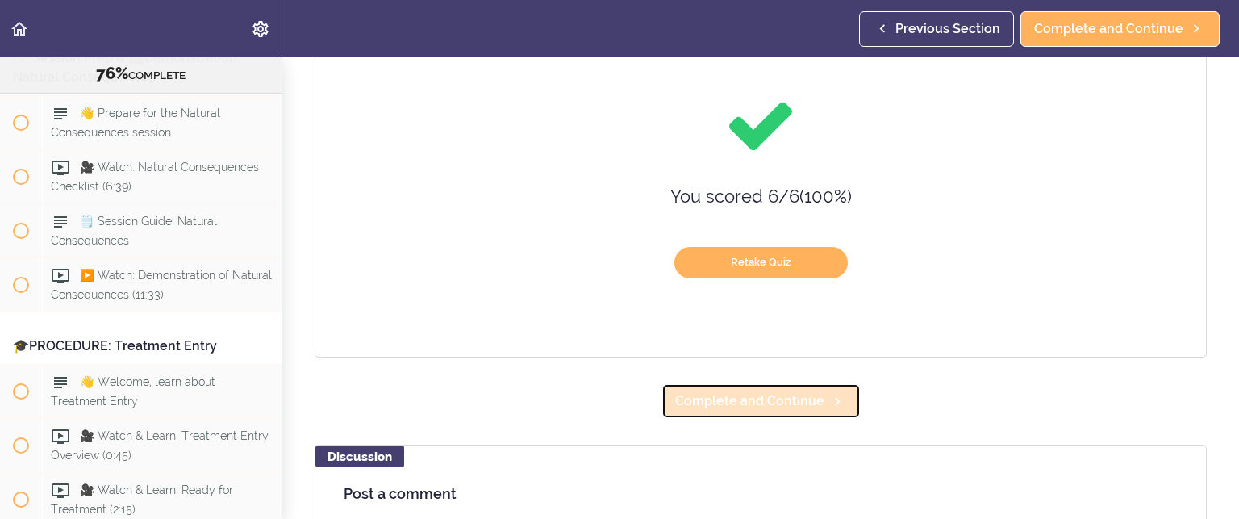
click at [766, 399] on span "Complete and Continue" at bounding box center [749, 400] width 149 height 19
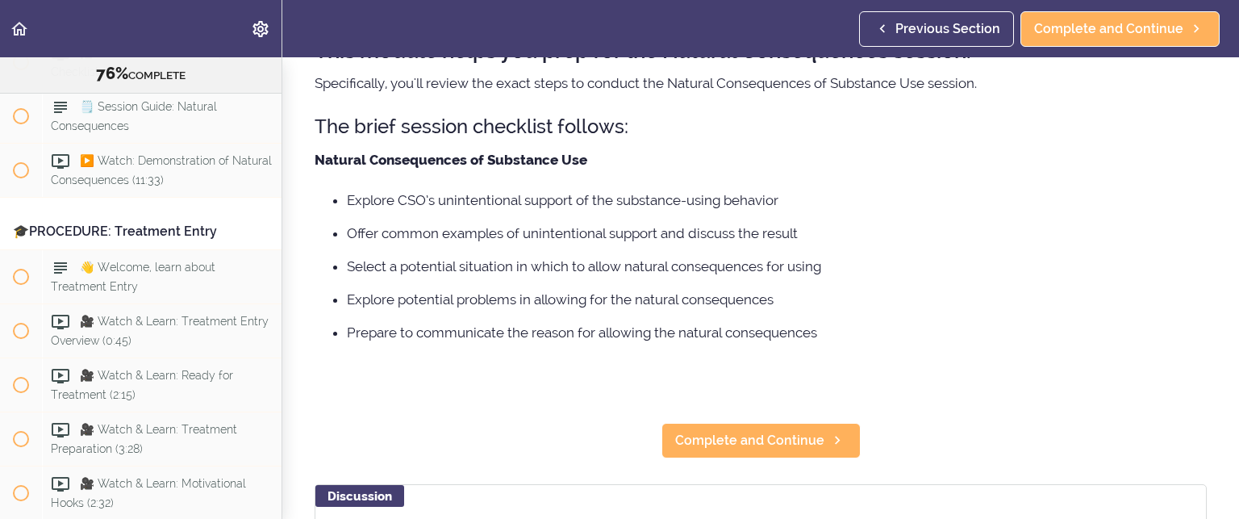
scroll to position [161, 0]
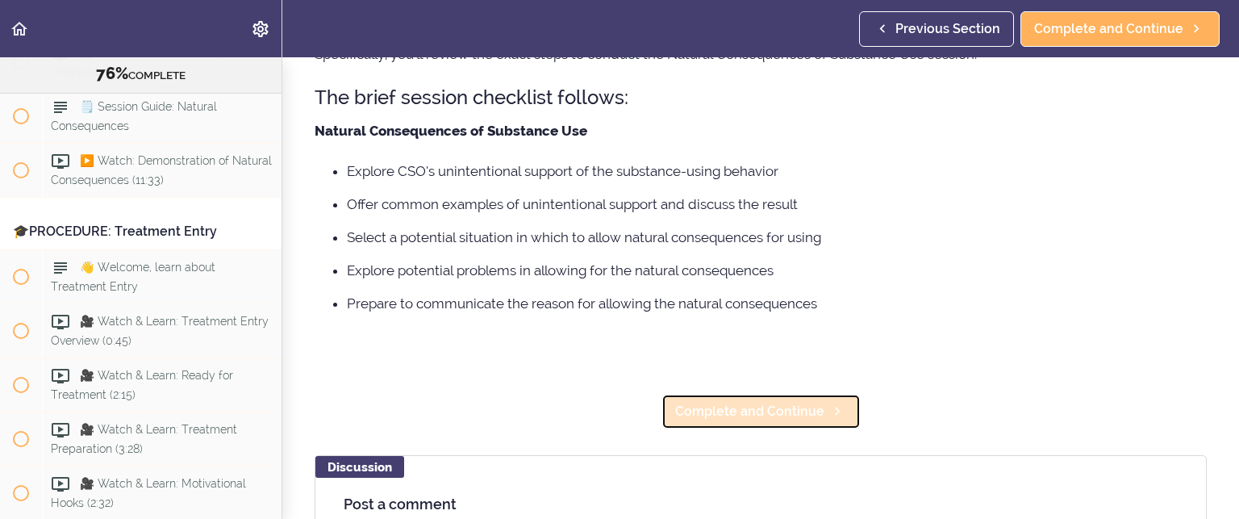
click at [755, 403] on span "Complete and Continue" at bounding box center [749, 411] width 149 height 19
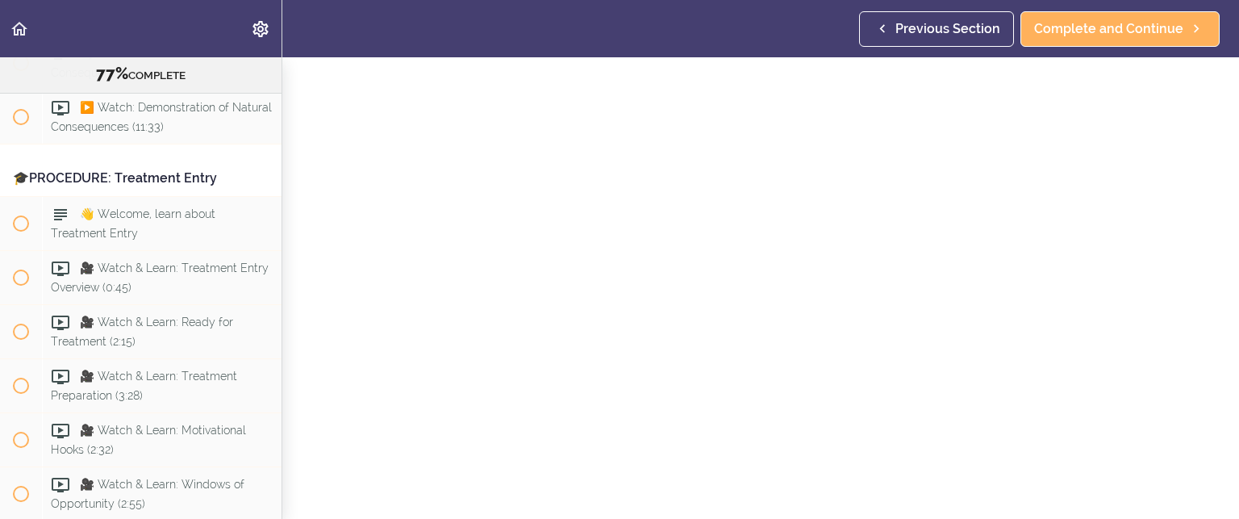
scroll to position [161, 0]
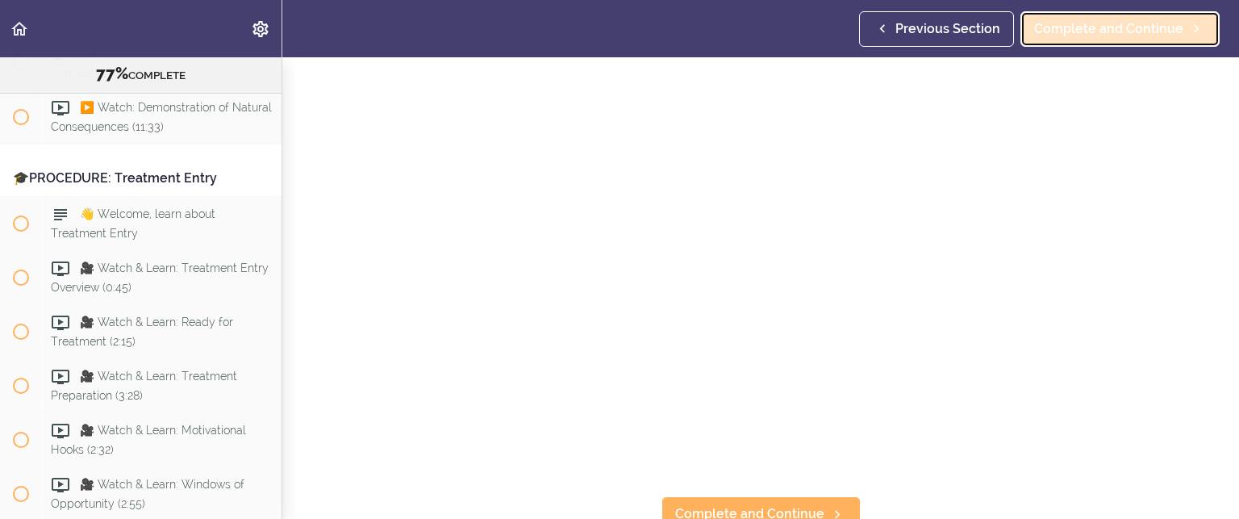
click at [1070, 28] on span "Complete and Continue" at bounding box center [1108, 28] width 149 height 19
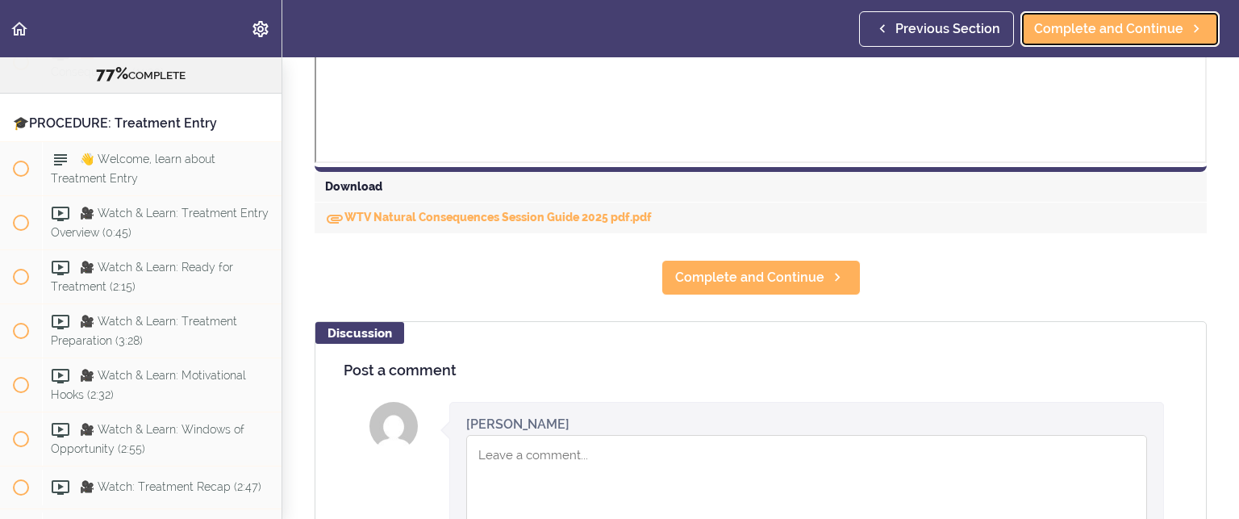
scroll to position [720, 0]
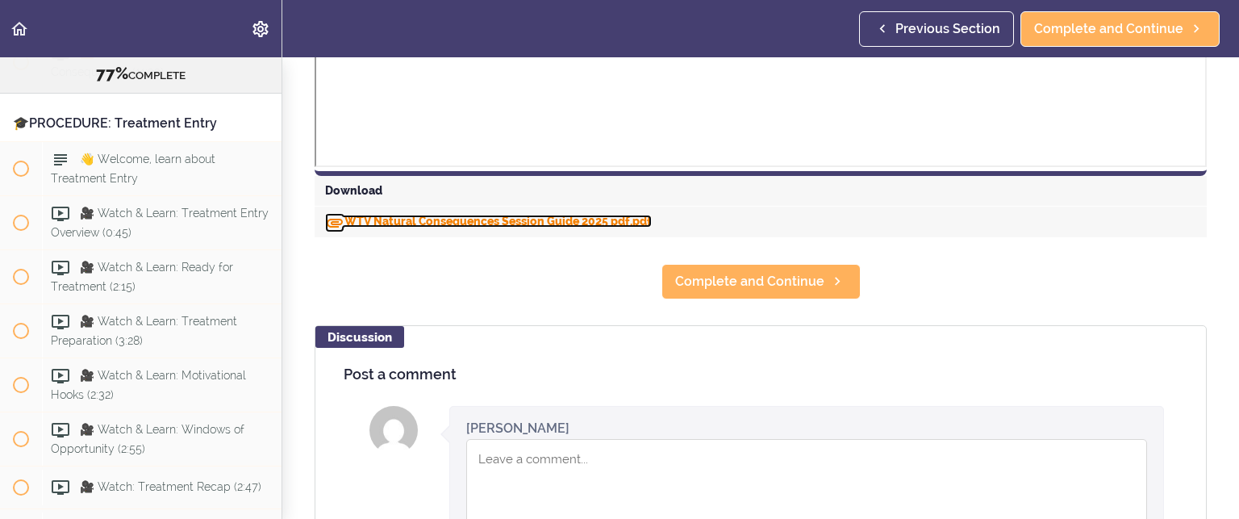
click at [435, 219] on link "WTV Natural Consequences Session Guide 2025 pdf.pdf" at bounding box center [488, 221] width 327 height 13
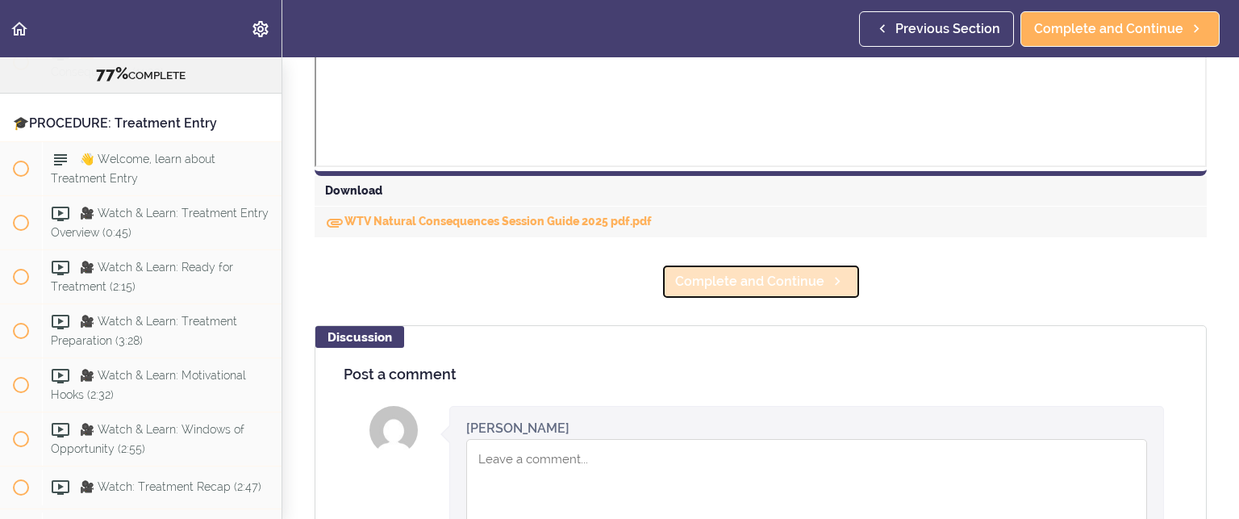
click at [703, 279] on span "Complete and Continue" at bounding box center [749, 281] width 149 height 19
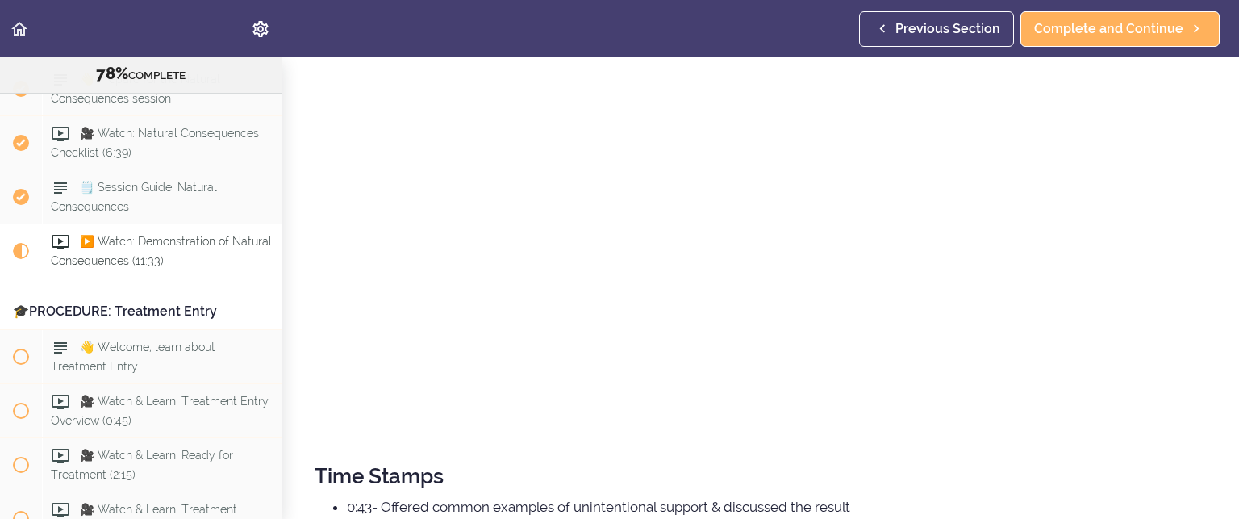
scroll to position [294, 0]
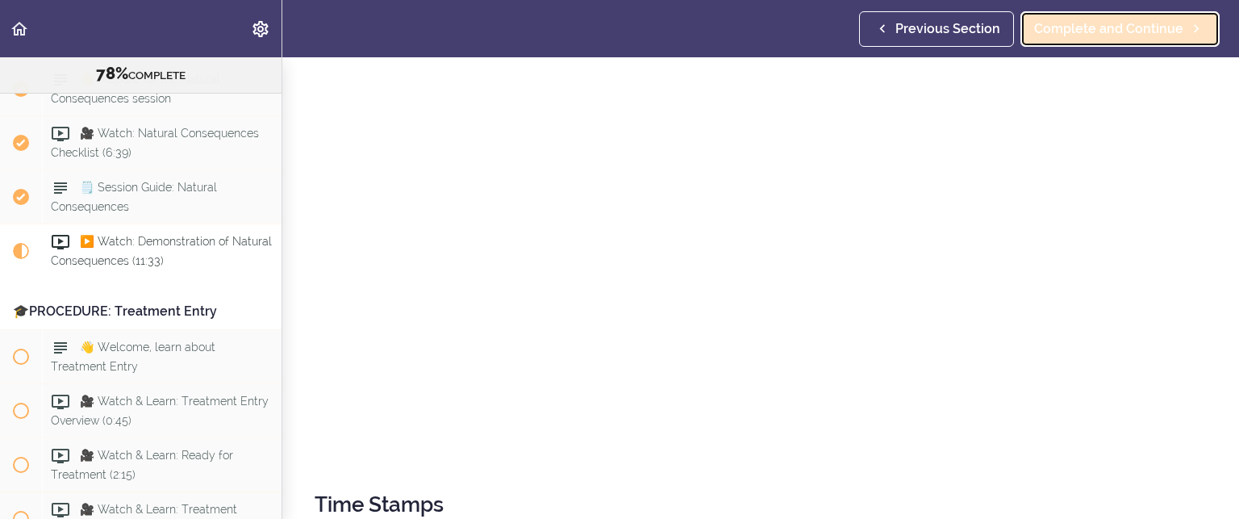
click at [1139, 27] on span "Complete and Continue" at bounding box center [1108, 28] width 149 height 19
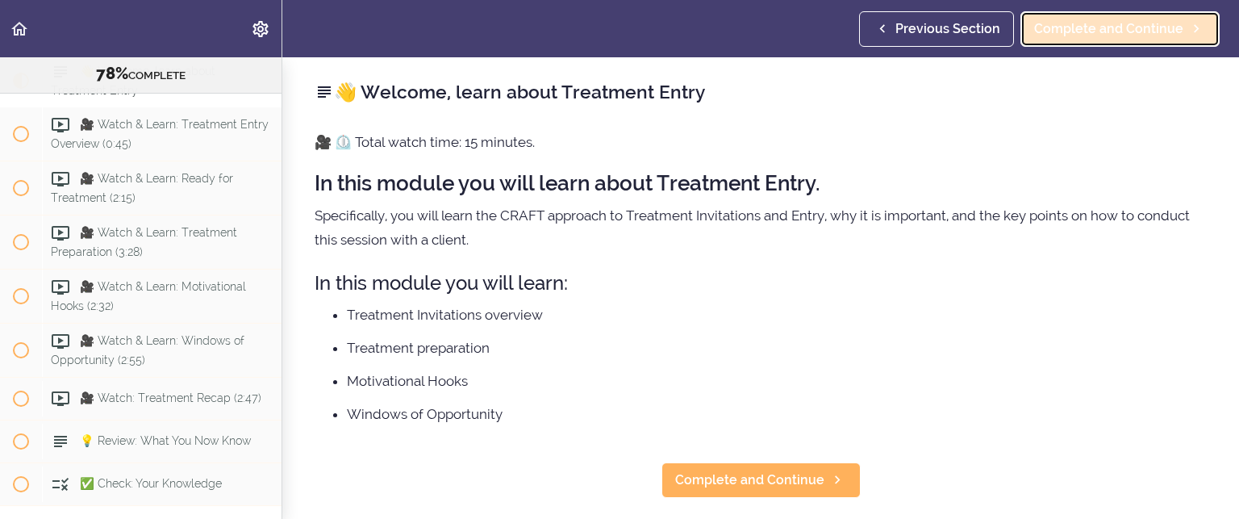
scroll to position [9475, 0]
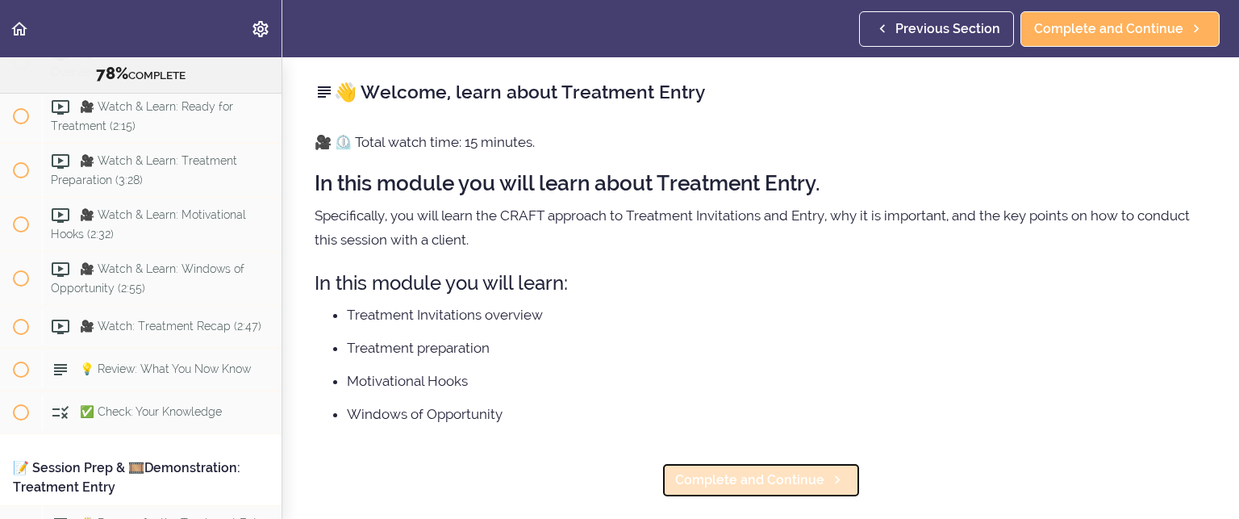
click at [675, 475] on span "Complete and Continue" at bounding box center [749, 479] width 149 height 19
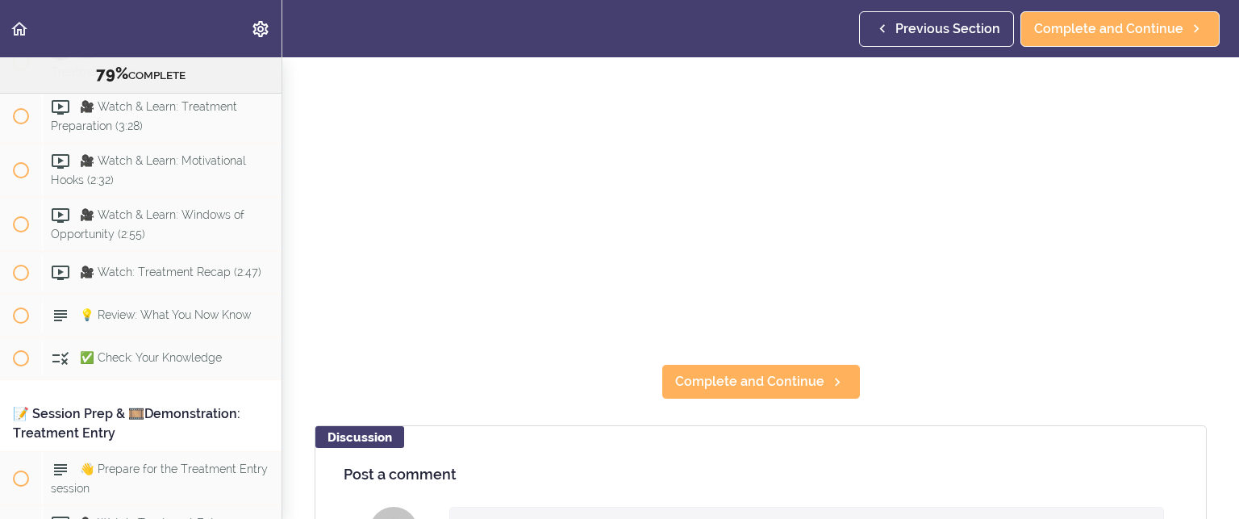
scroll to position [323, 0]
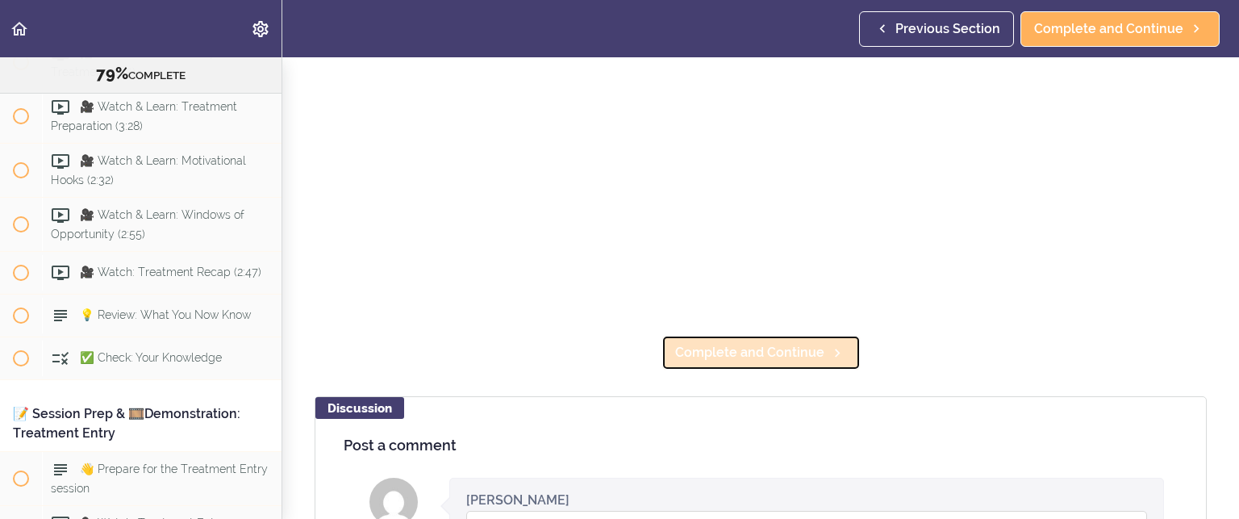
click at [700, 335] on link "Complete and Continue" at bounding box center [760, 352] width 199 height 35
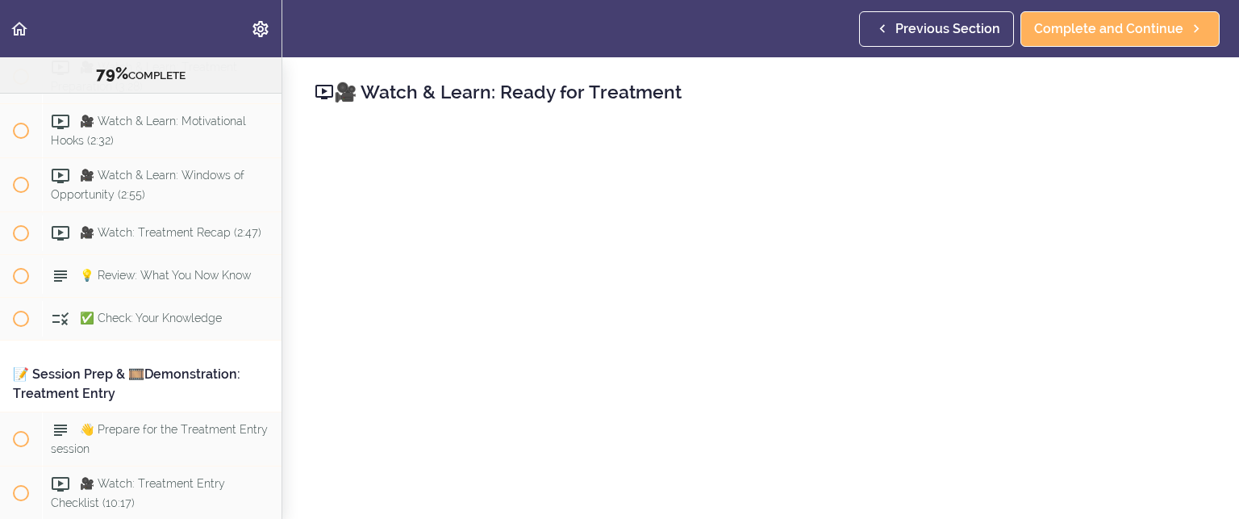
scroll to position [9583, 0]
